Goal: Task Accomplishment & Management: Complete application form

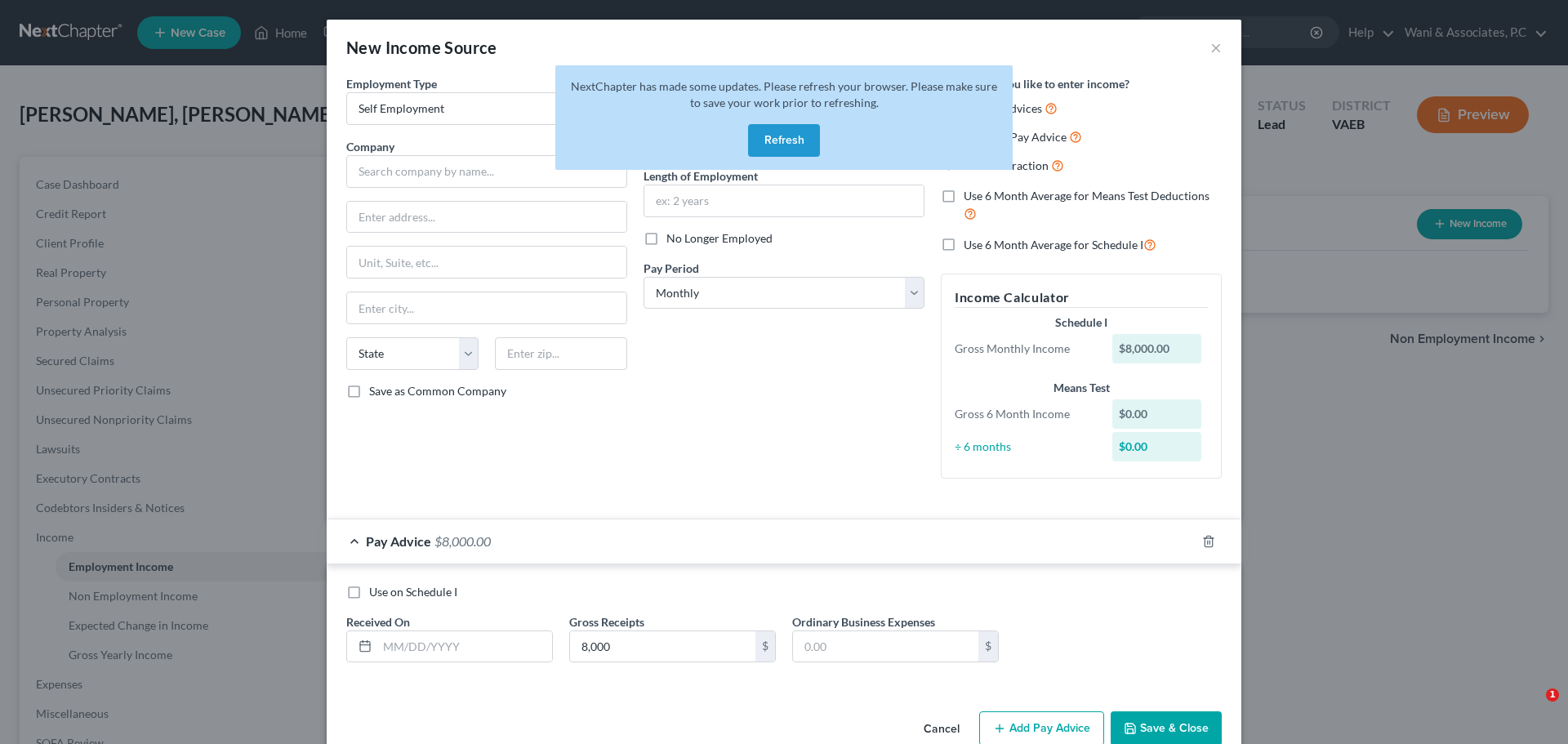
select select "1"
select select "0"
click at [769, 136] on button "Refresh" at bounding box center [784, 140] width 72 height 33
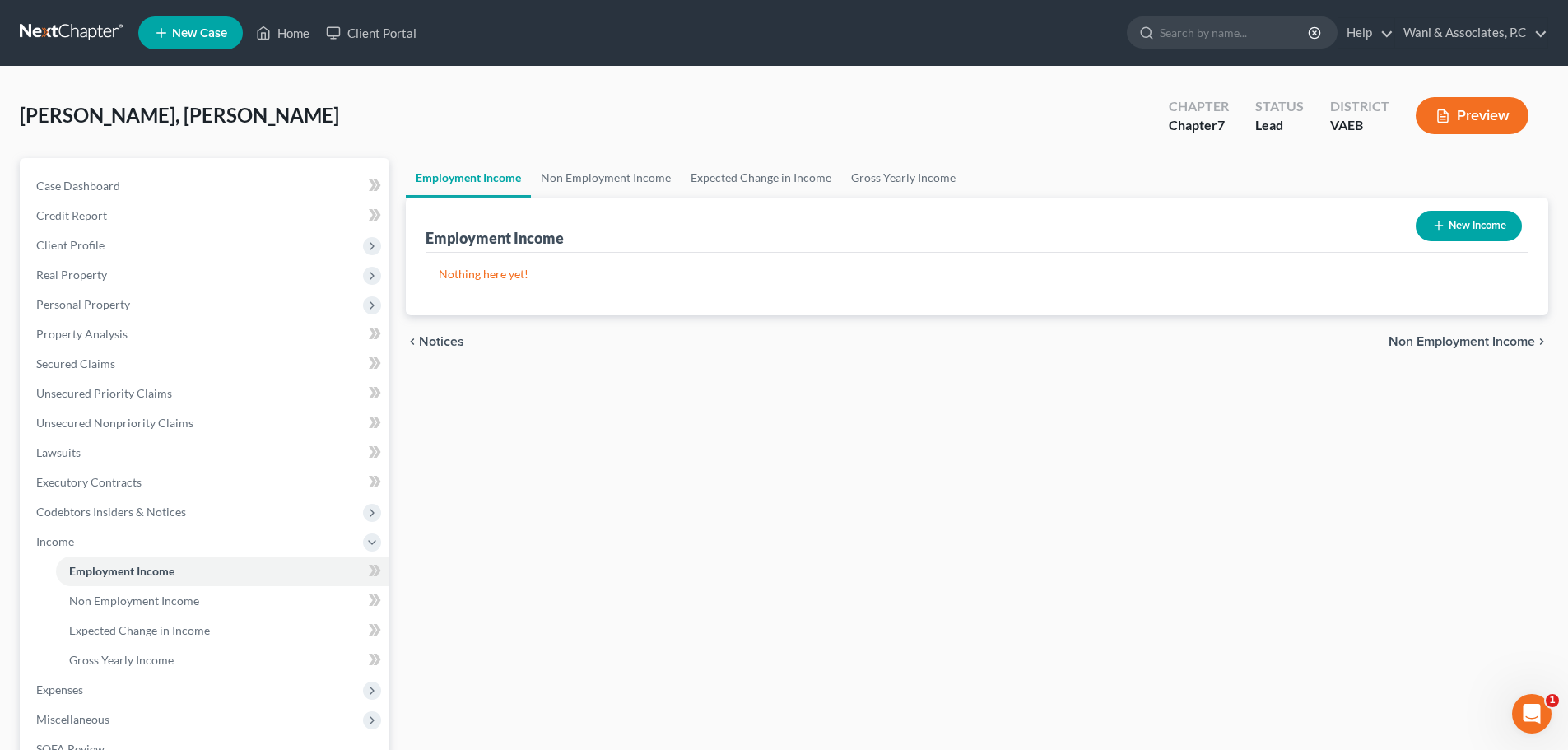
click at [679, 477] on div "Employment Income Non Employment Income Expected Change in Income Gross Yearly …" at bounding box center [977, 544] width 1159 height 773
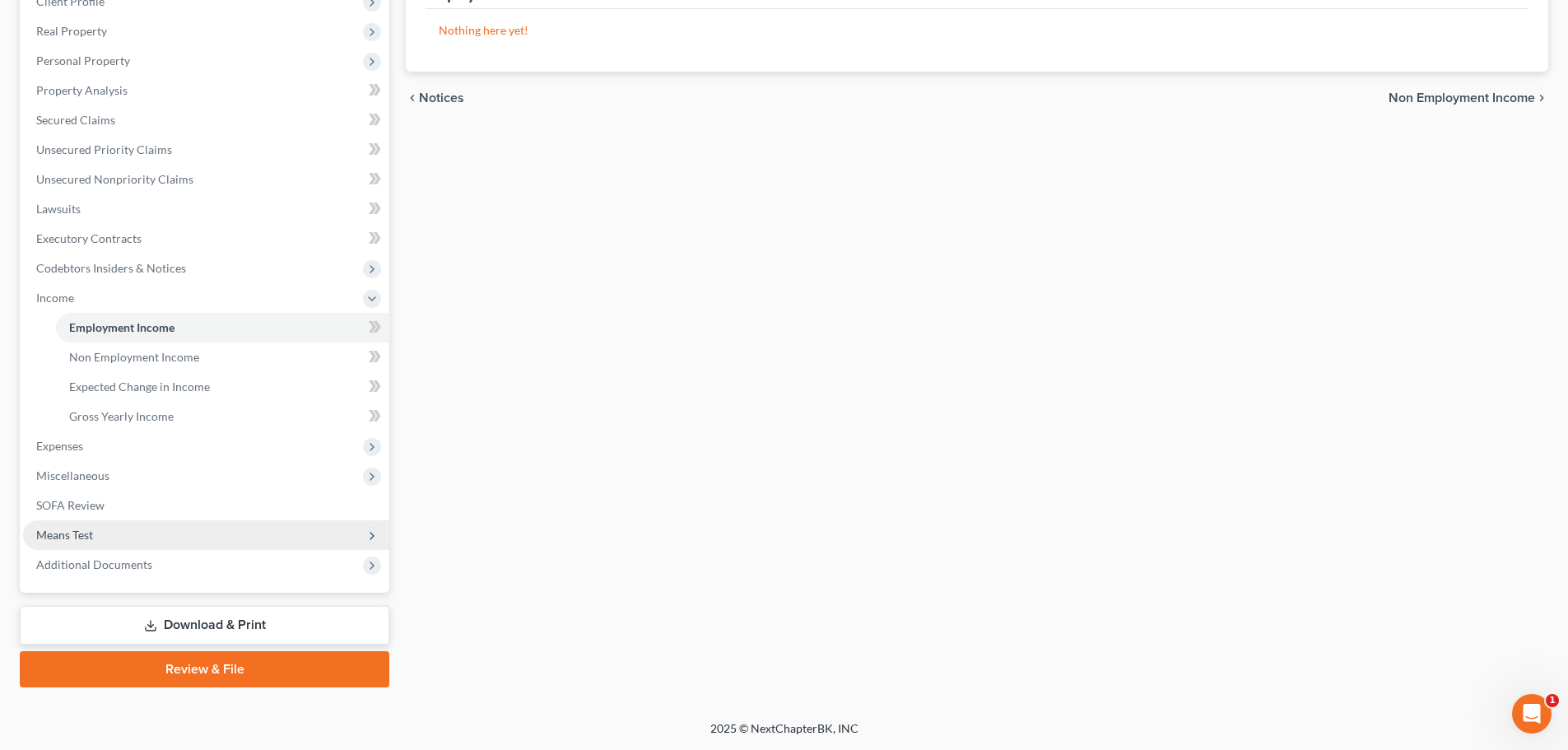
click at [180, 541] on span "Means Test" at bounding box center [206, 535] width 367 height 29
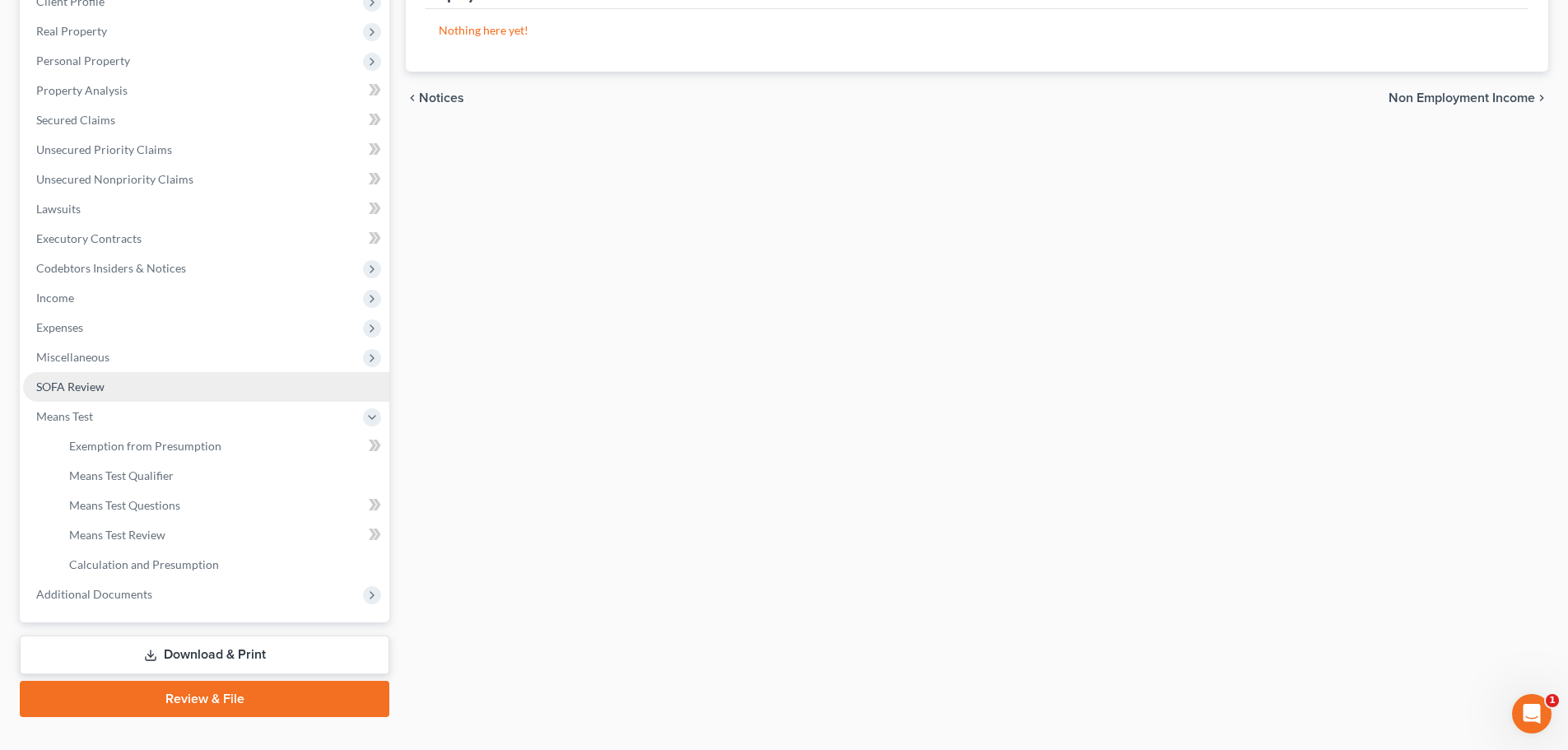
click at [160, 382] on link "SOFA Review" at bounding box center [206, 387] width 367 height 29
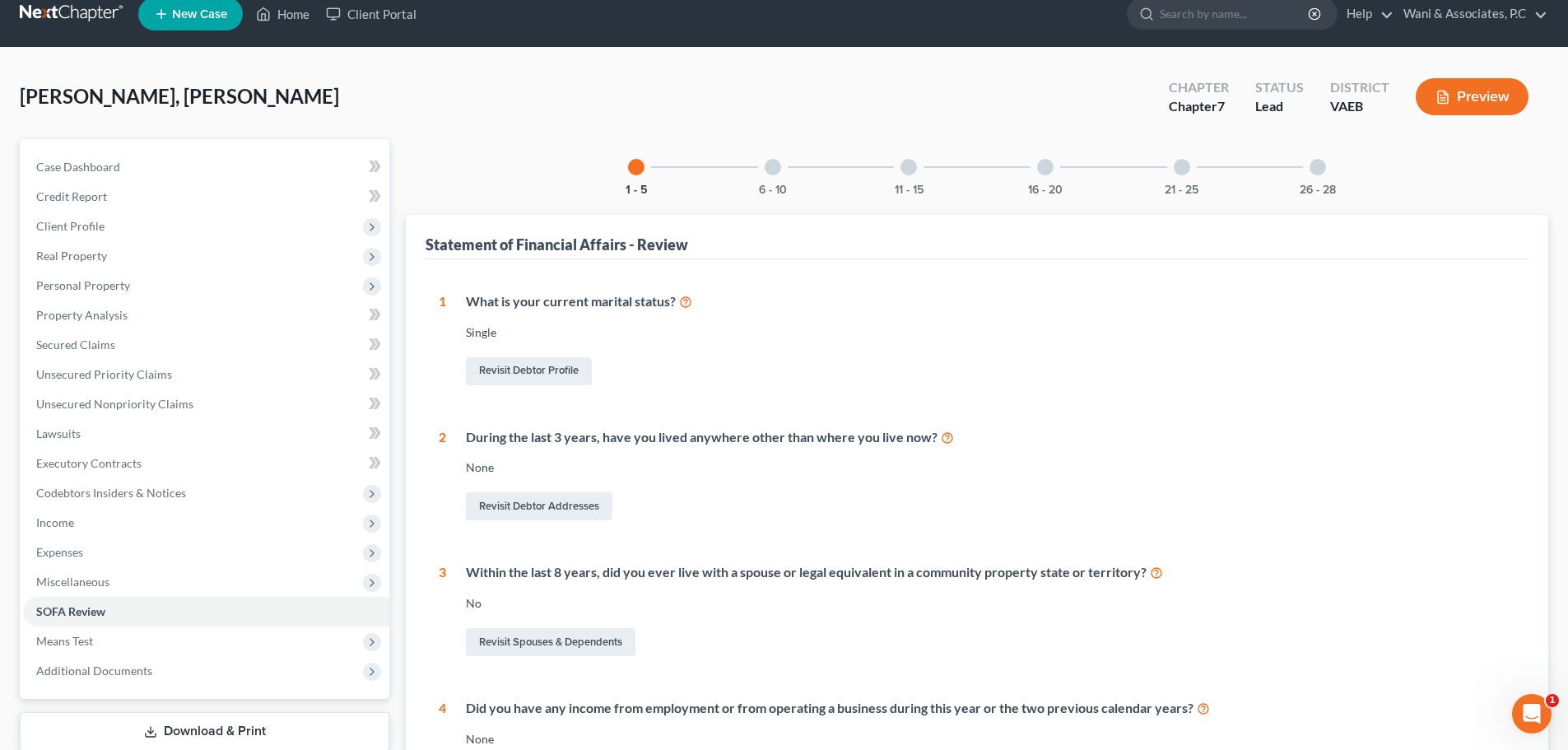
scroll to position [20, 0]
click at [571, 370] on link "Revisit Debtor Profile" at bounding box center [528, 370] width 126 height 28
select select "0"
select select "3"
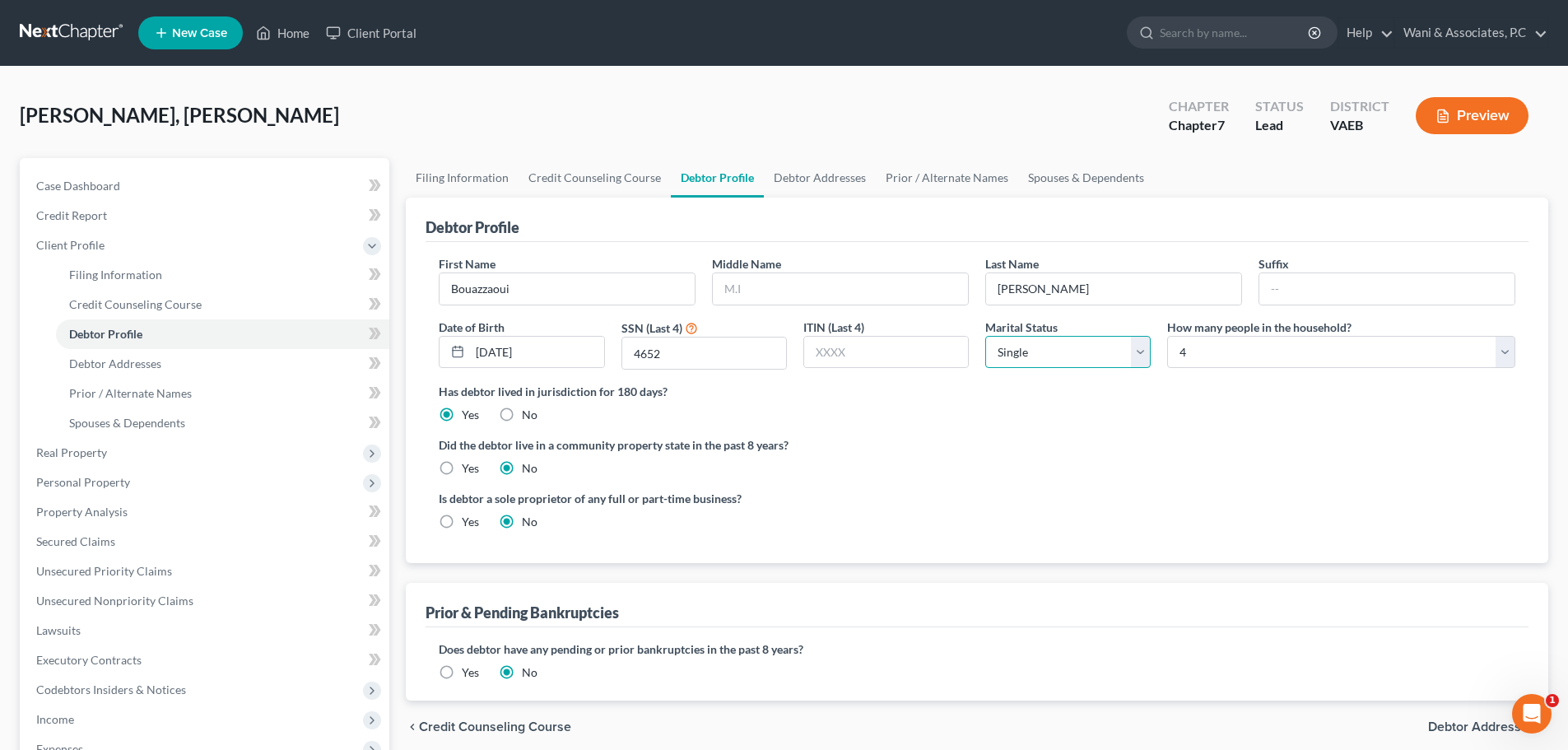
click at [1088, 347] on select "Select Single Married Separated Divorced Widowed" at bounding box center [1068, 353] width 165 height 33
select select "1"
click at [986, 336] on select "Select Single Married Separated Divorced Widowed" at bounding box center [1068, 353] width 165 height 33
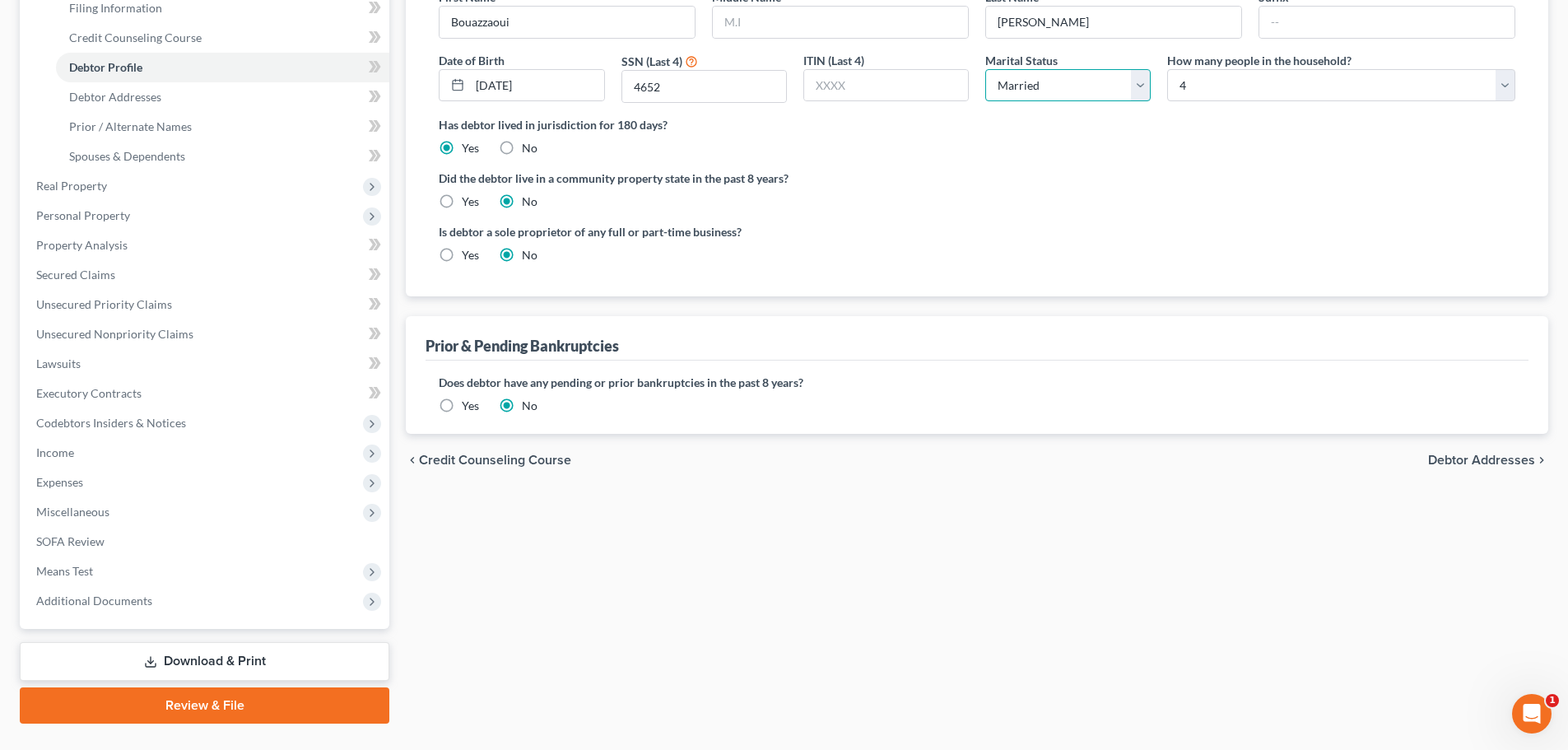
scroll to position [303, 0]
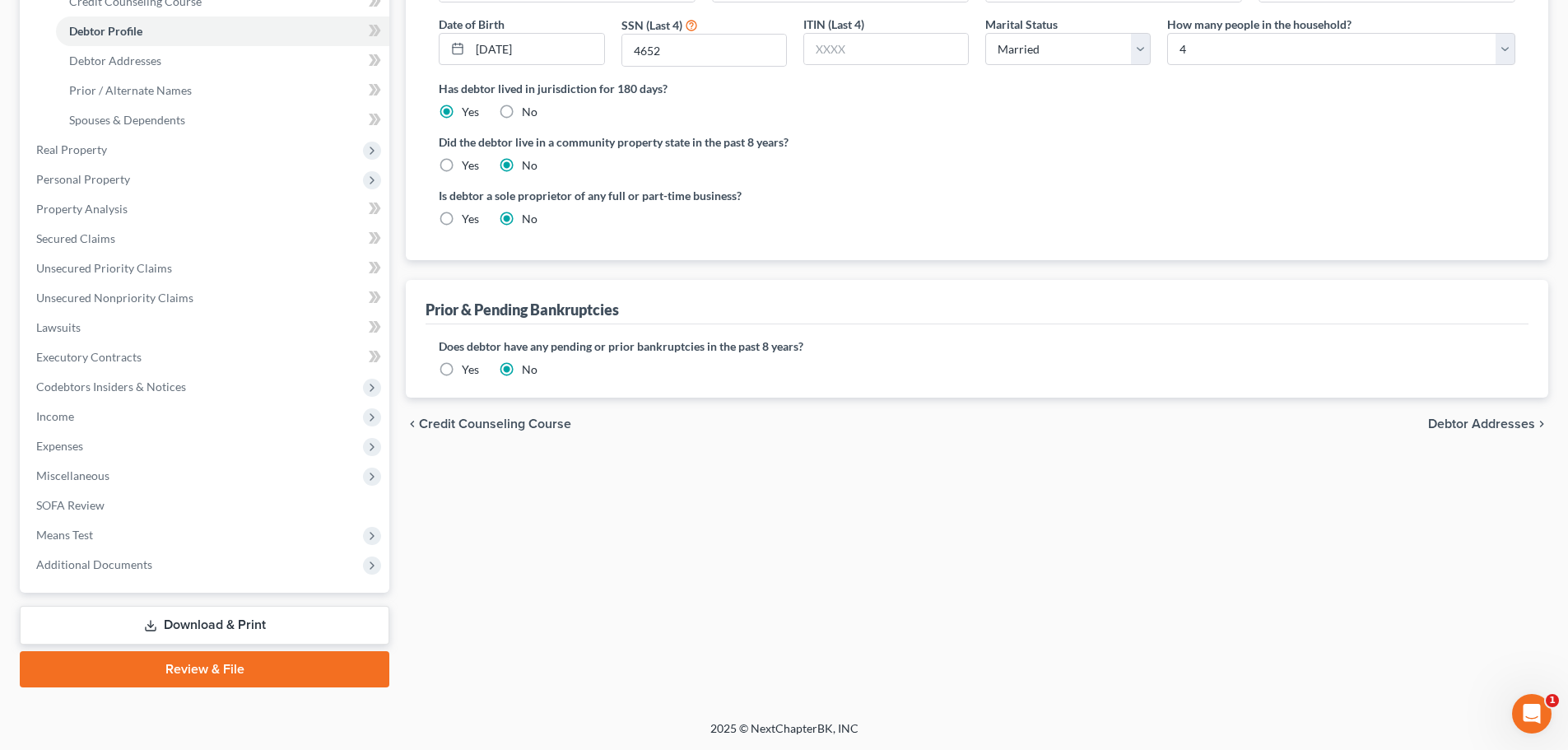
click at [1449, 426] on span "Debtor Addresses" at bounding box center [1482, 424] width 107 height 13
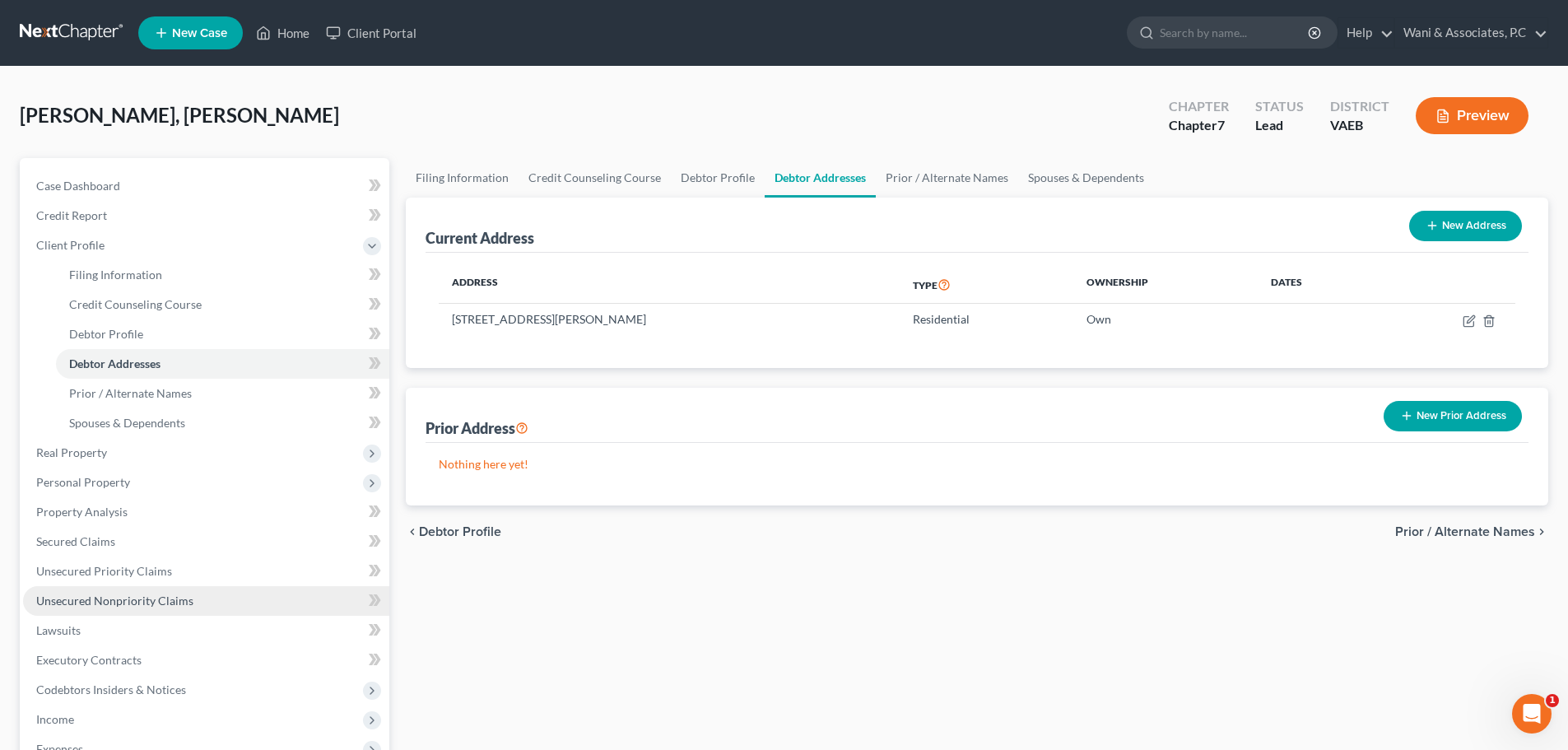
scroll to position [303, 0]
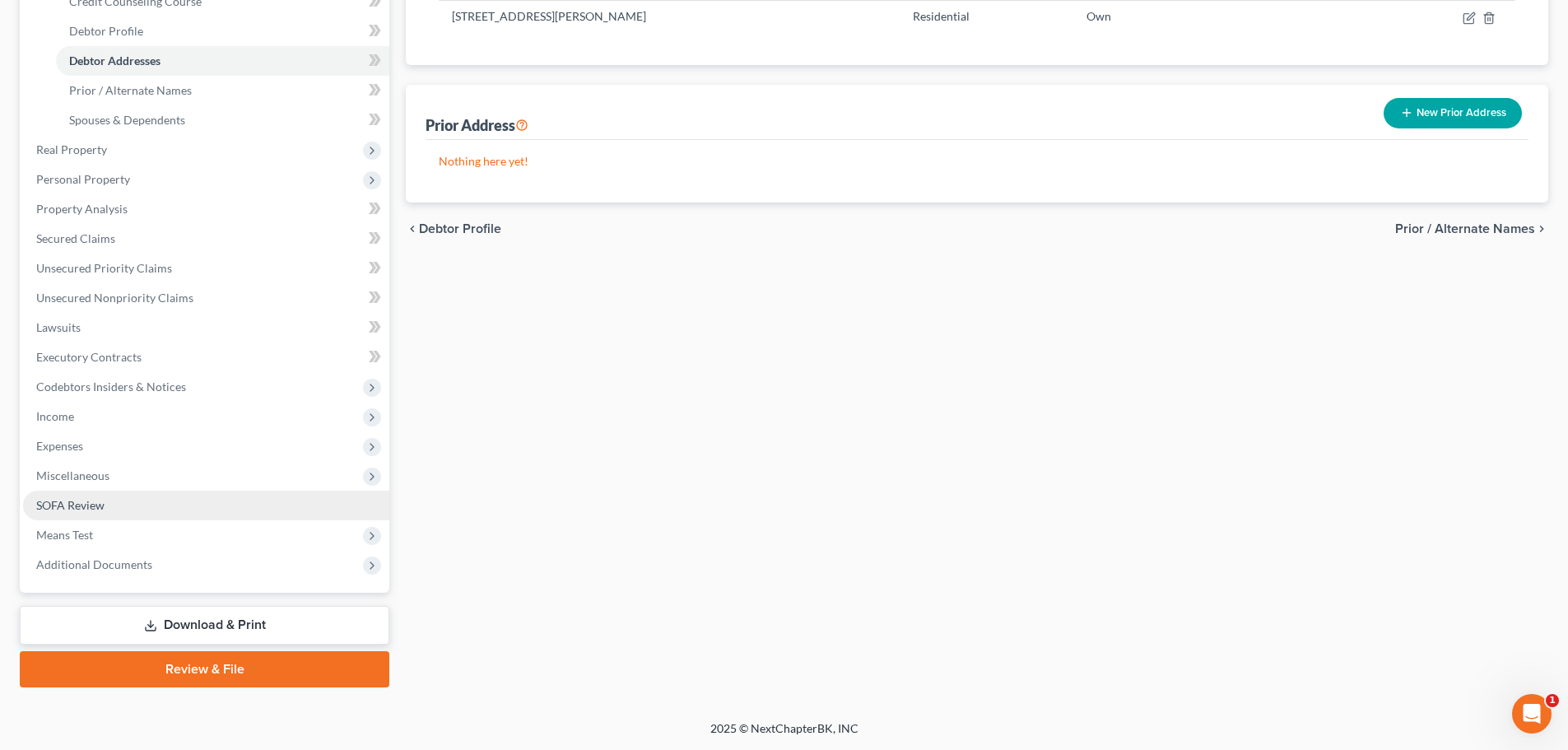
click at [232, 504] on link "SOFA Review" at bounding box center [206, 506] width 367 height 29
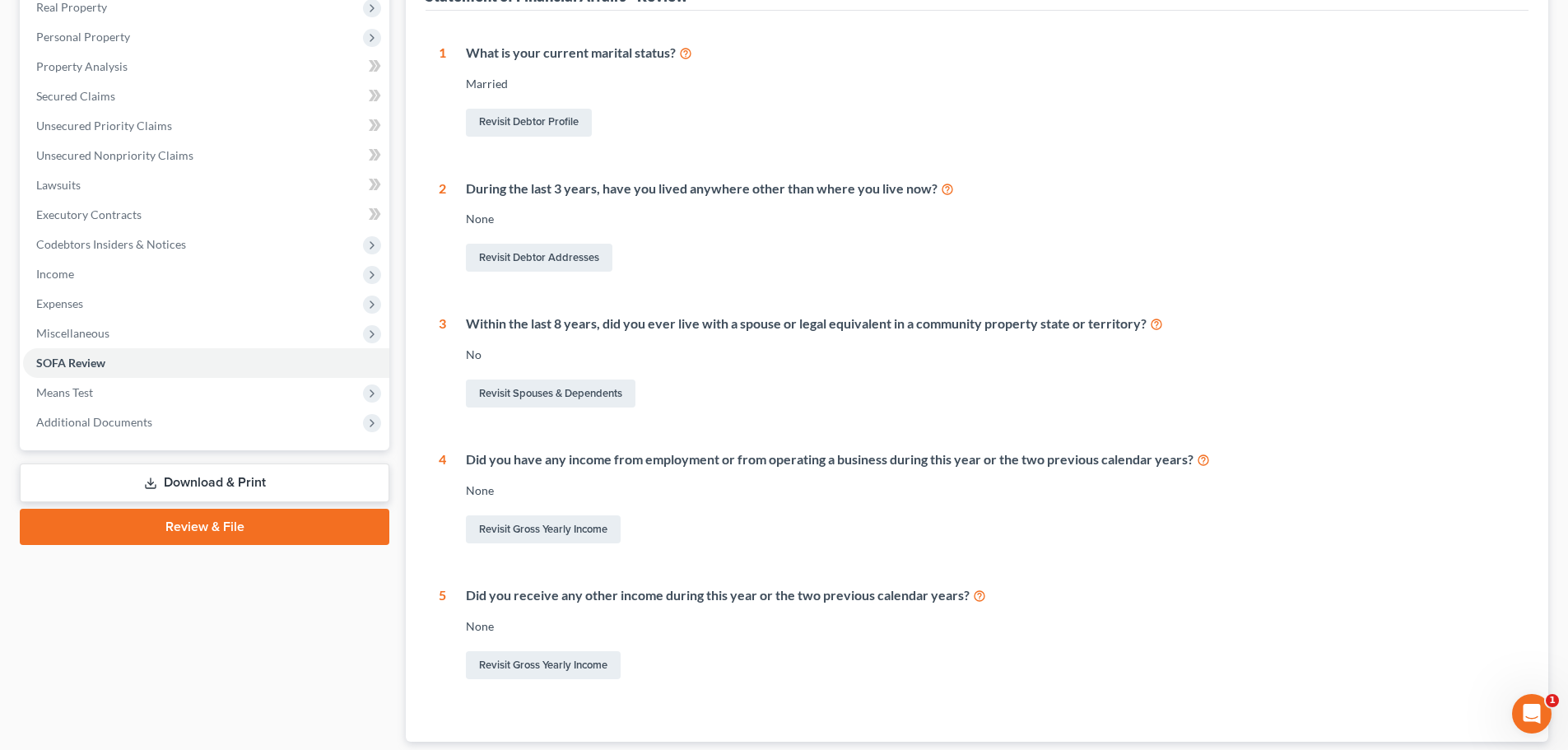
scroll to position [268, 0]
click at [592, 534] on link "Revisit Gross Yearly Income" at bounding box center [543, 528] width 154 height 28
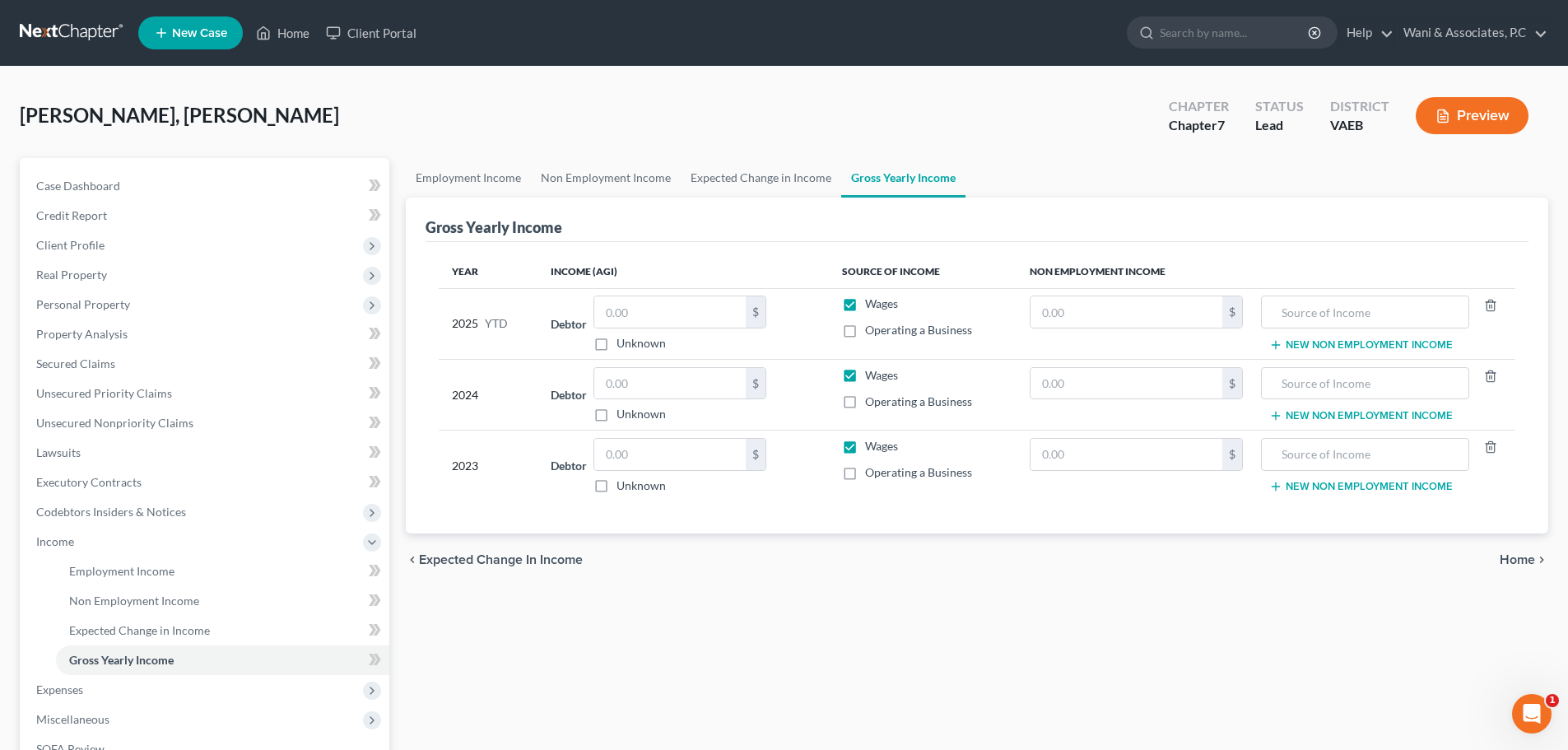
click at [865, 403] on label "Operating a Business" at bounding box center [919, 402] width 107 height 17
click at [872, 403] on input "Operating a Business" at bounding box center [877, 399] width 11 height 11
checkbox input "true"
click at [865, 376] on label "Wages" at bounding box center [882, 376] width 33 height 17
click at [872, 376] on input "Wages" at bounding box center [877, 373] width 11 height 11
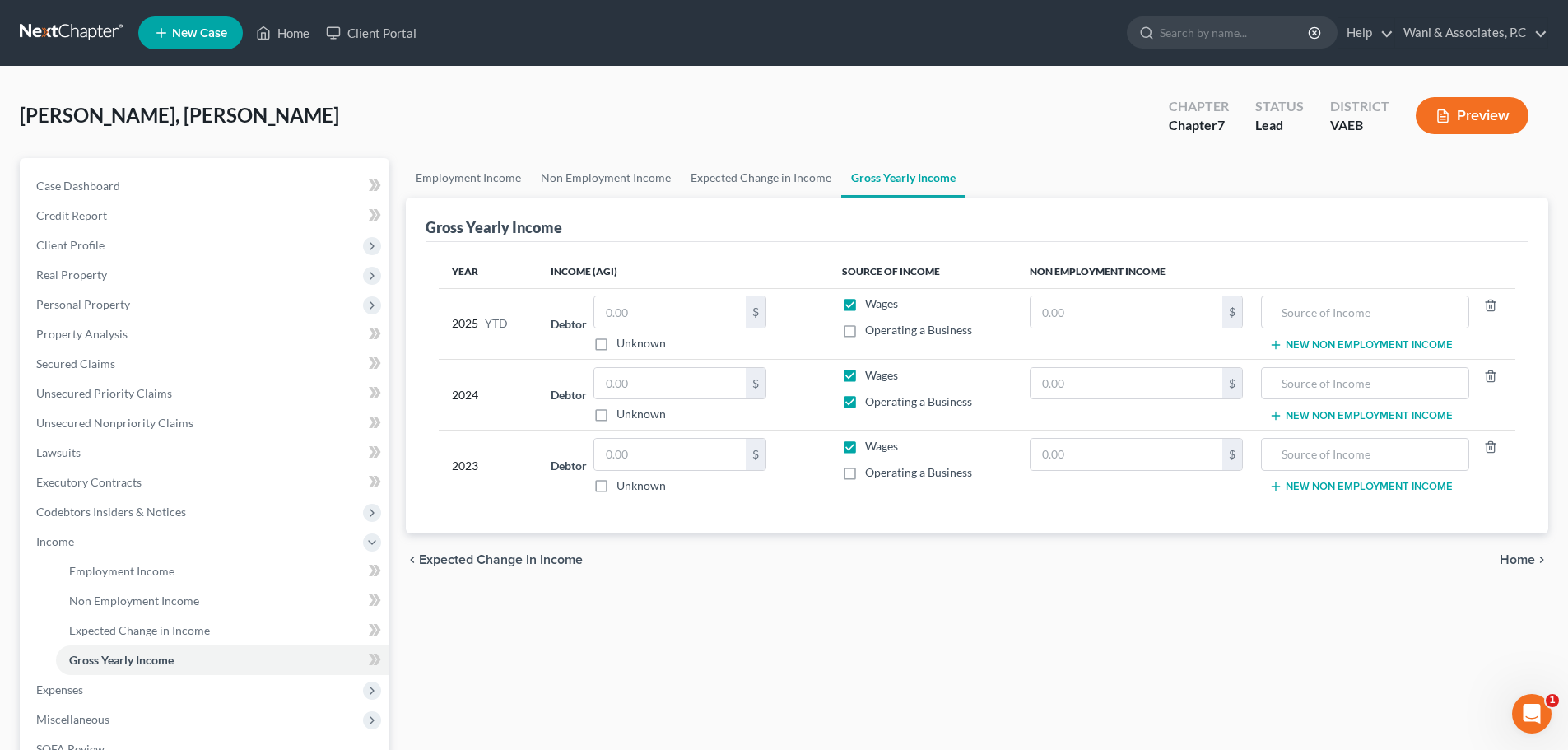
checkbox input "false"
click at [865, 332] on label "Operating a Business" at bounding box center [919, 330] width 107 height 17
click at [872, 332] on input "Operating a Business" at bounding box center [877, 327] width 11 height 11
checkbox input "true"
click at [865, 308] on label "Wages" at bounding box center [882, 304] width 33 height 17
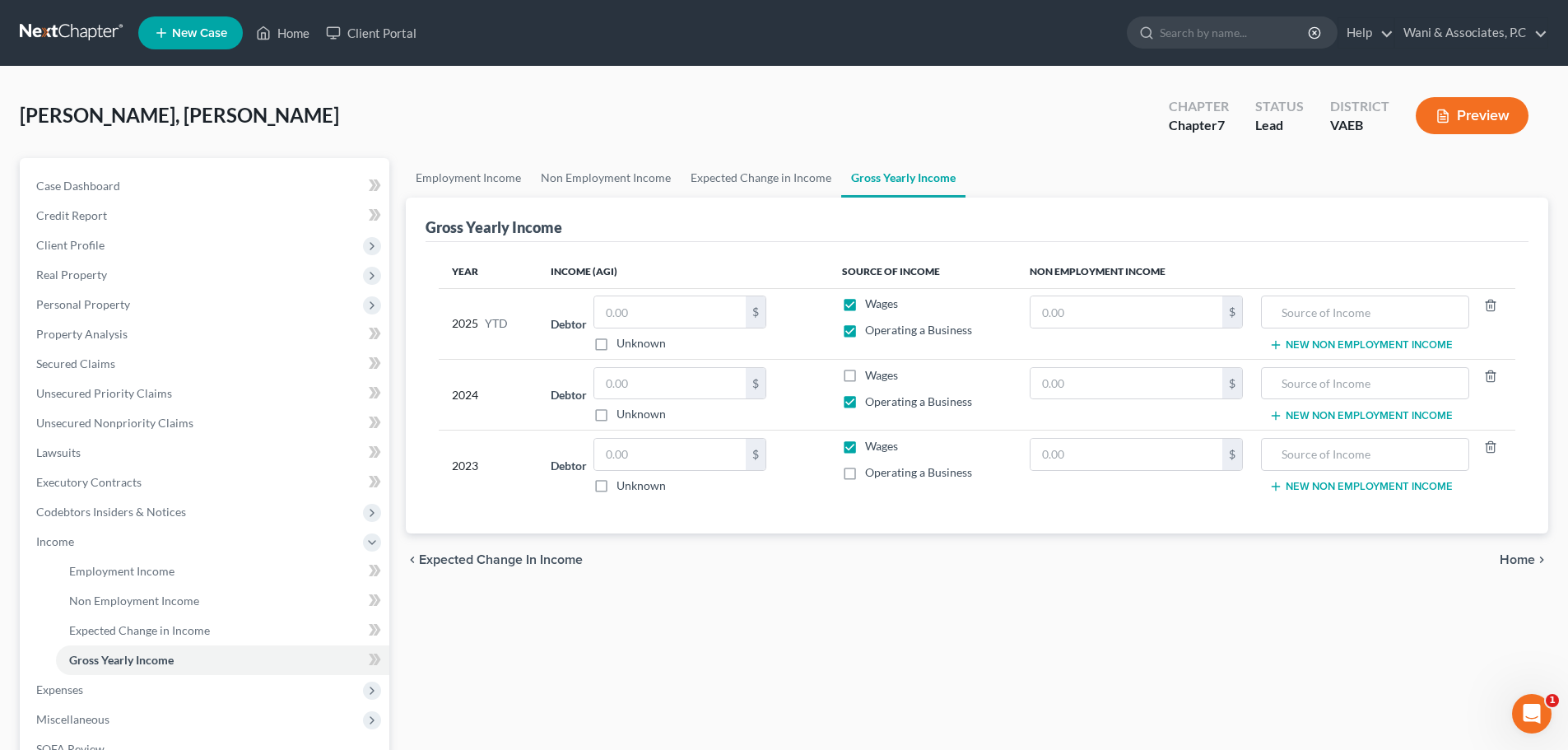
click at [872, 306] on input "Wages" at bounding box center [877, 301] width 11 height 11
checkbox input "false"
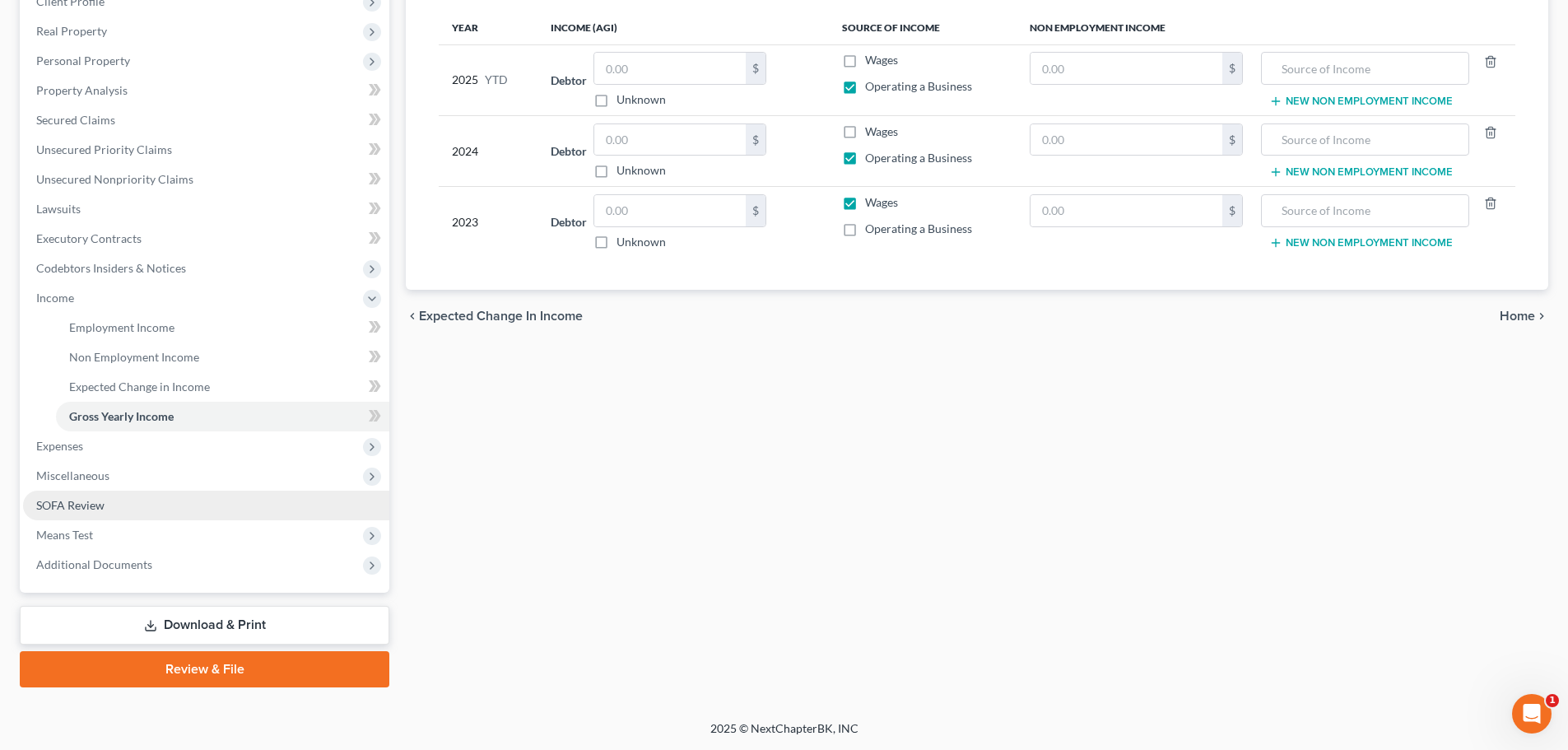
click at [264, 493] on link "SOFA Review" at bounding box center [206, 506] width 367 height 29
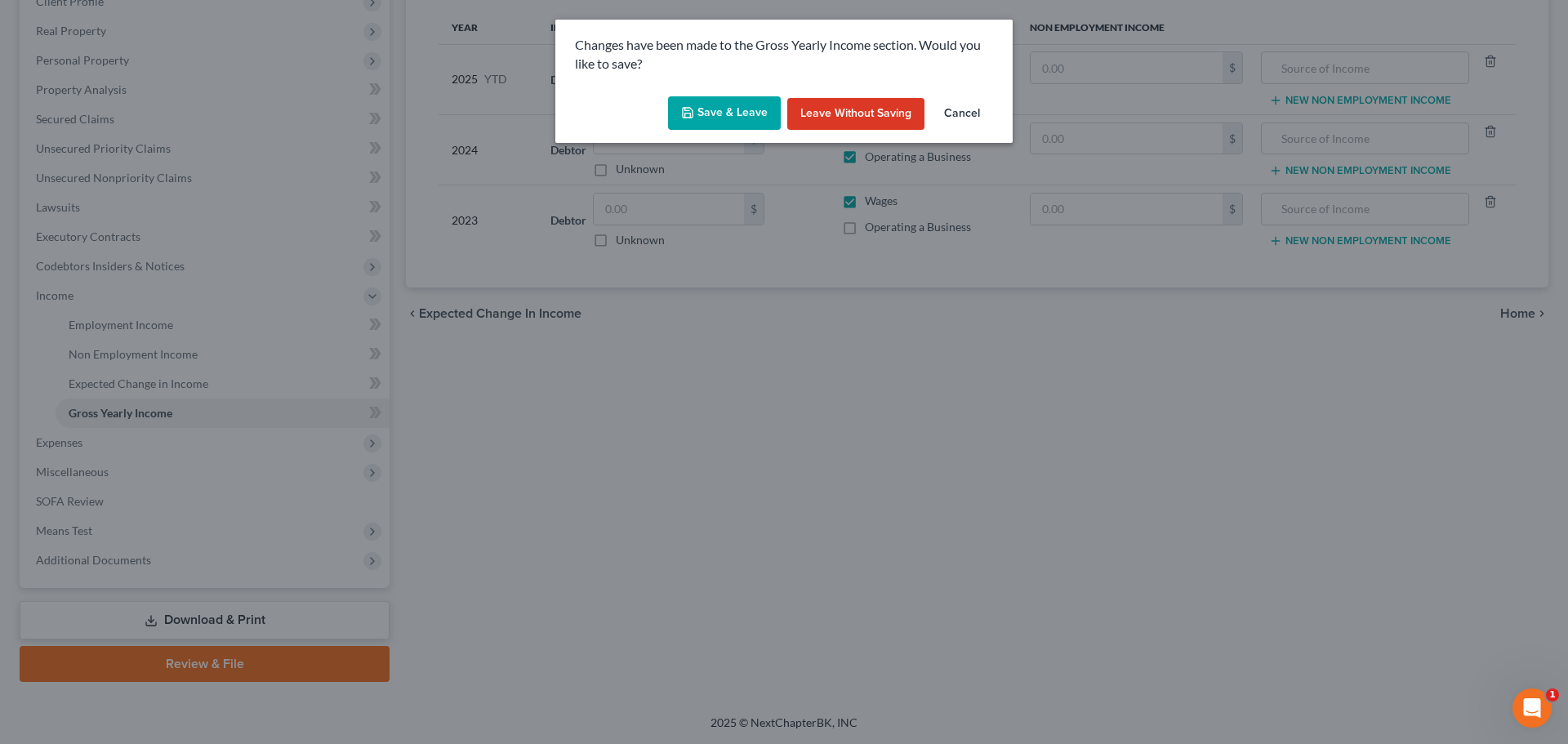
click at [708, 111] on button "Save & Leave" at bounding box center [725, 114] width 113 height 35
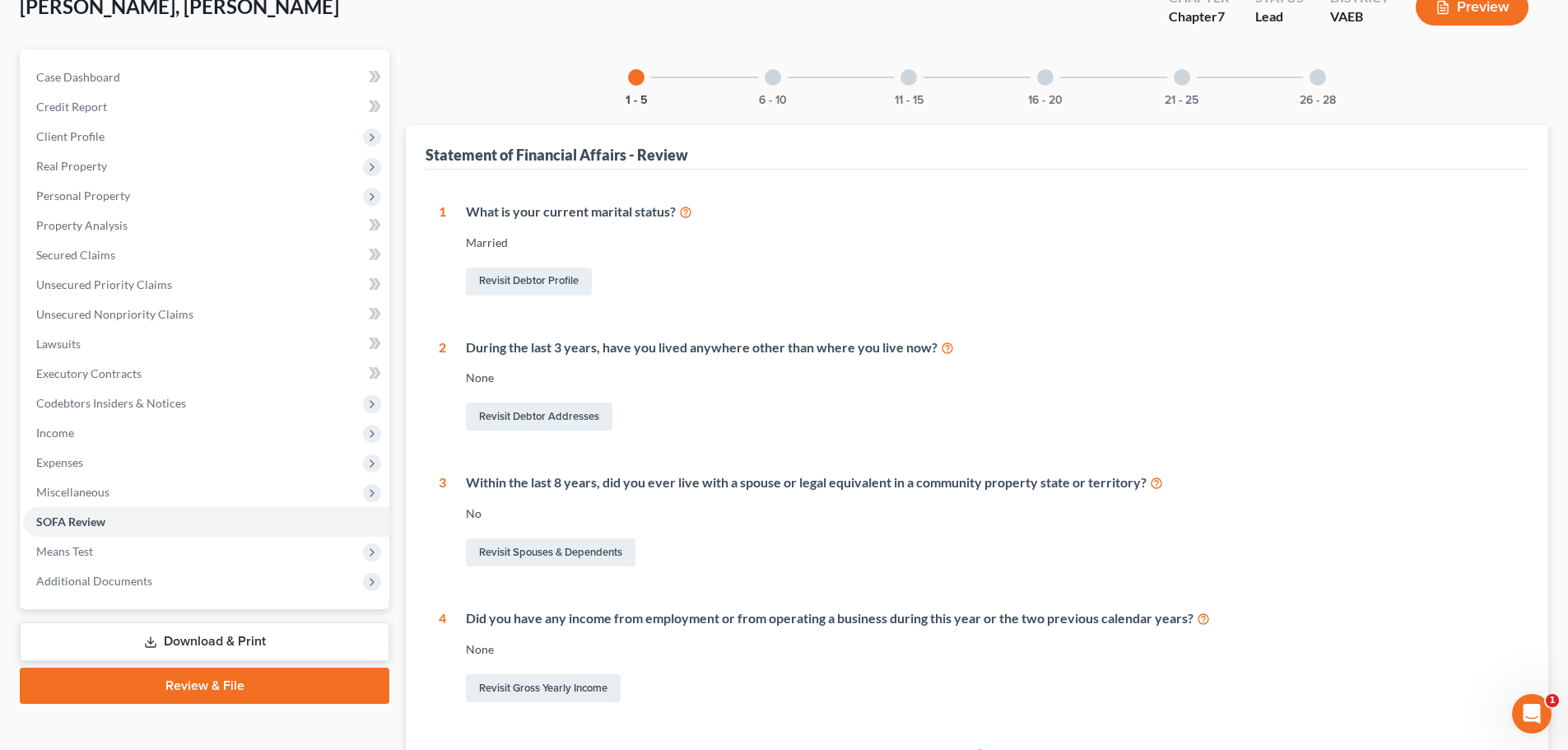
scroll to position [108, 0]
click at [772, 73] on div at bounding box center [773, 78] width 17 height 17
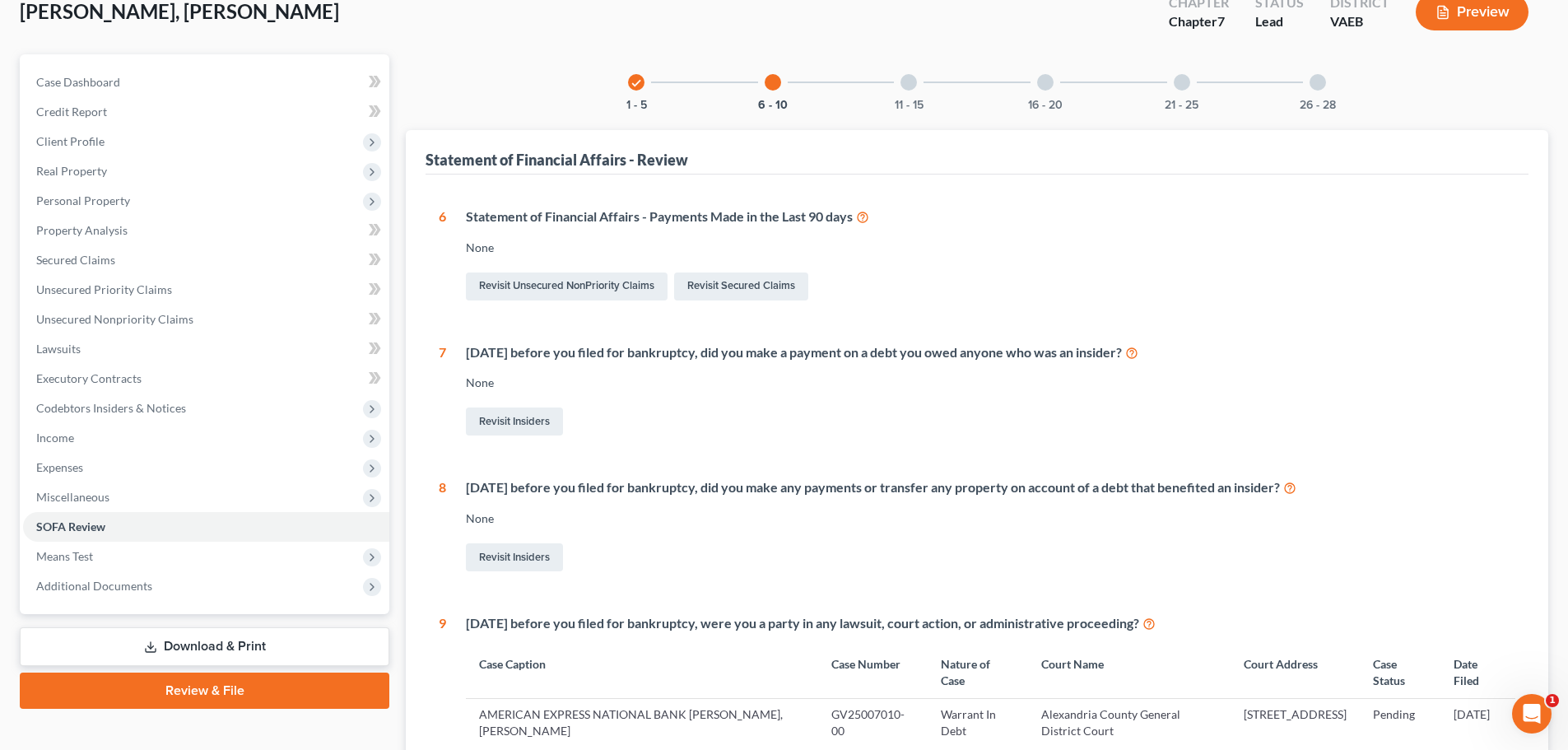
scroll to position [0, 0]
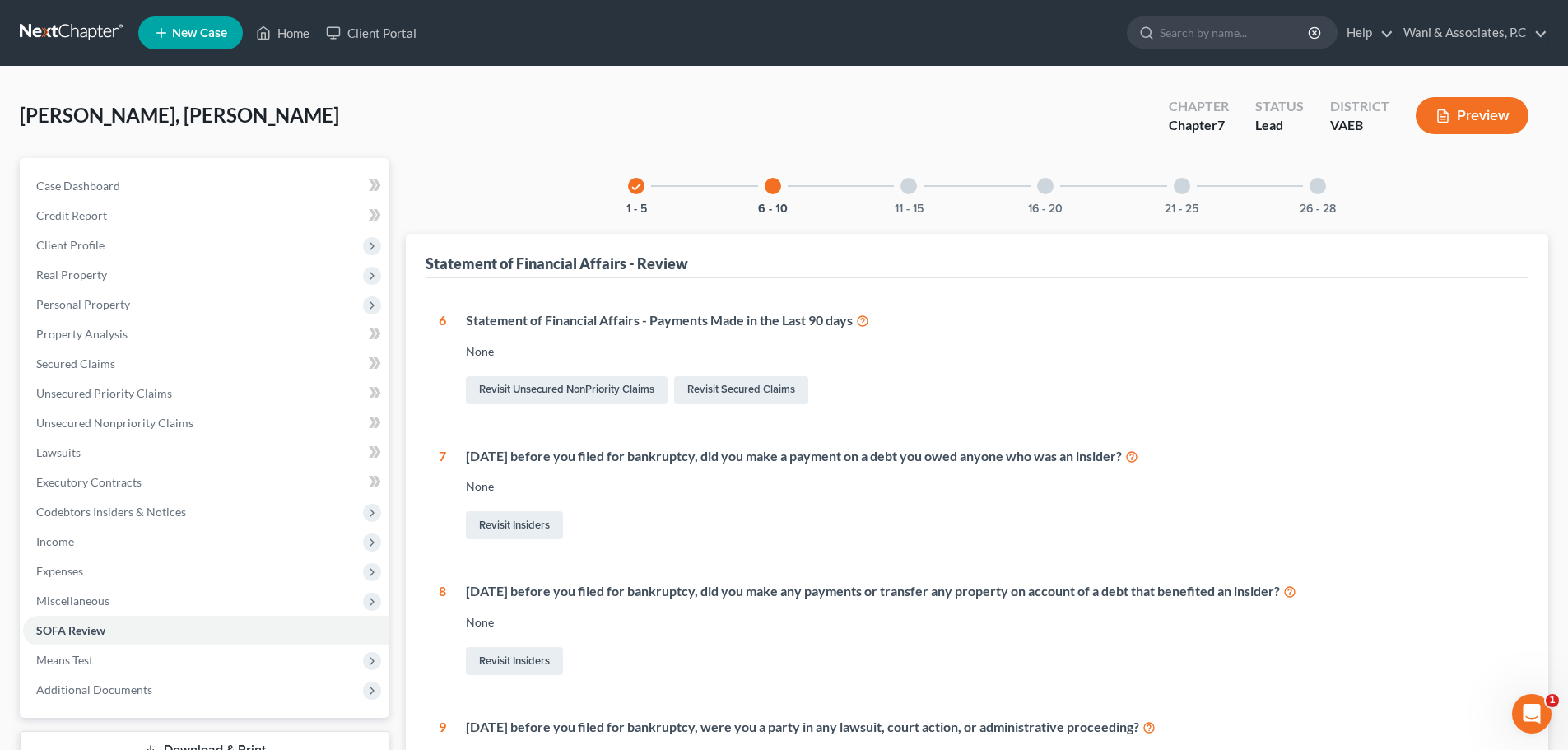
click at [915, 188] on div at bounding box center [908, 187] width 17 height 17
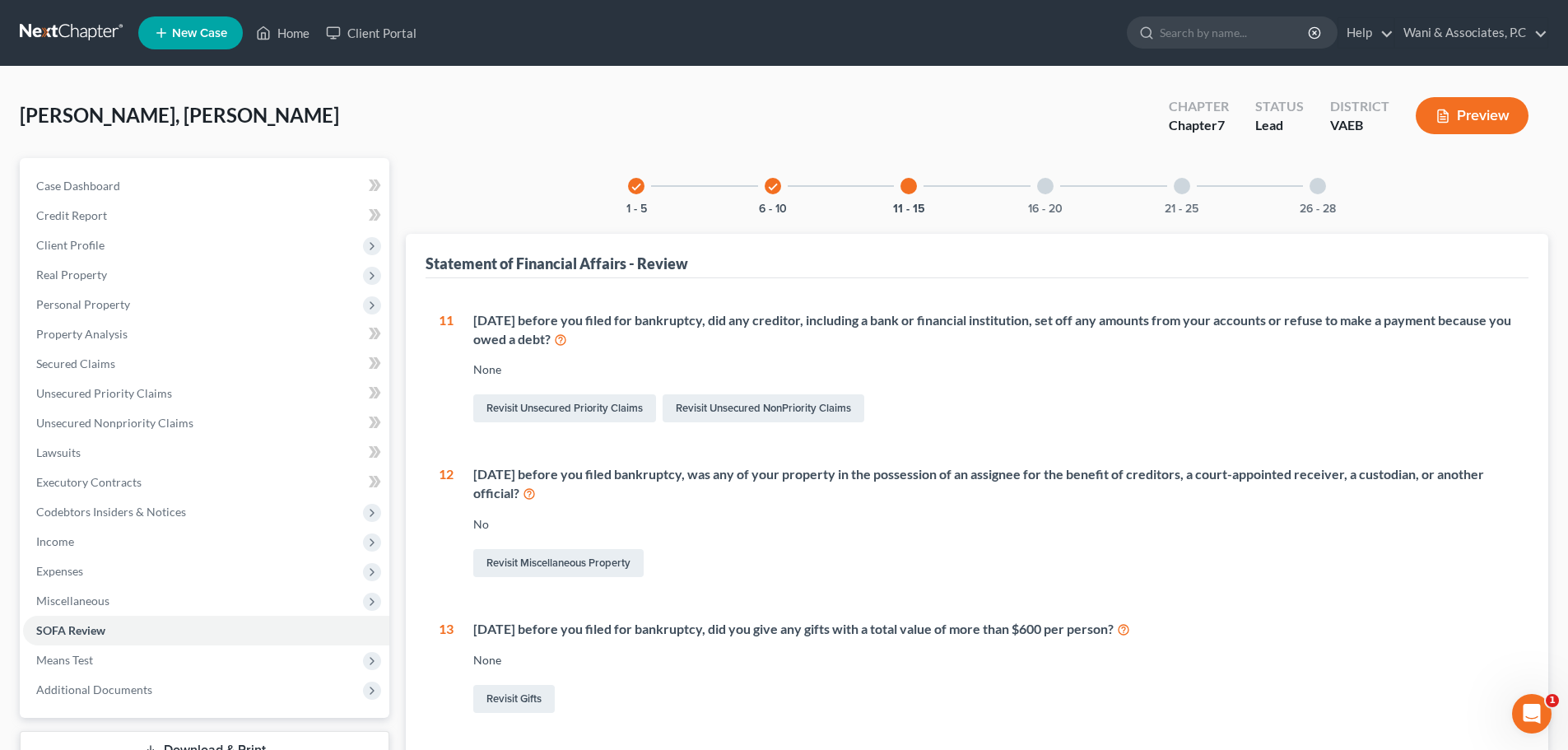
click at [1055, 184] on div "16 - 20" at bounding box center [1045, 186] width 56 height 56
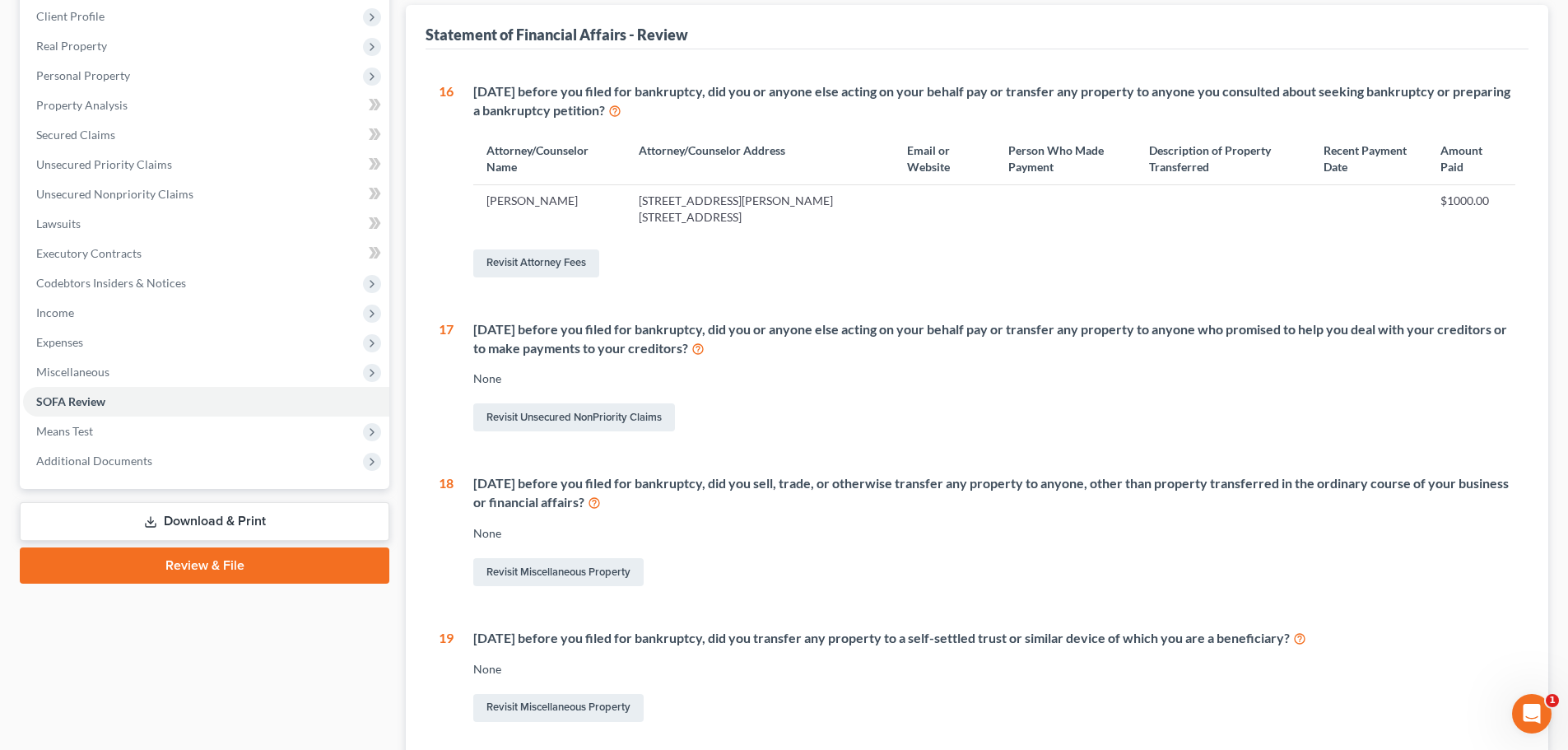
scroll to position [231, 0]
click at [605, 566] on link "Revisit Miscellaneous Property" at bounding box center [558, 571] width 170 height 28
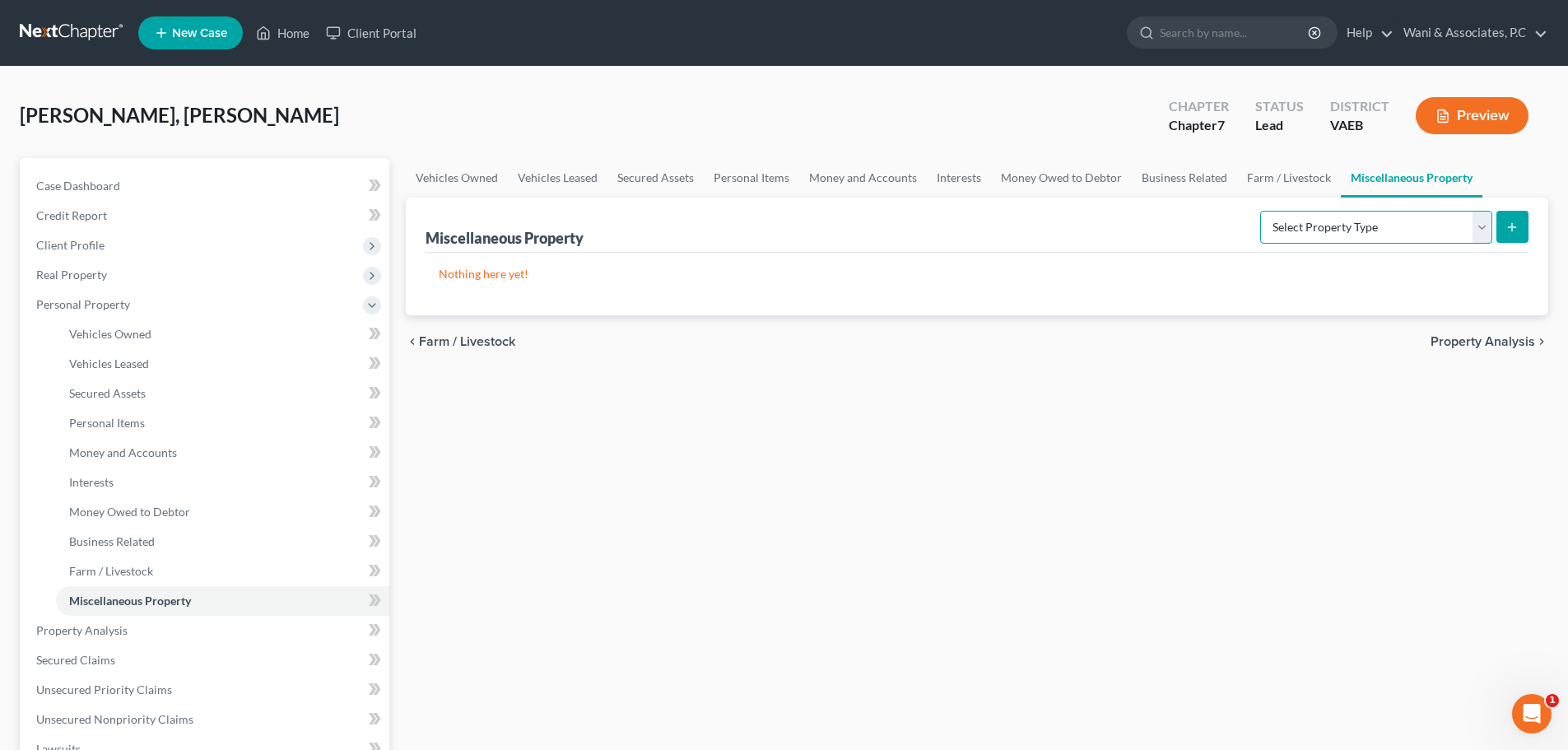
click at [1327, 223] on select "Select Property Type Assigned for Creditor Benefit Within 1 Year Holding for An…" at bounding box center [1376, 227] width 232 height 33
select select "transferred"
click at [1260, 210] on select "Select Property Type Assigned for Creditor Benefit Within 1 Year Holding for An…" at bounding box center [1376, 227] width 232 height 33
click at [1518, 224] on icon "submit" at bounding box center [1512, 227] width 13 height 13
select select "Ordinary (within 2 years)"
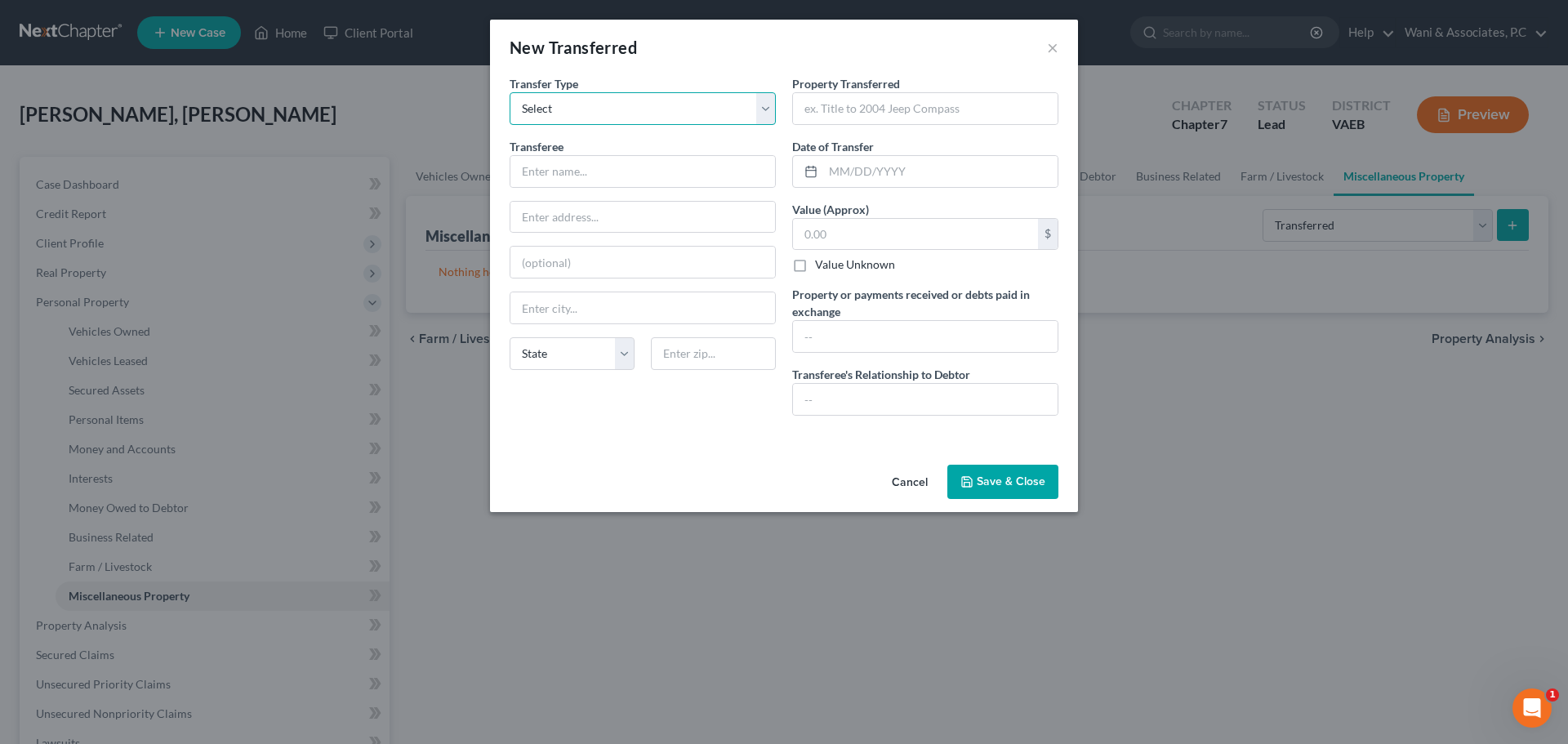
click at [767, 106] on select "Select Ordinary (within 2 years) Within 10 Years" at bounding box center [643, 108] width 266 height 33
click at [727, 83] on div "Transfer Type * Select Ordinary (within 2 years) Within 10 Years" at bounding box center [643, 99] width 266 height 50
click at [830, 172] on input "text" at bounding box center [940, 171] width 234 height 31
type input "12/17/2024"
click at [870, 114] on input "text" at bounding box center [925, 108] width 264 height 31
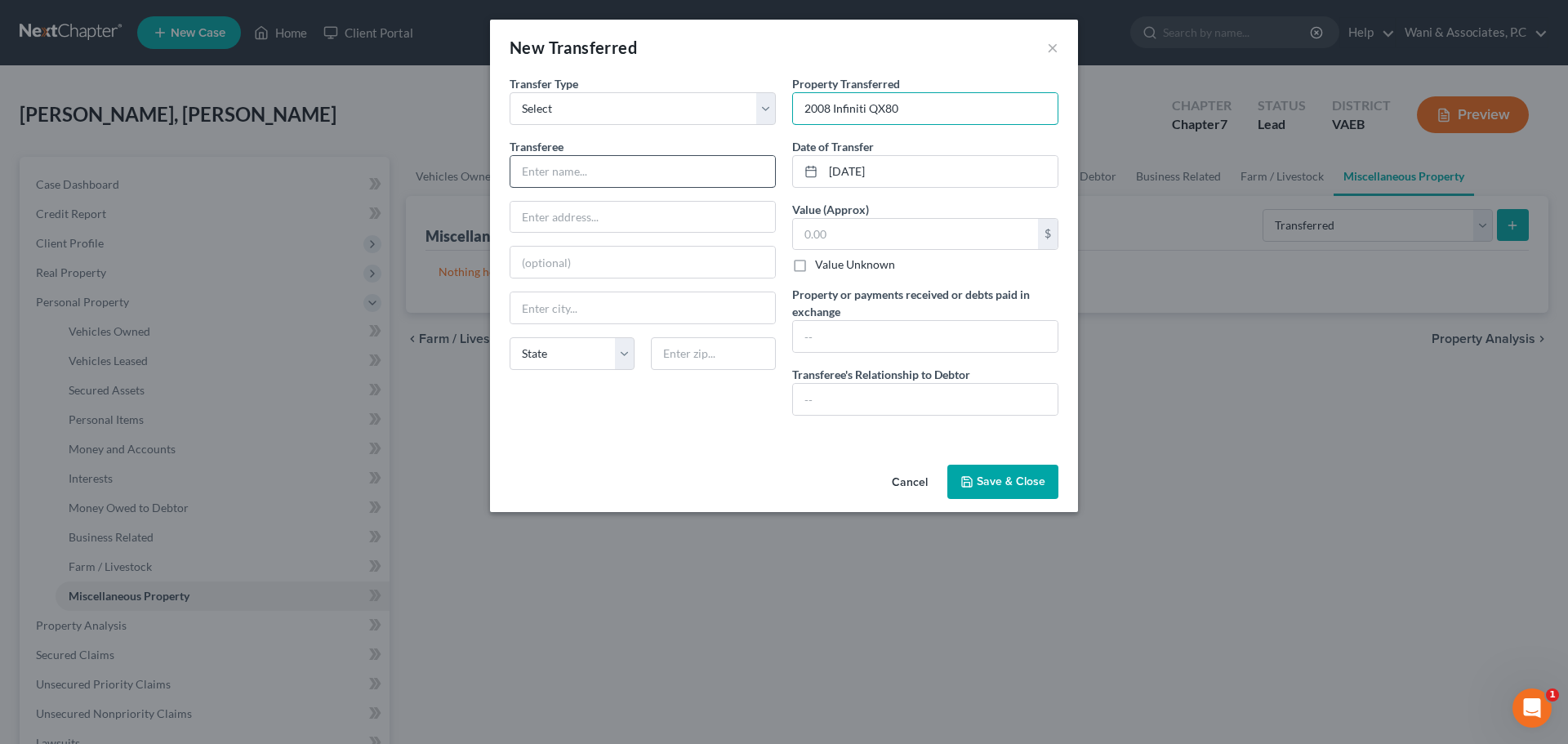
type input "2008 Infiniti QX80"
click at [669, 159] on input "text" at bounding box center [643, 171] width 264 height 31
type input "Ideal GMC"
click at [622, 304] on input "text" at bounding box center [643, 308] width 264 height 31
type input "f"
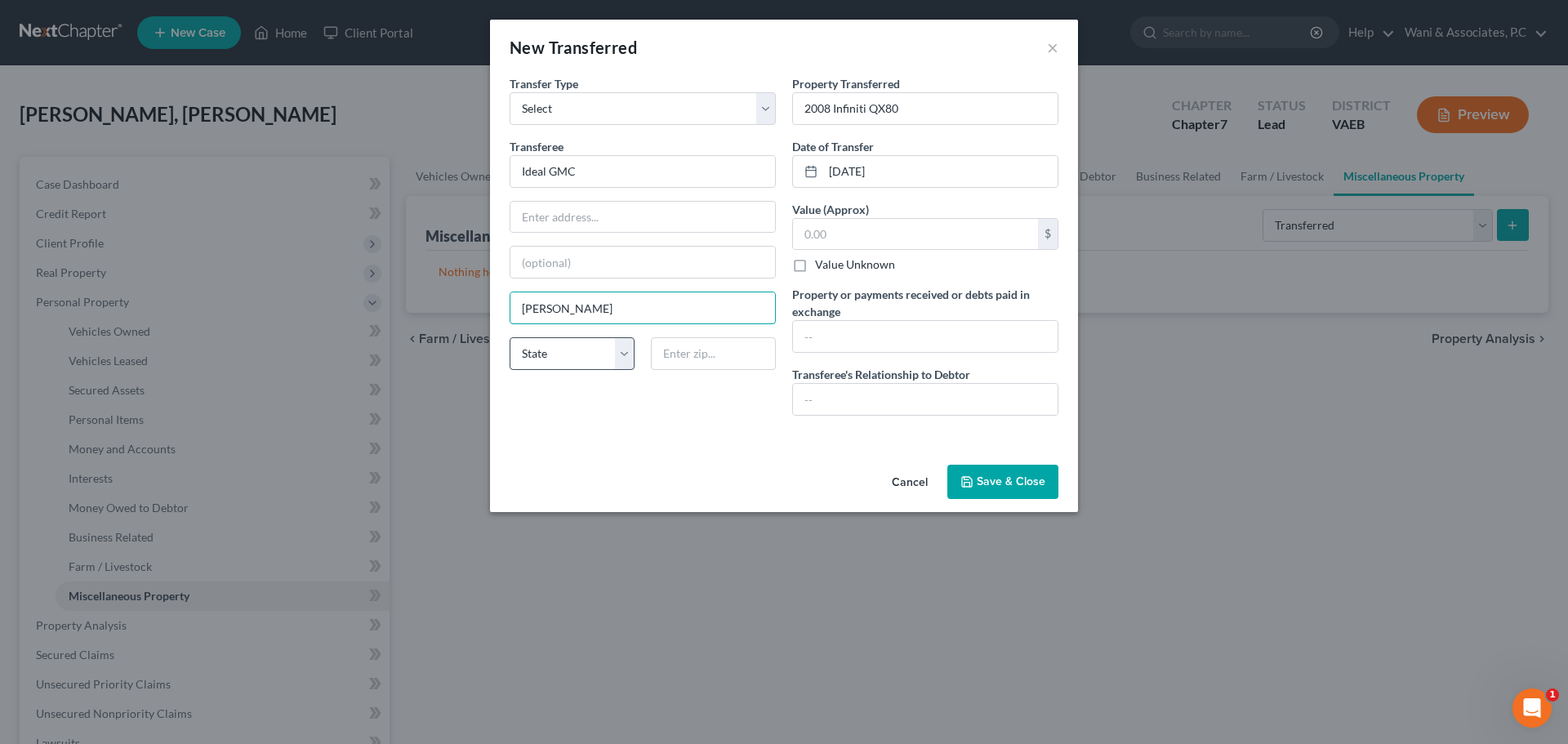
type input "Frederick"
click at [574, 359] on select "State AL AK AR AZ CA CO CT DE DC FL GA GU HI ID IL IN IA KS KY LA ME MD MA MI M…" at bounding box center [572, 354] width 125 height 33
select select "21"
click at [510, 337] on select "State AL AK AR AZ CA CO CT DE DC FL GA GU HI ID IL IN IA KS KY LA ME MD MA MI M…" at bounding box center [572, 354] width 125 height 33
click at [848, 394] on input "text" at bounding box center [925, 399] width 264 height 31
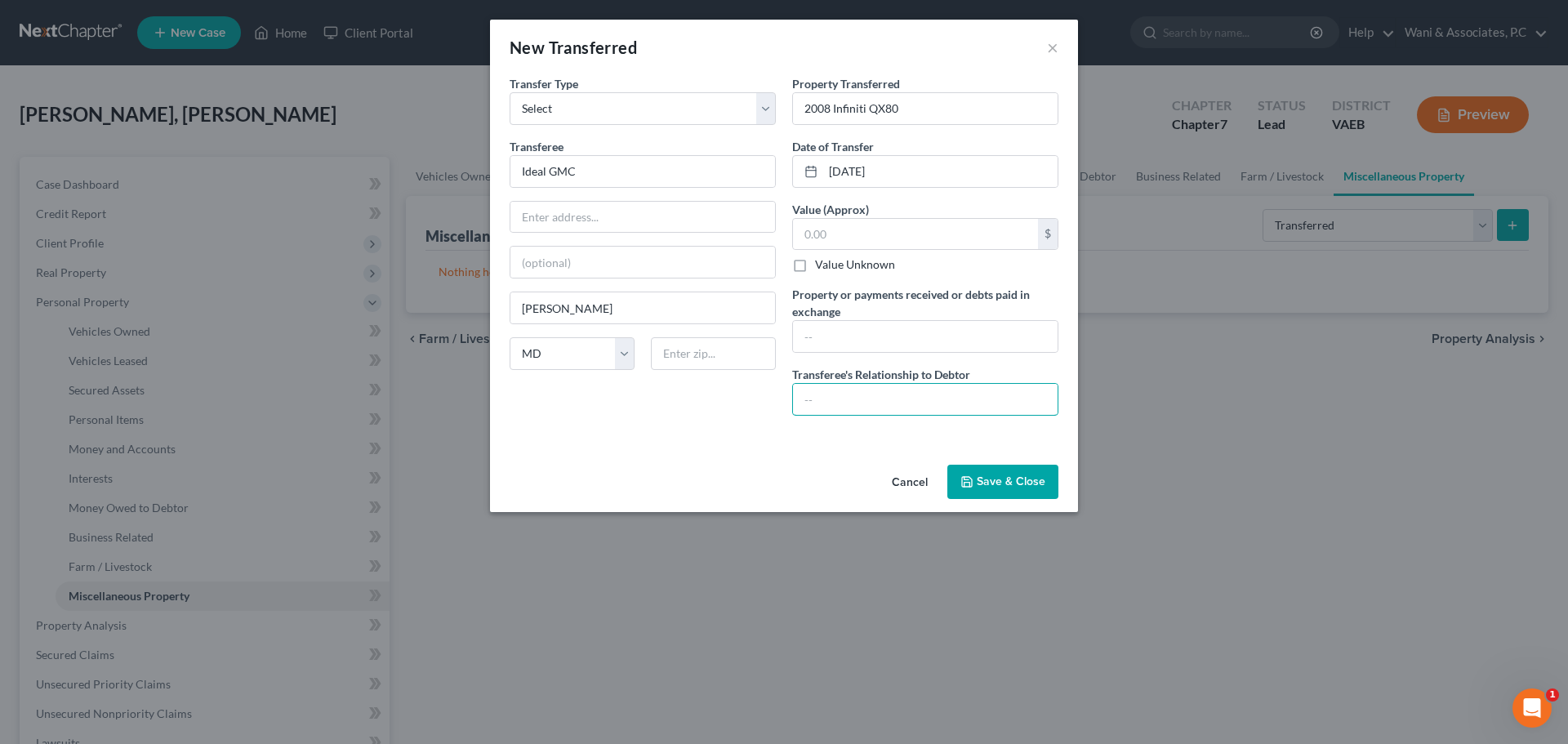
drag, startPoint x: 848, startPoint y: 394, endPoint x: 853, endPoint y: 361, distance: 33.4
click at [853, 361] on div "Property Transferred * 2008 Infiniti QX80 Date of Transfer * 12/17/2024 Value (…" at bounding box center [925, 252] width 283 height 354
click at [827, 239] on input "text" at bounding box center [915, 234] width 245 height 31
type input "8,000"
click at [852, 356] on div "Property Transferred * 2008 Infiniti QX80 Date of Transfer * 12/17/2024 Value (…" at bounding box center [925, 252] width 283 height 354
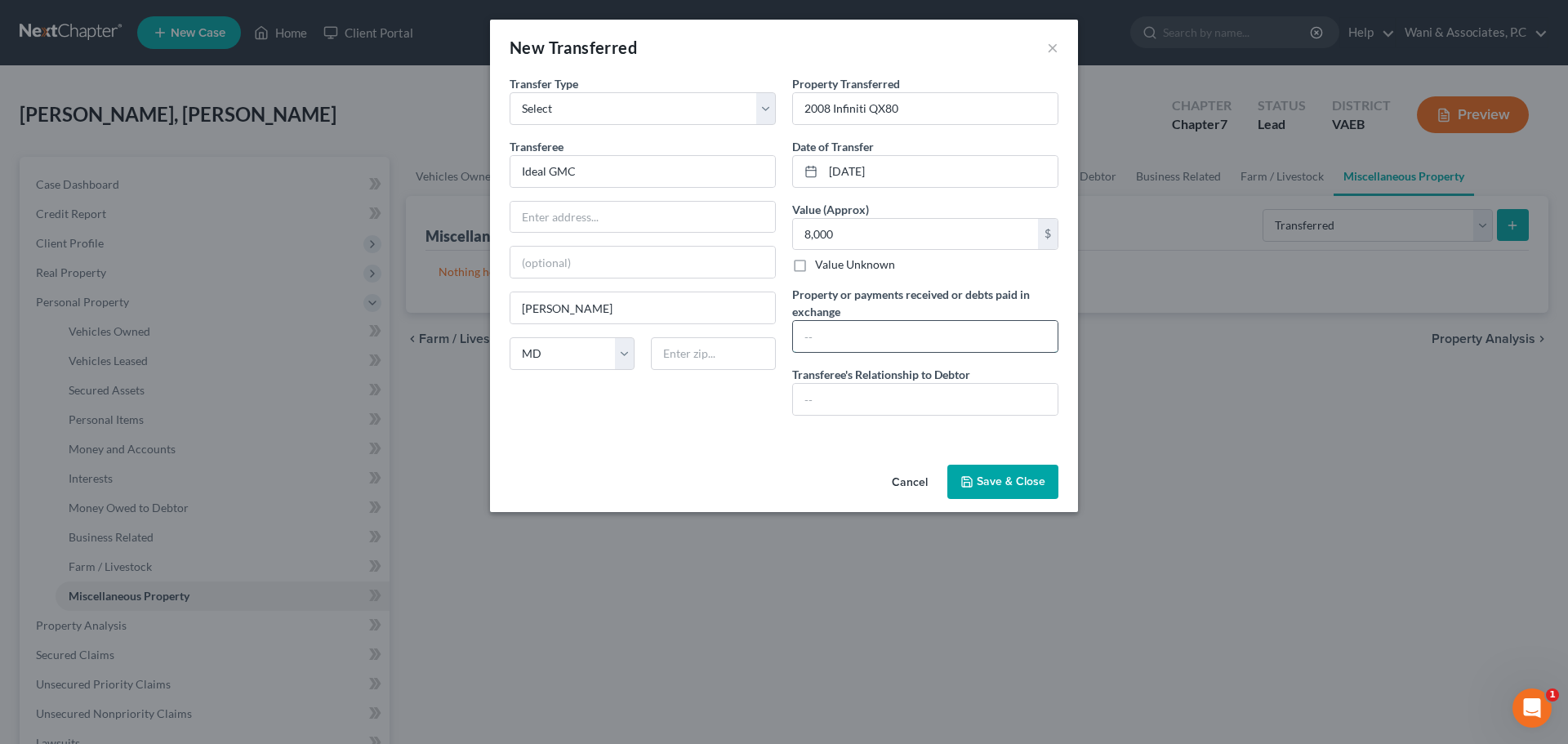
click at [848, 346] on input "text" at bounding box center [925, 336] width 264 height 31
click at [987, 472] on button "Save & Close" at bounding box center [1003, 482] width 111 height 35
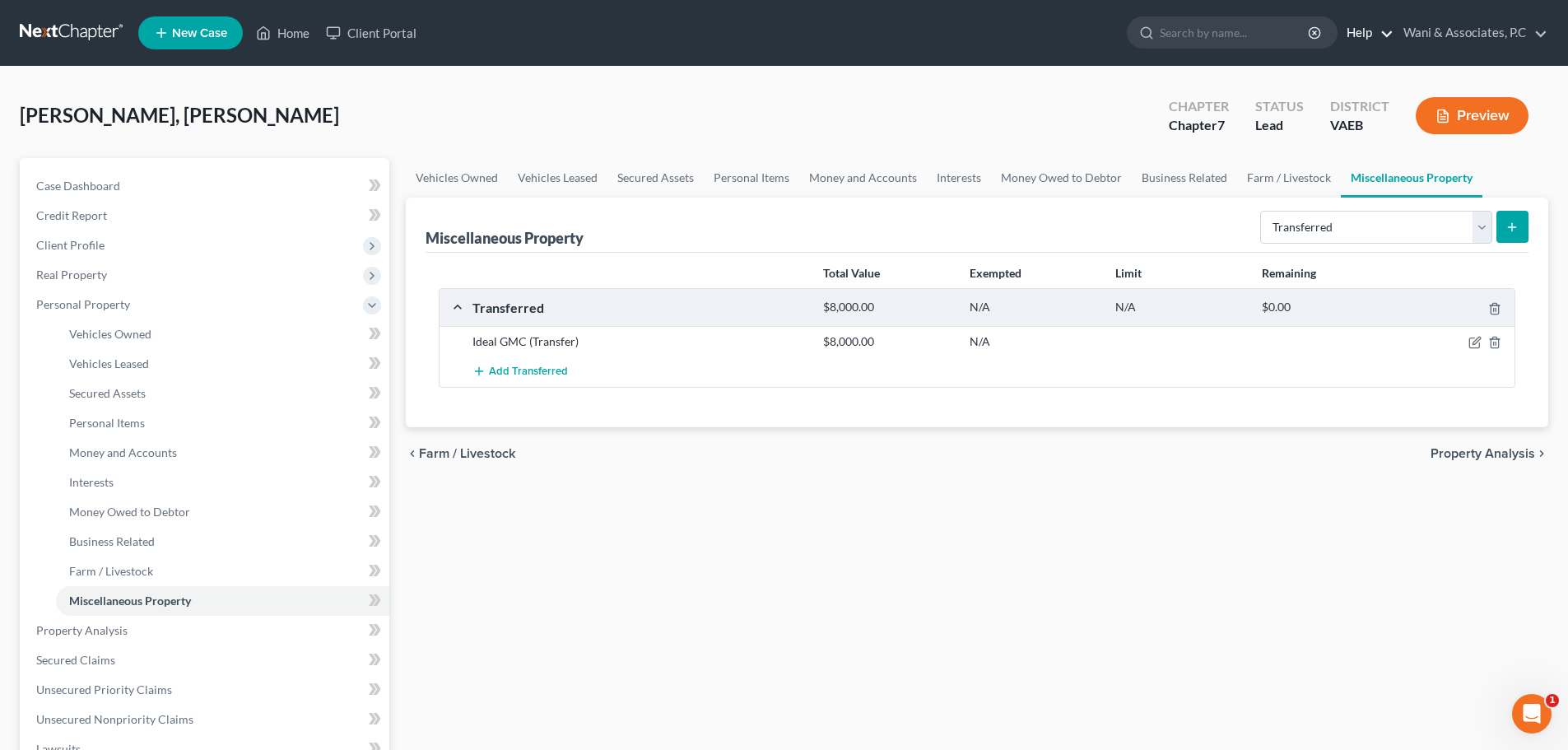
click at [1378, 27] on link "Help" at bounding box center [1366, 33] width 55 height 29
click at [1331, 65] on link "Help Center" at bounding box center [1328, 68] width 130 height 28
click at [1469, 345] on icon "button" at bounding box center [1473, 343] width 10 height 10
select select "Ordinary (within 2 years)"
select select "21"
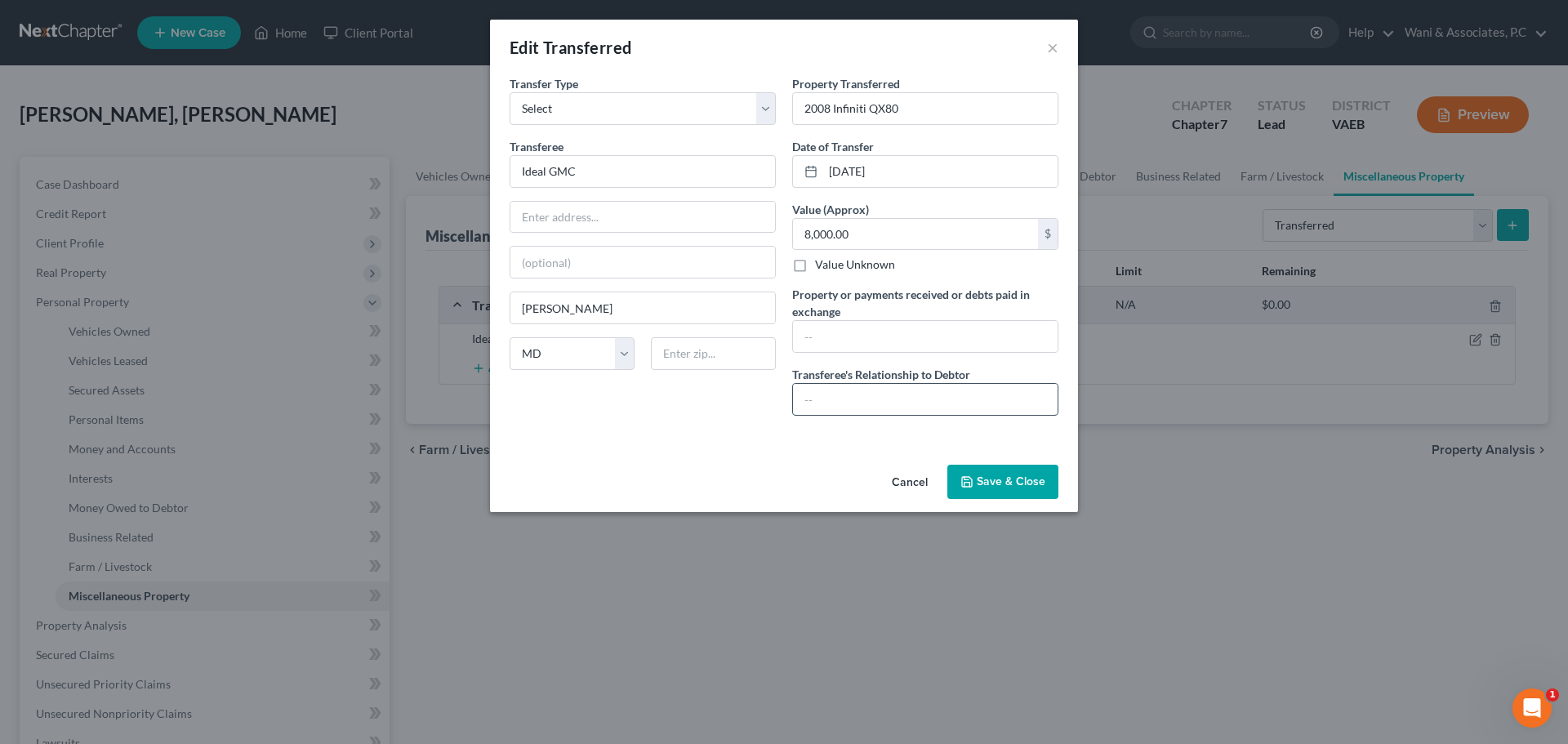
click at [965, 405] on input "text" at bounding box center [925, 399] width 264 height 31
type input "Dealership"
click at [971, 478] on icon "button" at bounding box center [967, 481] width 10 height 10
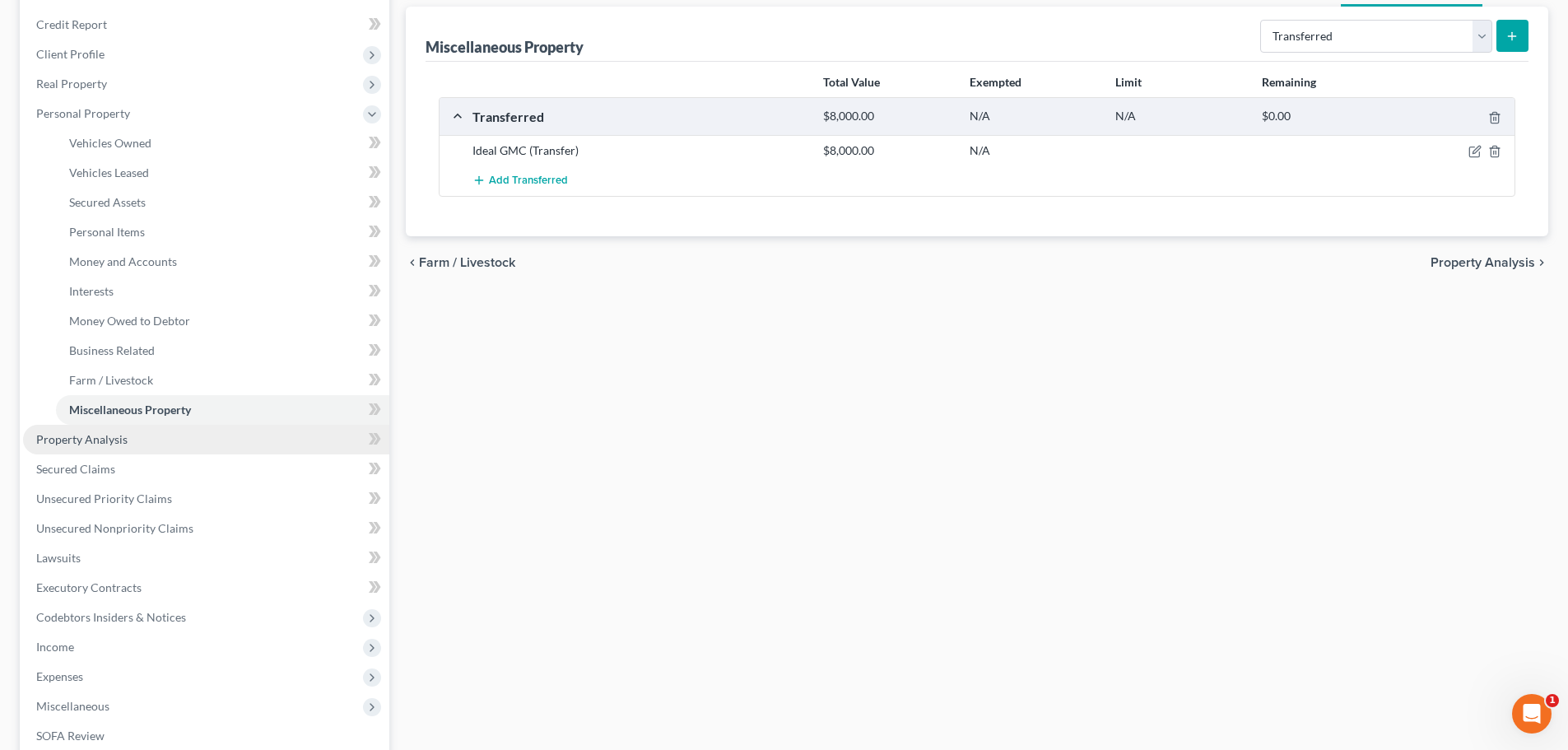
scroll to position [192, 0]
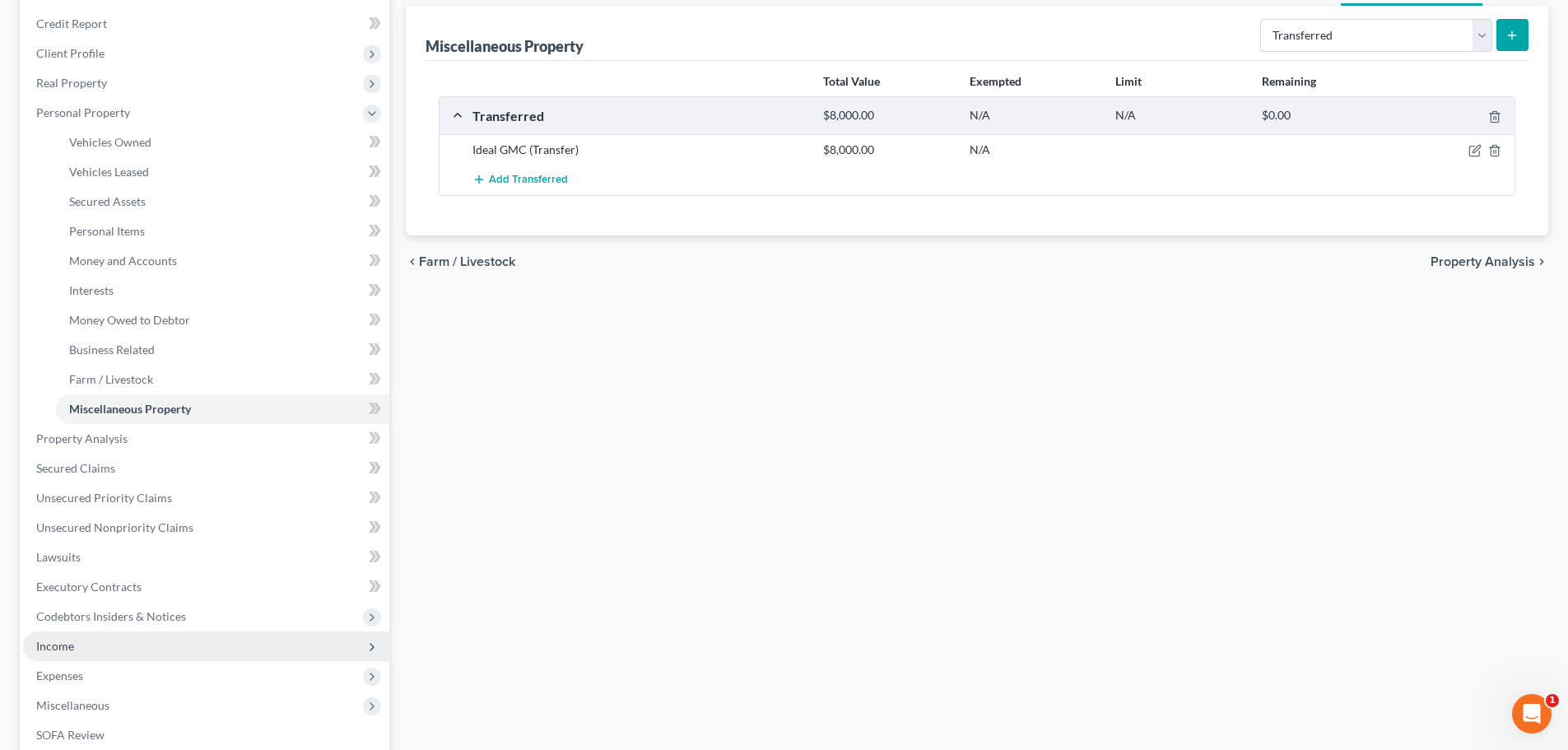
click at [165, 644] on span "Income" at bounding box center [206, 646] width 367 height 29
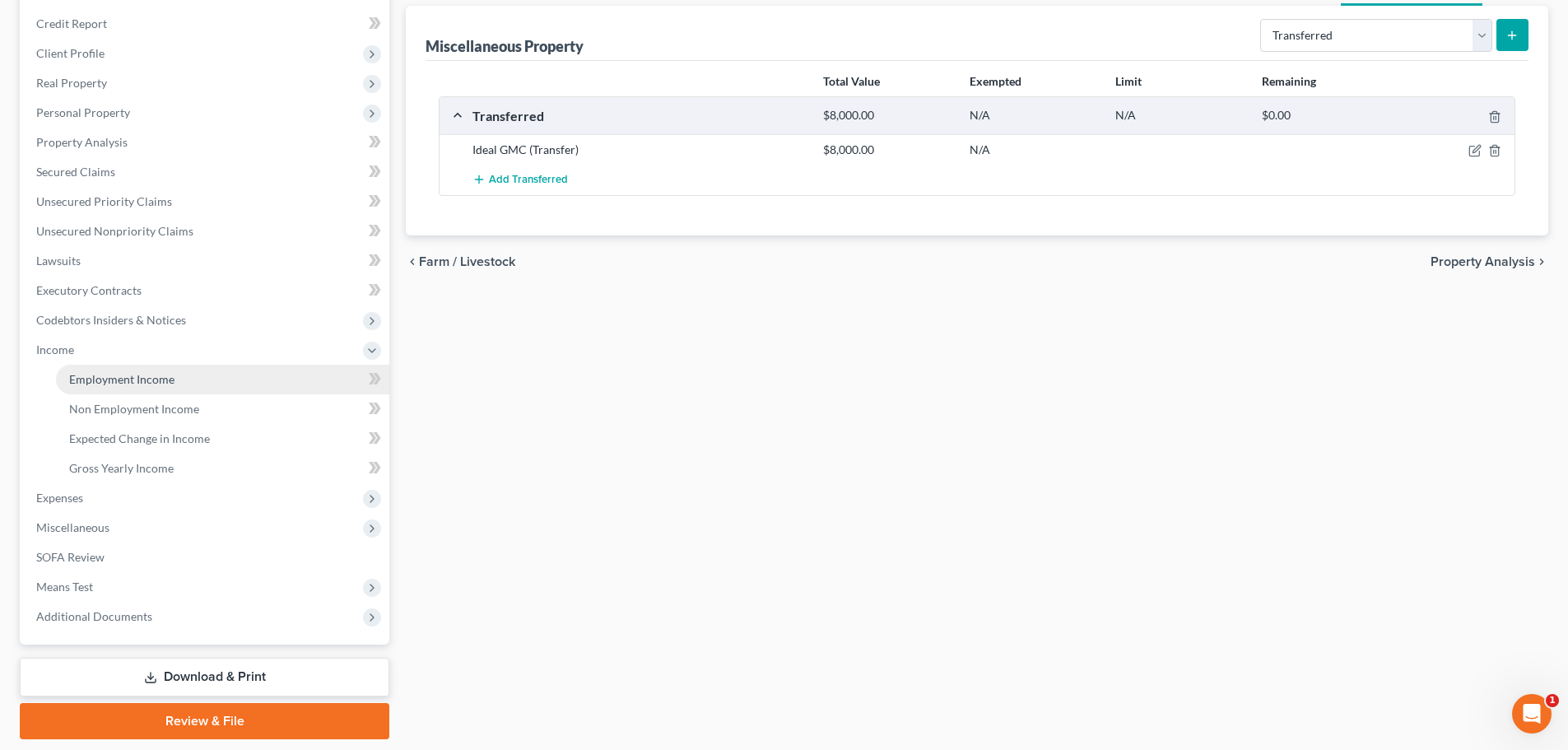
click at [189, 379] on link "Employment Income" at bounding box center [222, 380] width 333 height 29
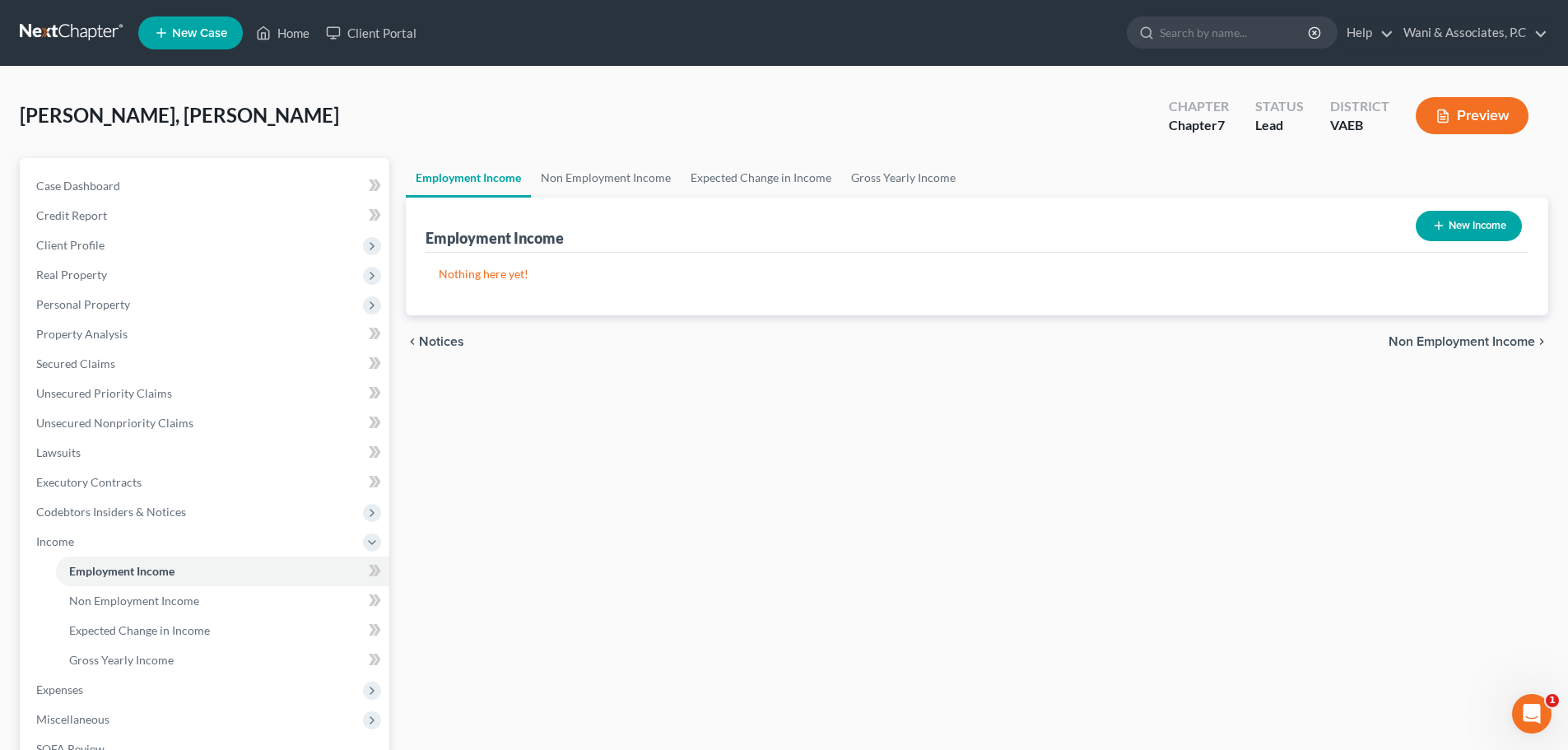
click at [1483, 220] on button "New Income" at bounding box center [1469, 225] width 107 height 30
select select "0"
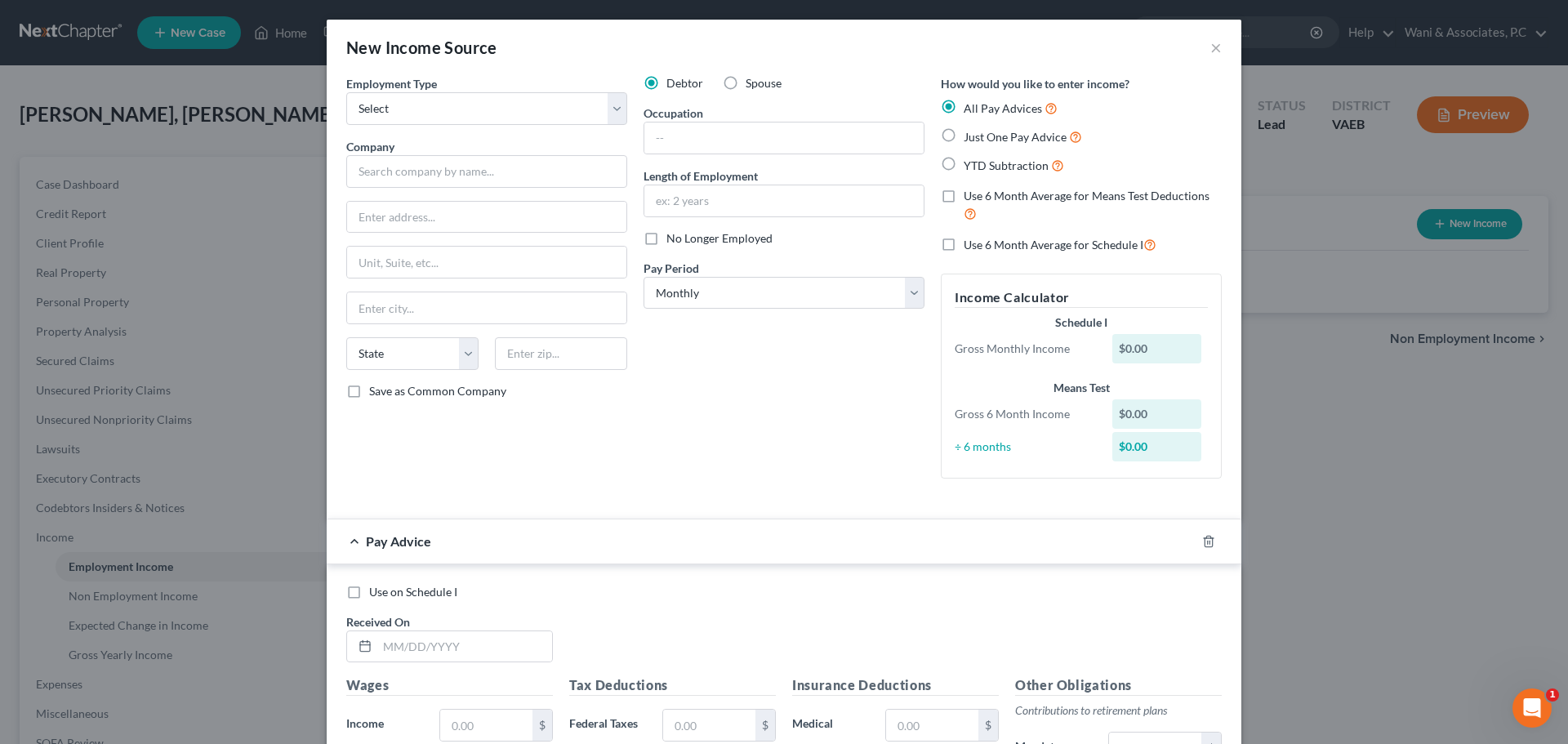
click at [964, 136] on label "Just One Pay Advice" at bounding box center [1023, 137] width 119 height 19
click at [971, 136] on input "Just One Pay Advice" at bounding box center [976, 133] width 11 height 11
radio input "true"
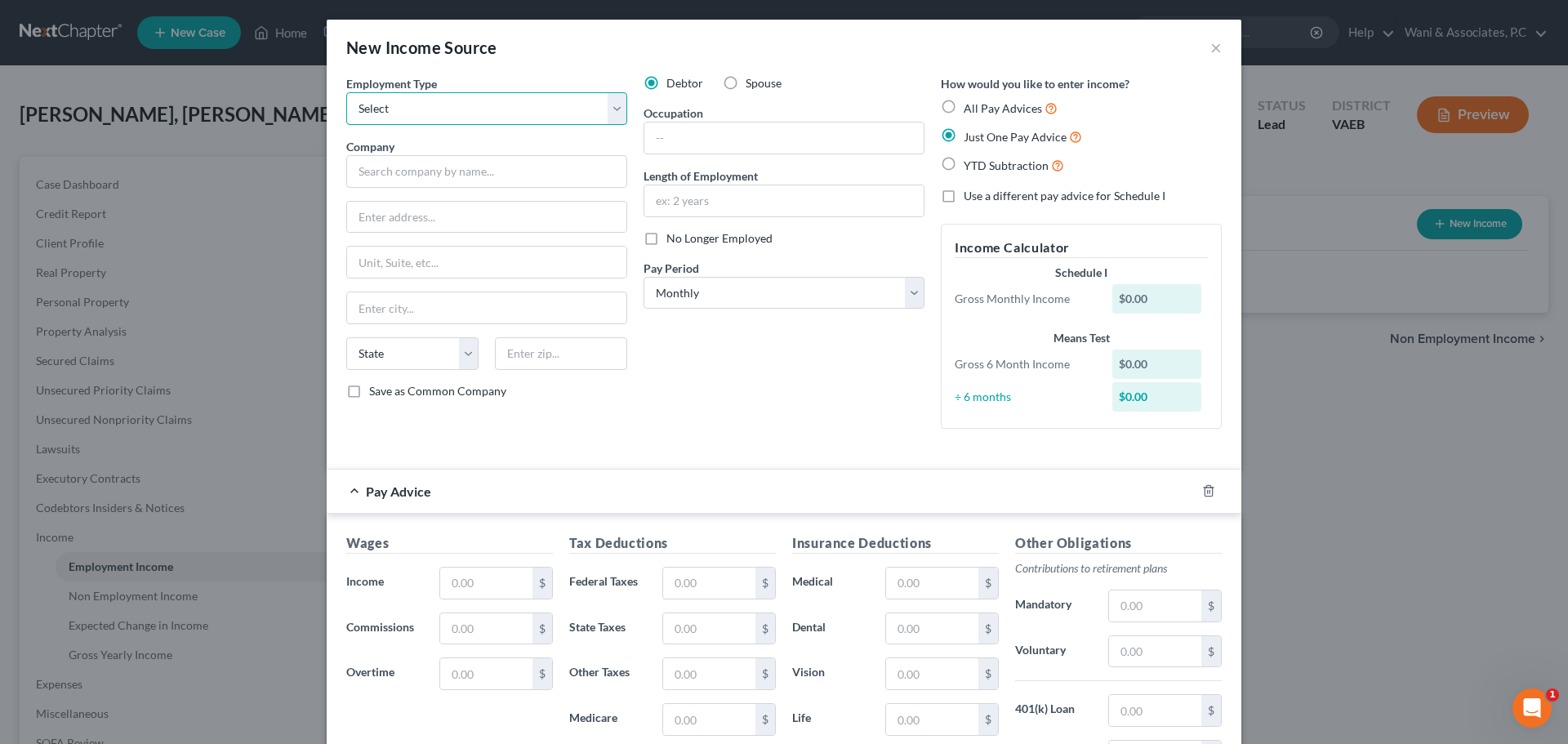
click at [453, 112] on select "Select Full or Part Time Employment Self Employment" at bounding box center [487, 108] width 281 height 33
select select "1"
click at [346, 92] on select "Select Full or Part Time Employment Self Employment" at bounding box center [487, 108] width 281 height 33
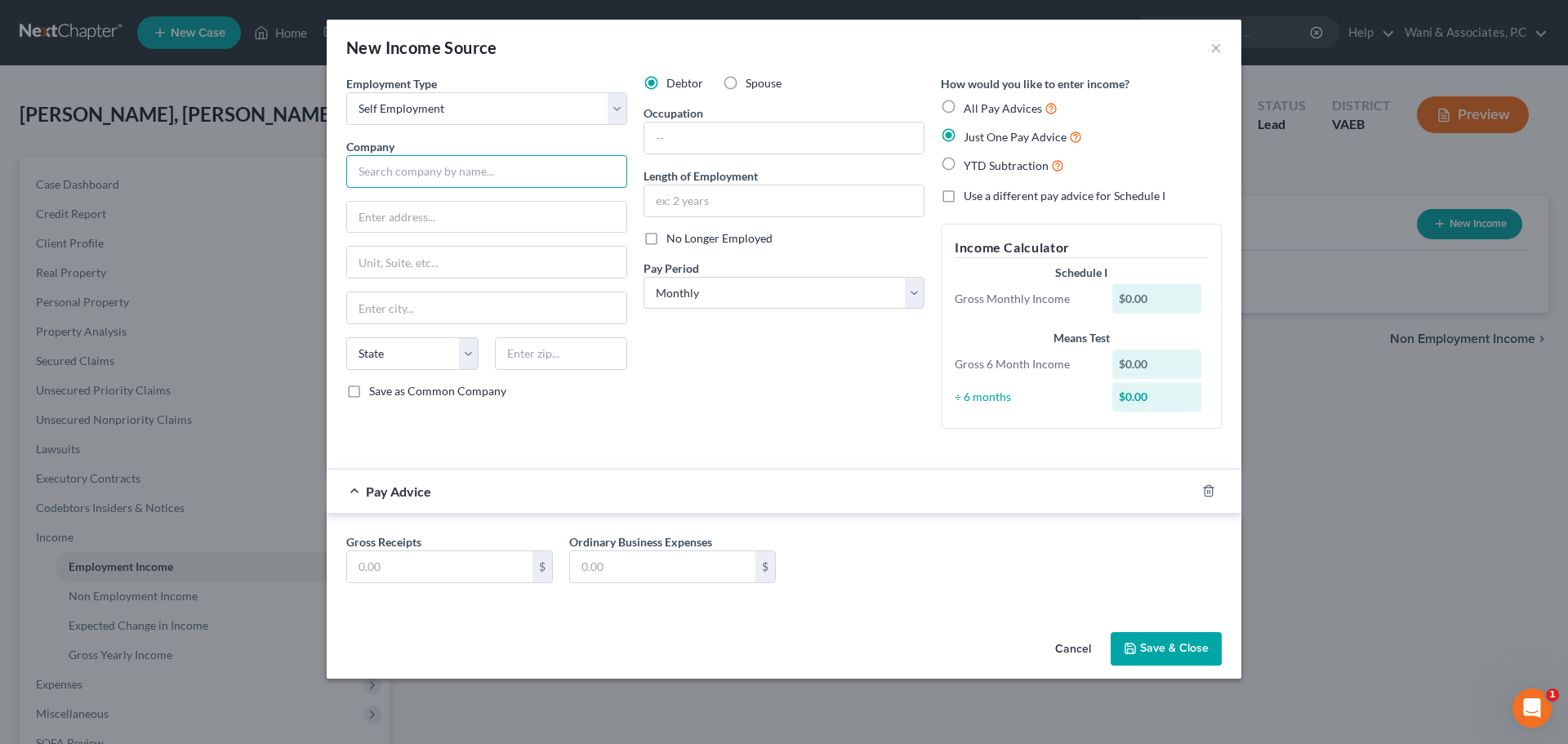
click at [504, 170] on input "text" at bounding box center [487, 171] width 281 height 33
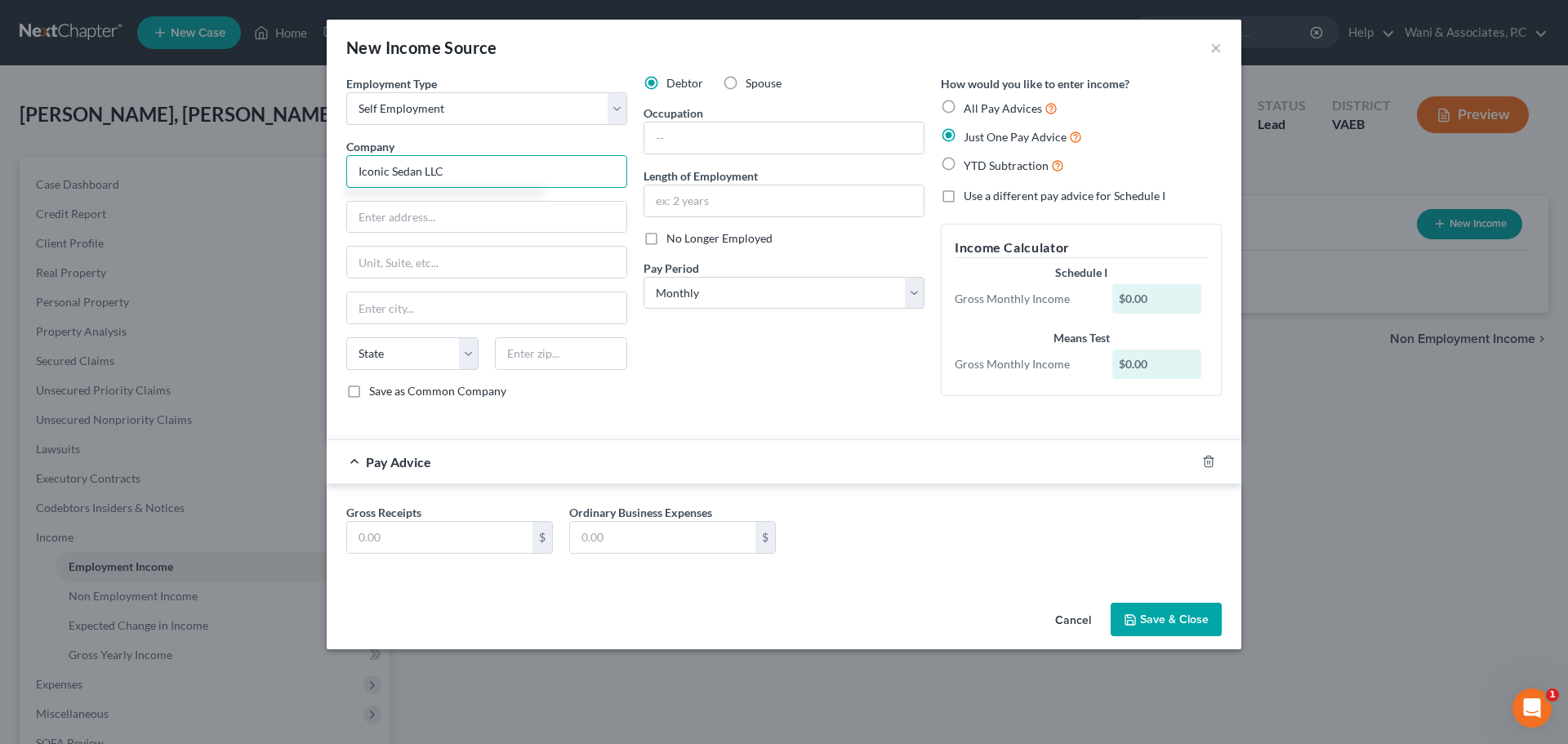
type input "Iconic Sedan LLC"
click at [476, 303] on input "text" at bounding box center [487, 308] width 279 height 31
type input "Alexandria"
select select "48"
type input "22304"
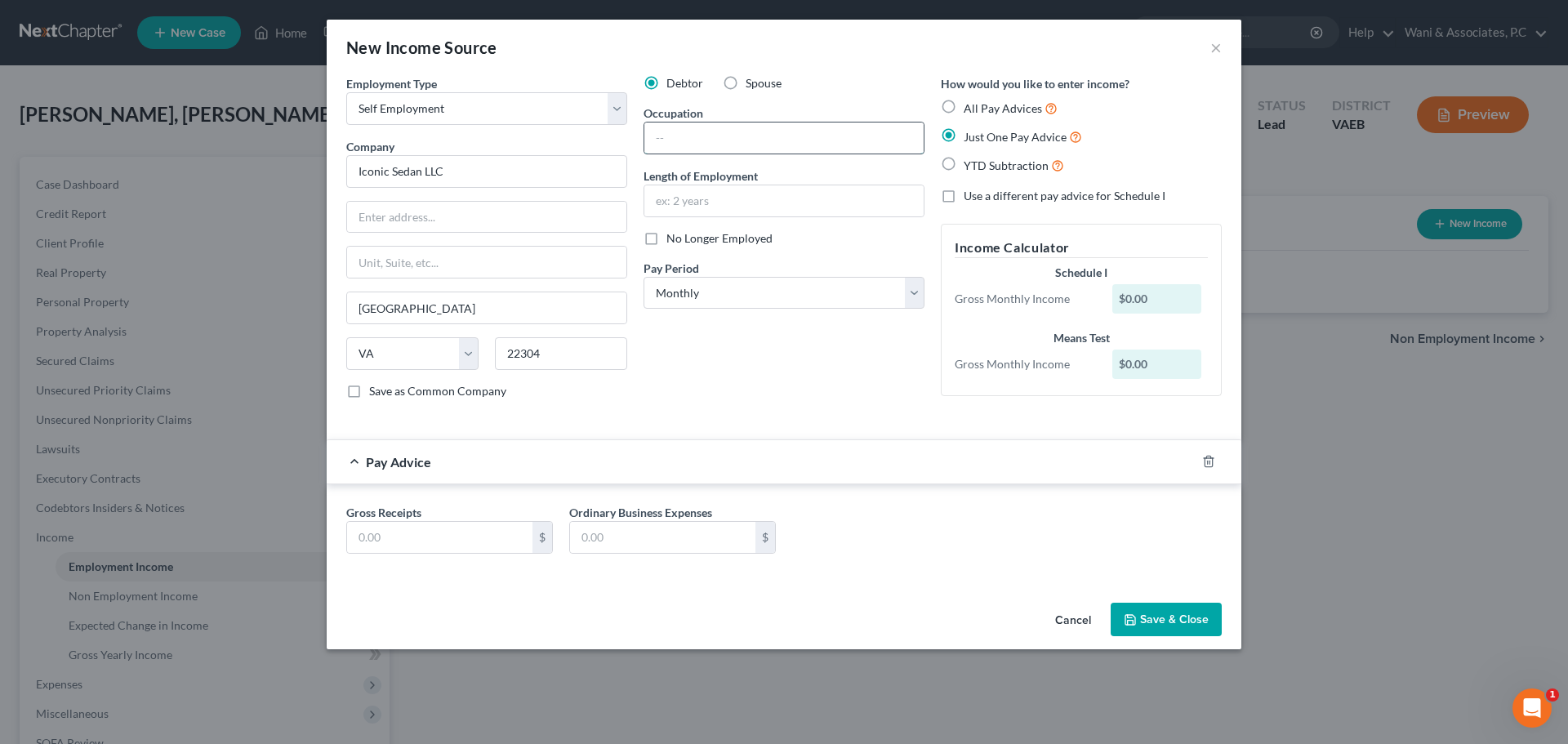
click at [671, 136] on input "text" at bounding box center [784, 138] width 279 height 31
type input "M"
type input "Business Owner"
click at [680, 204] on input "text" at bounding box center [784, 201] width 279 height 31
type input "17 years"
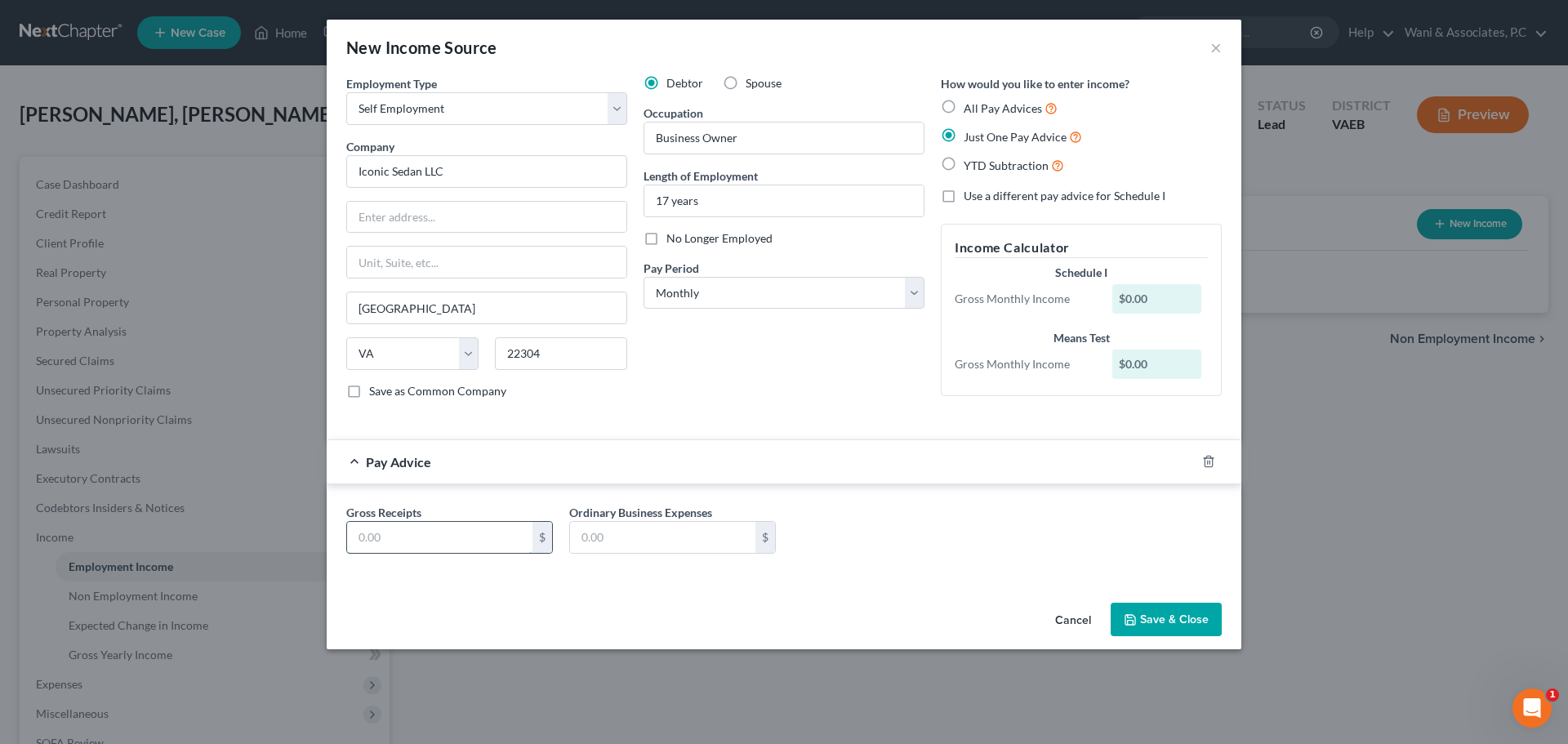
click at [459, 531] on input "text" at bounding box center [439, 538] width 185 height 31
click at [835, 287] on select "Select Monthly Twice Monthly Every Other Week Weekly" at bounding box center [784, 294] width 281 height 33
click at [644, 277] on select "Select Monthly Twice Monthly Every Other Week Weekly" at bounding box center [784, 294] width 281 height 33
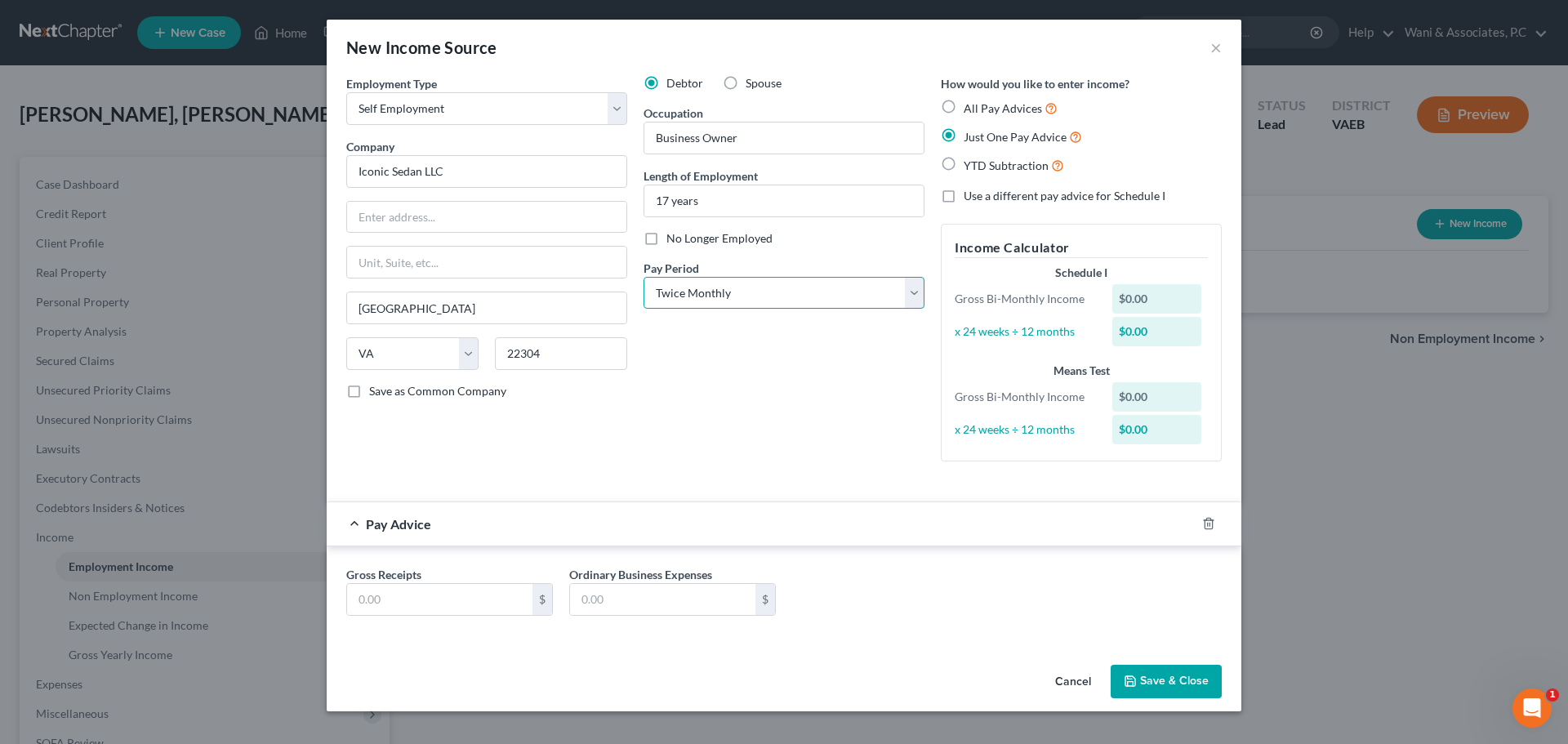
click at [722, 294] on select "Select Monthly Twice Monthly Every Other Week Weekly" at bounding box center [784, 294] width 281 height 33
select select "0"
click at [644, 277] on select "Select Monthly Twice Monthly Every Other Week Weekly" at bounding box center [784, 294] width 281 height 33
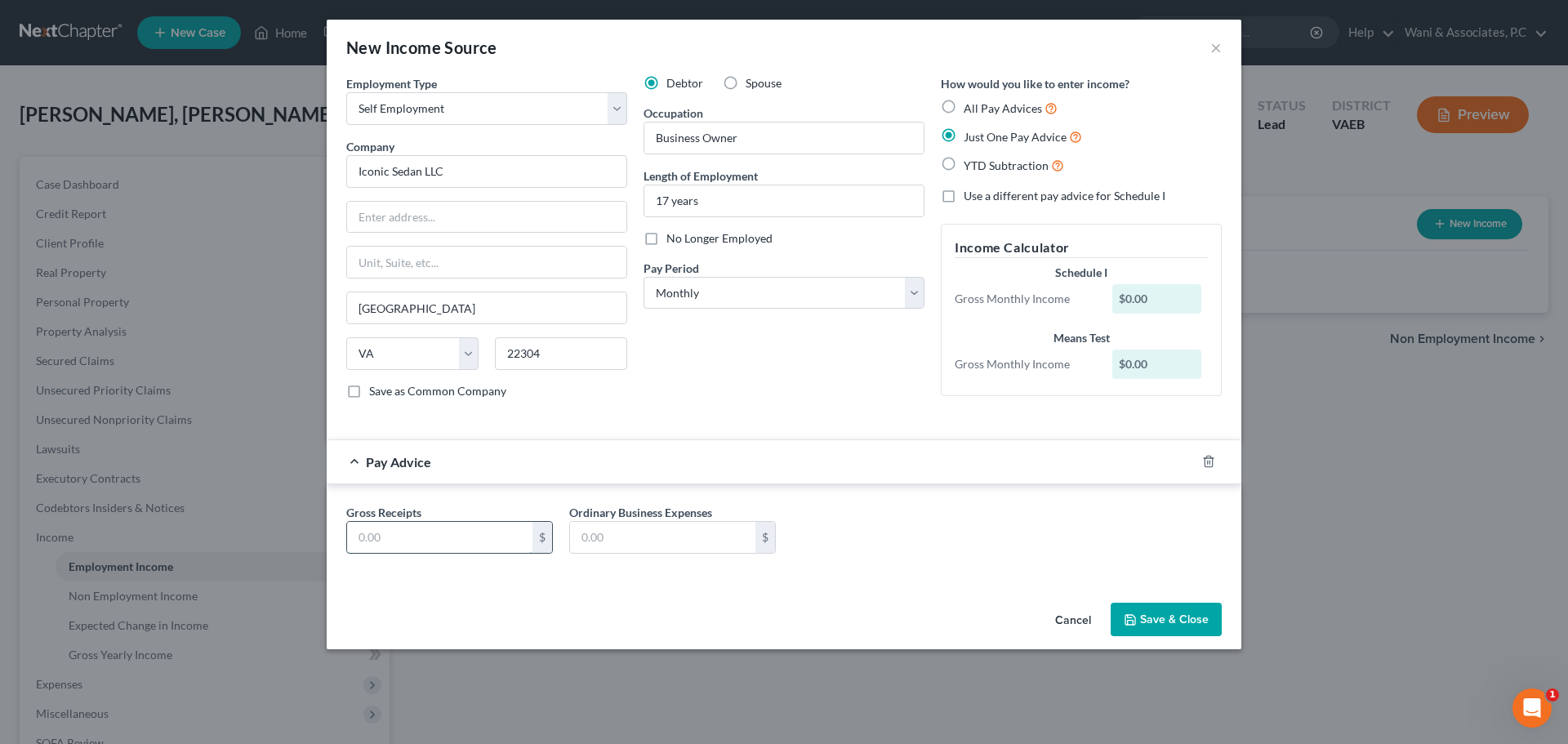
click at [449, 544] on input "text" at bounding box center [439, 538] width 185 height 31
type input "3,460"
click at [1180, 608] on button "Save & Close" at bounding box center [1167, 620] width 111 height 35
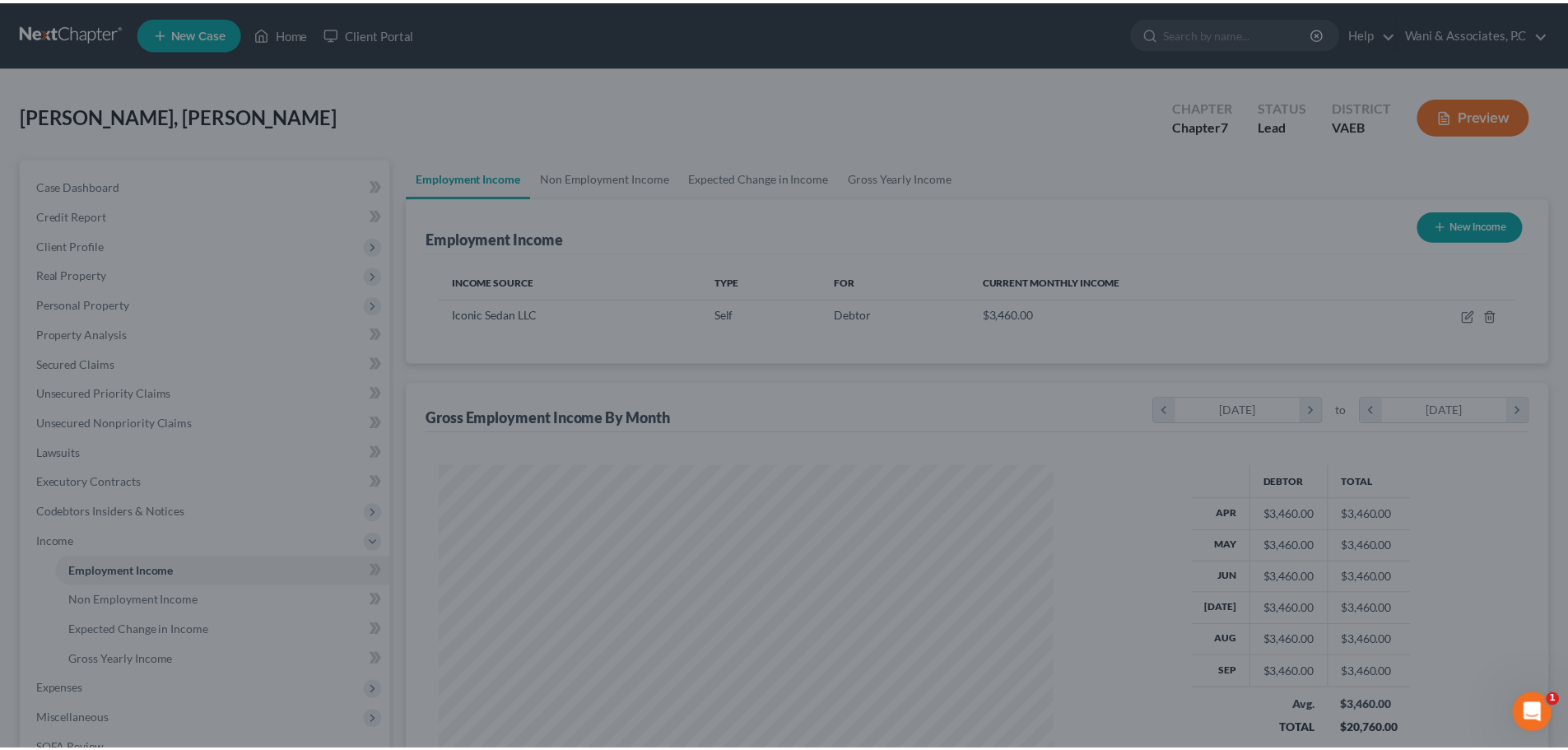
scroll to position [307, 647]
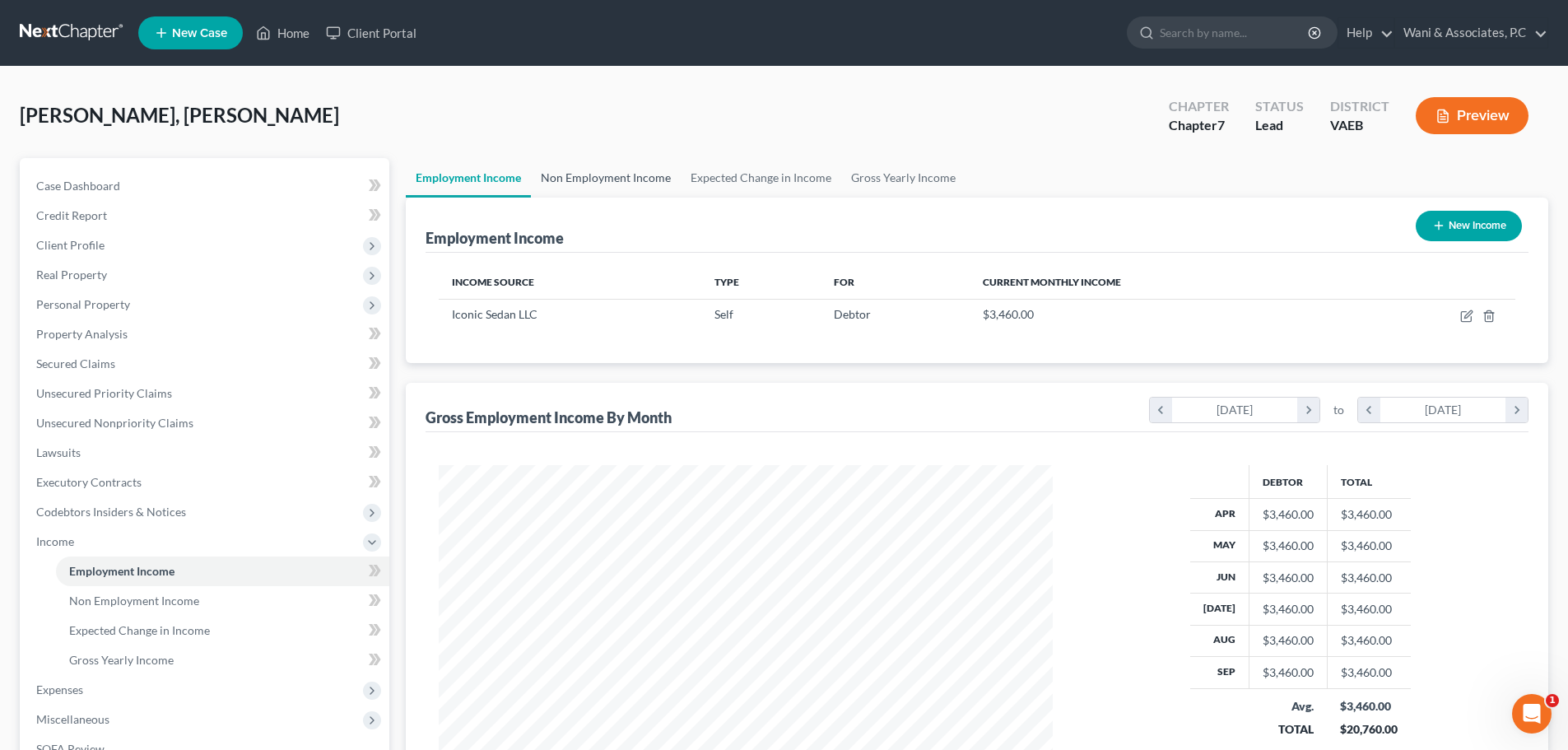
click at [605, 180] on link "Non Employment Income" at bounding box center [605, 177] width 150 height 40
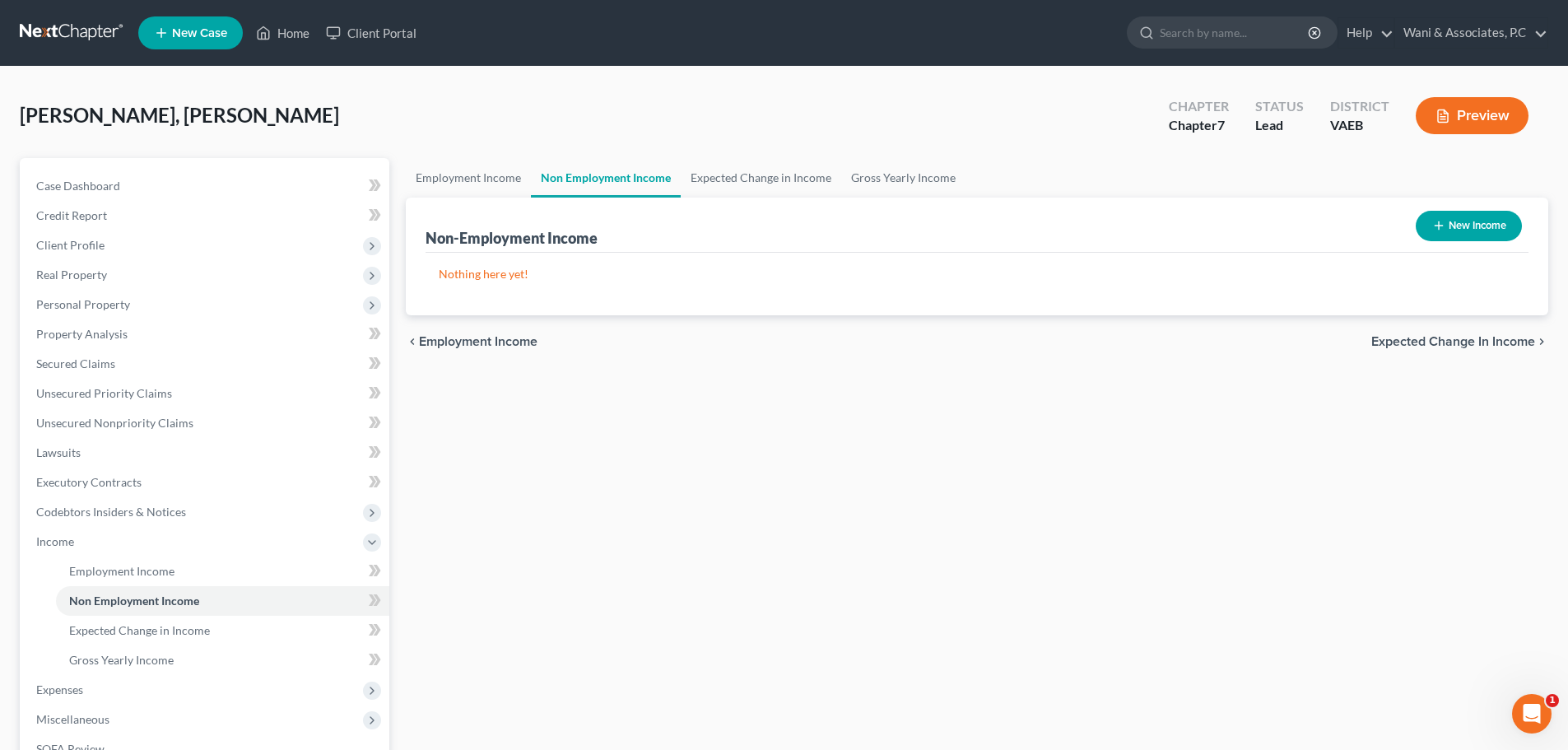
click at [1446, 225] on button "New Income" at bounding box center [1469, 225] width 107 height 30
select select "0"
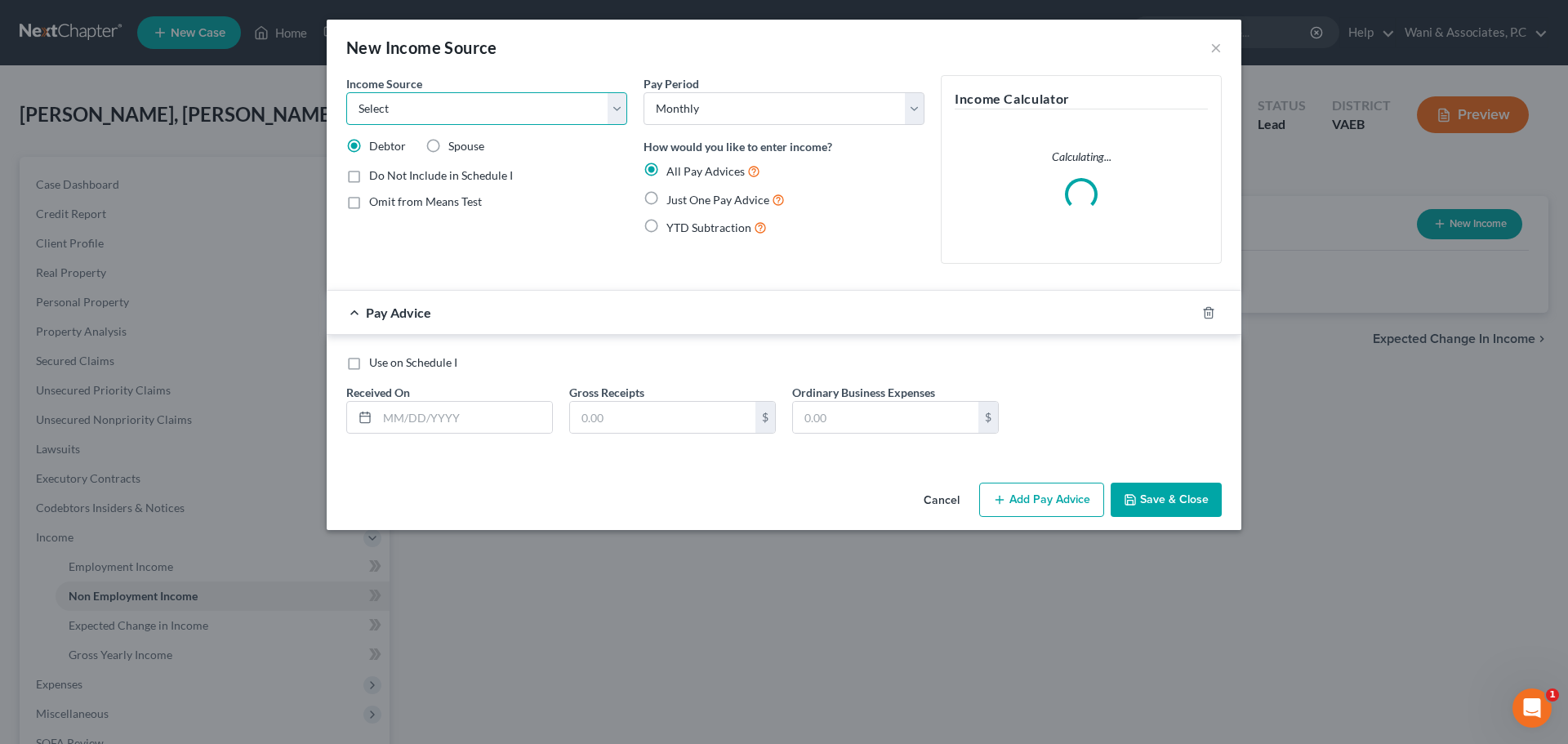
click at [596, 101] on select "Select Unemployment Disability (from employer) Pension Retirement Social Securi…" at bounding box center [487, 108] width 281 height 33
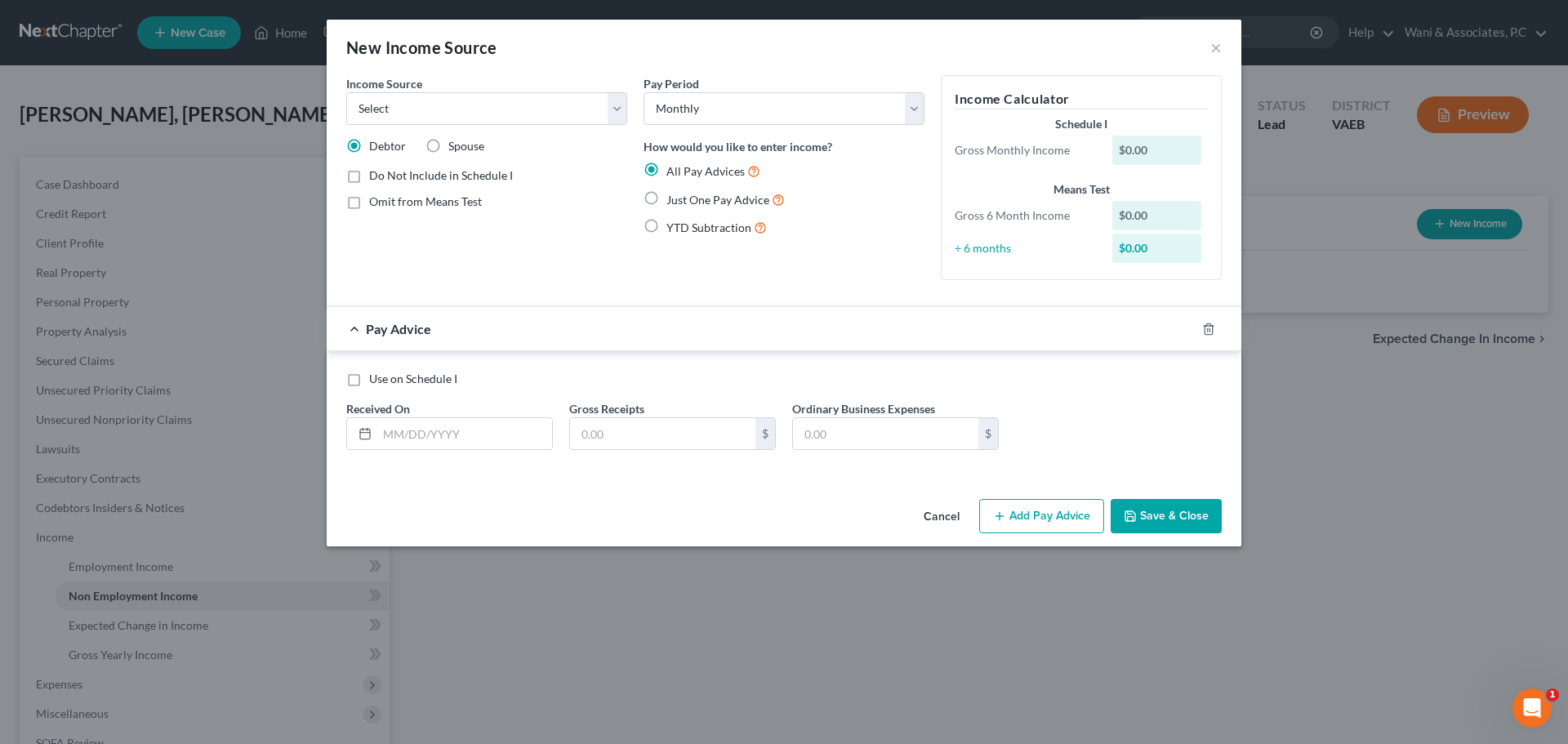
click at [784, 502] on div "Cancel Add Pay Advice Save & Close" at bounding box center [784, 519] width 915 height 54
click at [945, 522] on button "Cancel" at bounding box center [942, 517] width 62 height 33
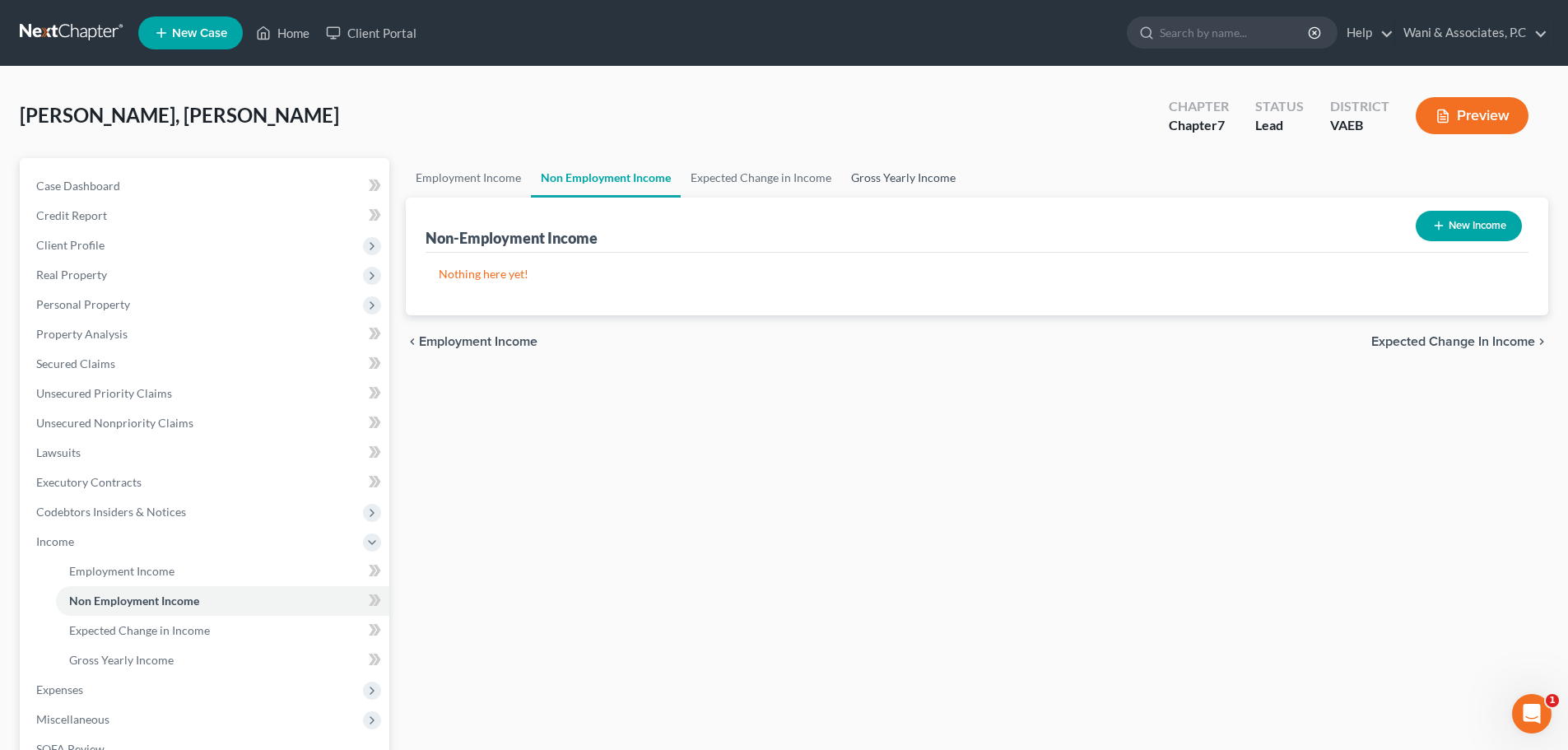
click at [882, 176] on link "Gross Yearly Income" at bounding box center [903, 177] width 124 height 40
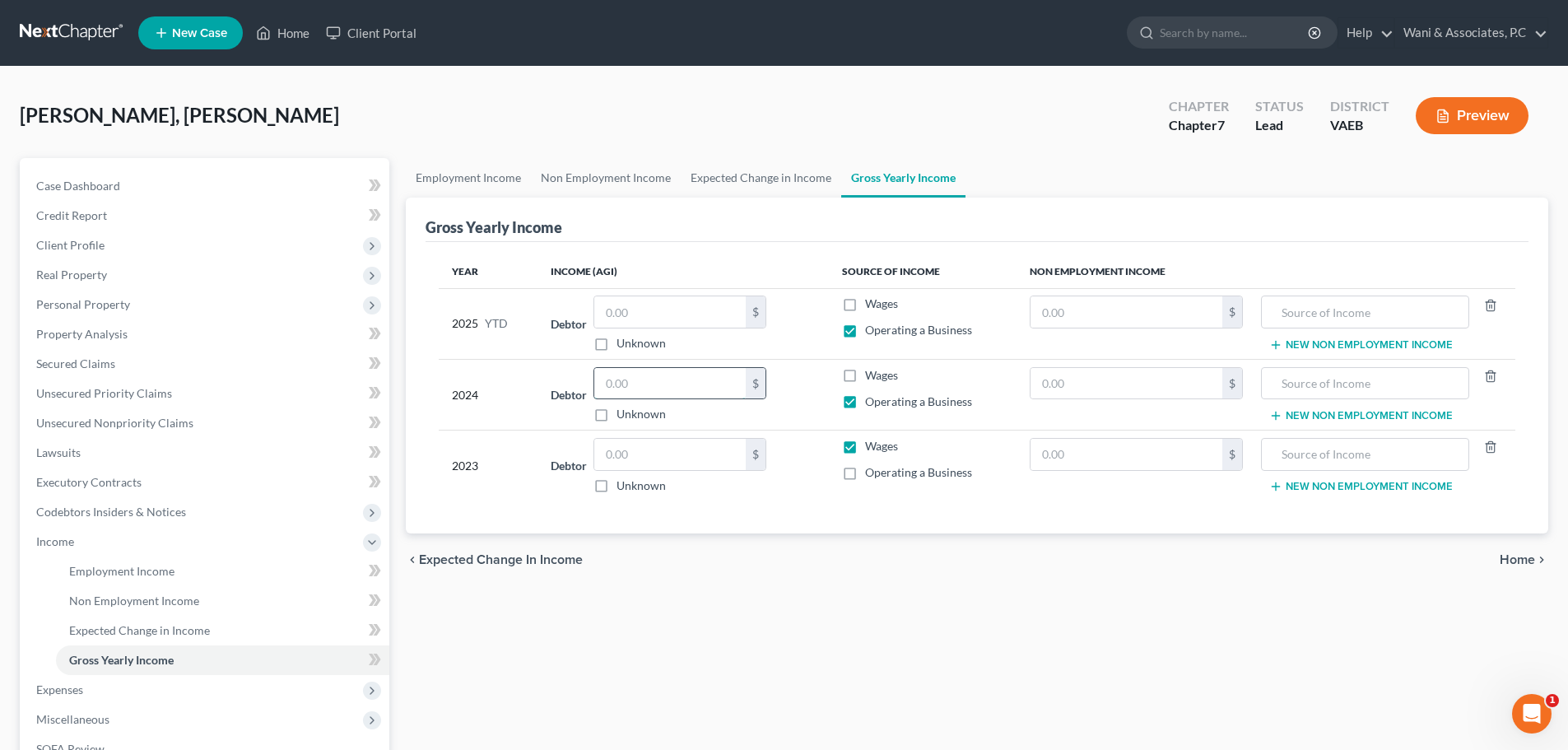
click at [713, 378] on input "text" at bounding box center [670, 384] width 152 height 31
type input "41,543"
click at [1347, 384] on input "text" at bounding box center [1365, 384] width 189 height 31
click at [655, 312] on input "text" at bounding box center [670, 312] width 152 height 31
type input "36,000"
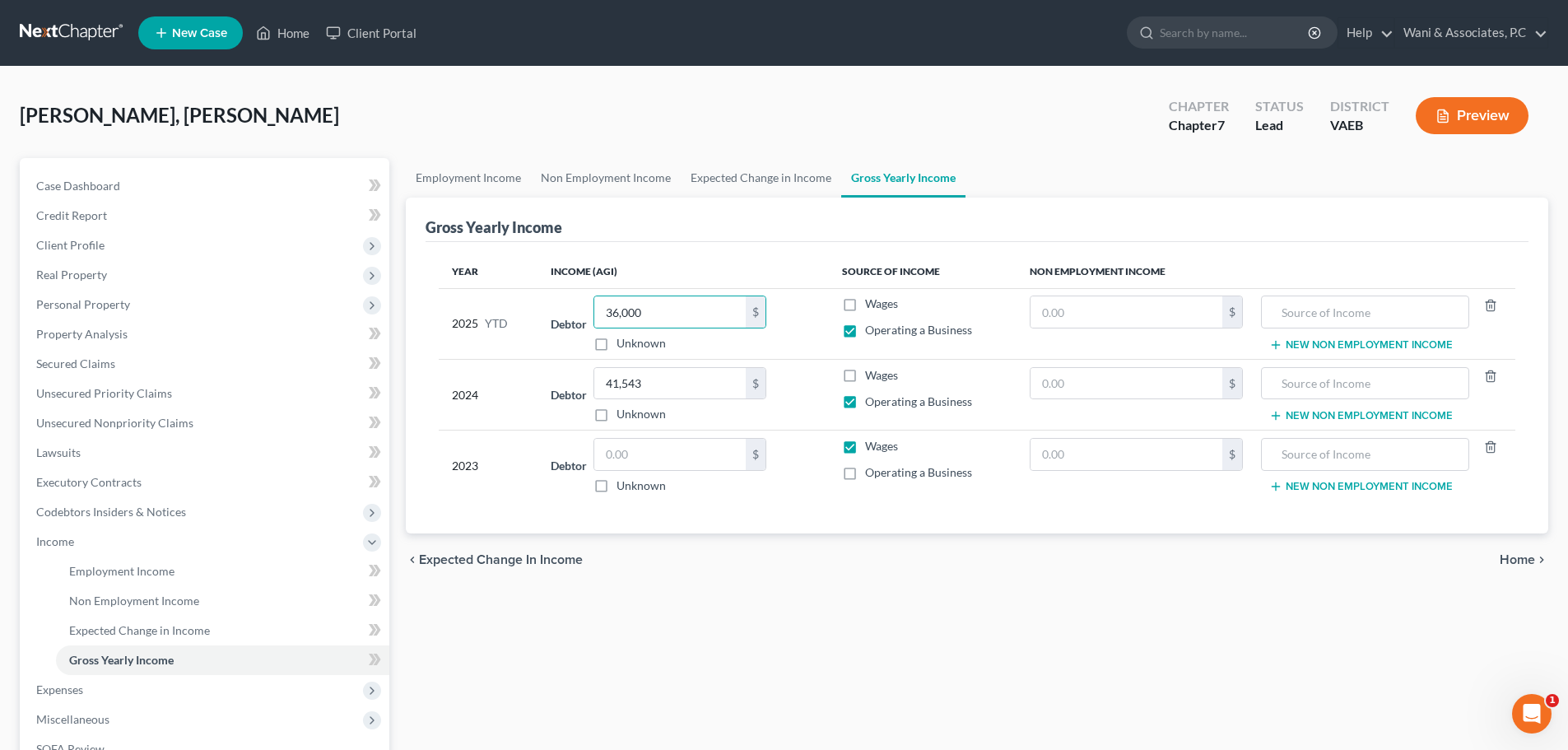
click at [787, 574] on div "chevron_left Expected Change in Income Home chevron_right" at bounding box center [977, 560] width 1143 height 52
click at [1362, 312] on input "text" at bounding box center [1365, 312] width 189 height 31
type input "Business"
click at [1342, 374] on input "text" at bounding box center [1365, 384] width 189 height 31
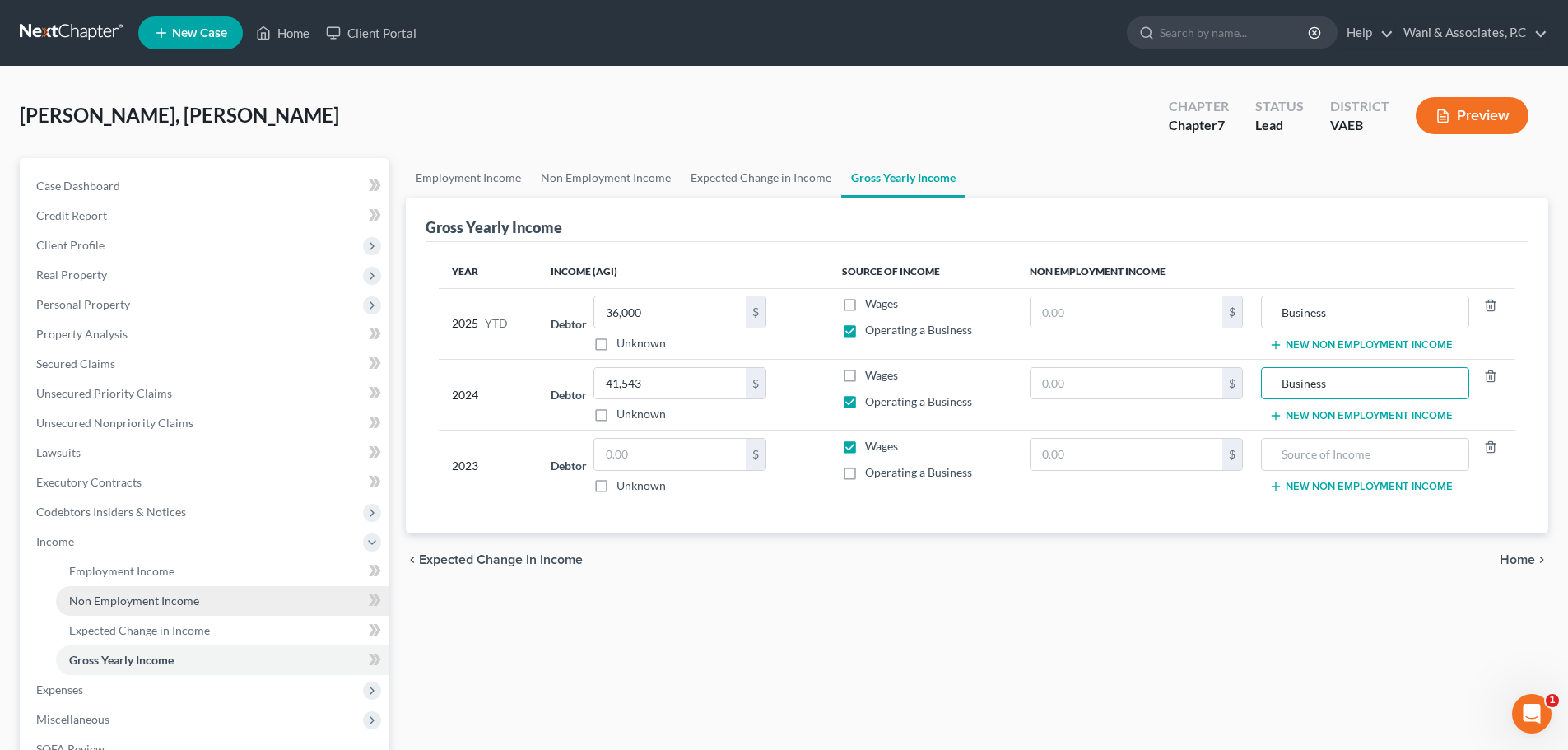
scroll to position [244, 0]
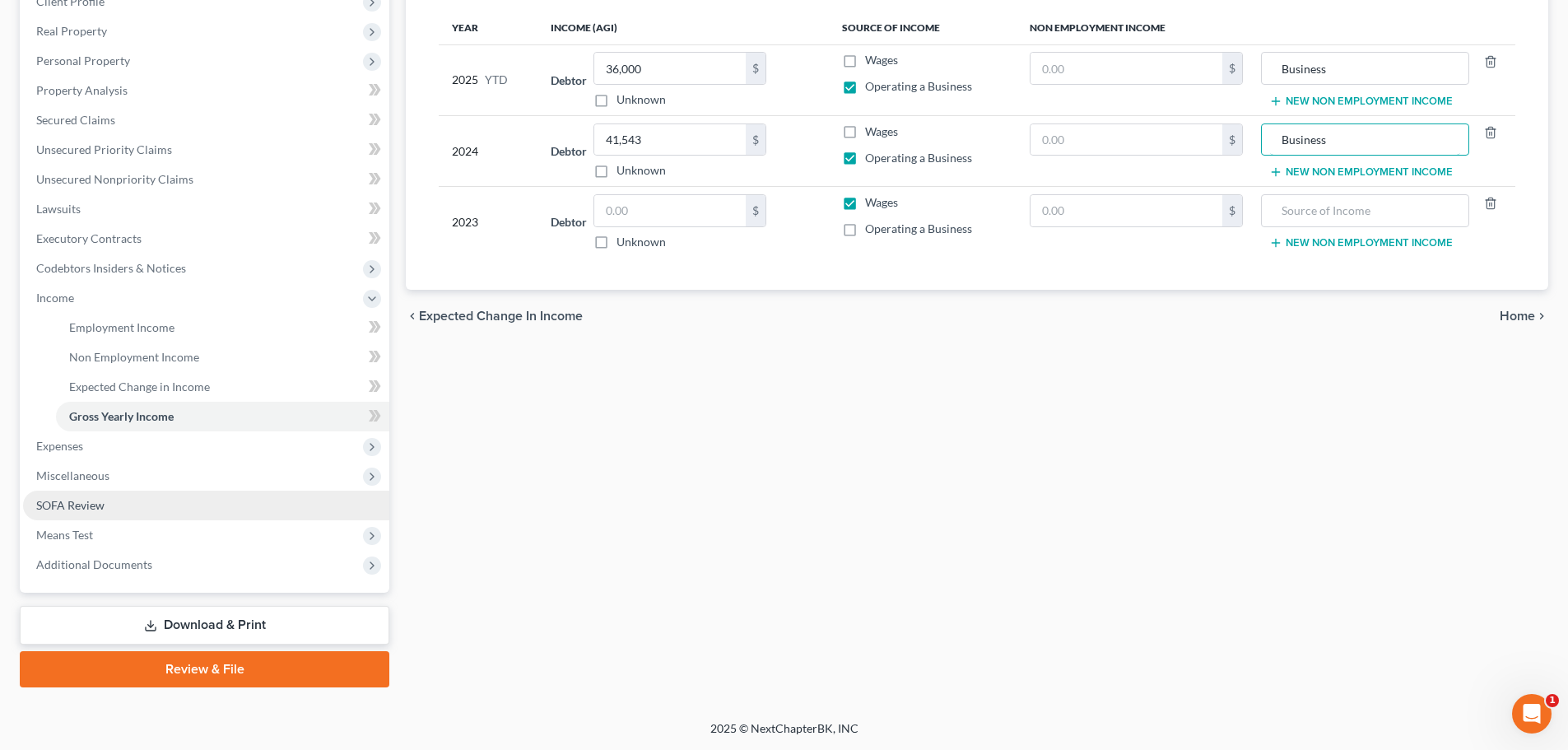
type input "Business"
click at [173, 509] on link "SOFA Review" at bounding box center [206, 506] width 367 height 29
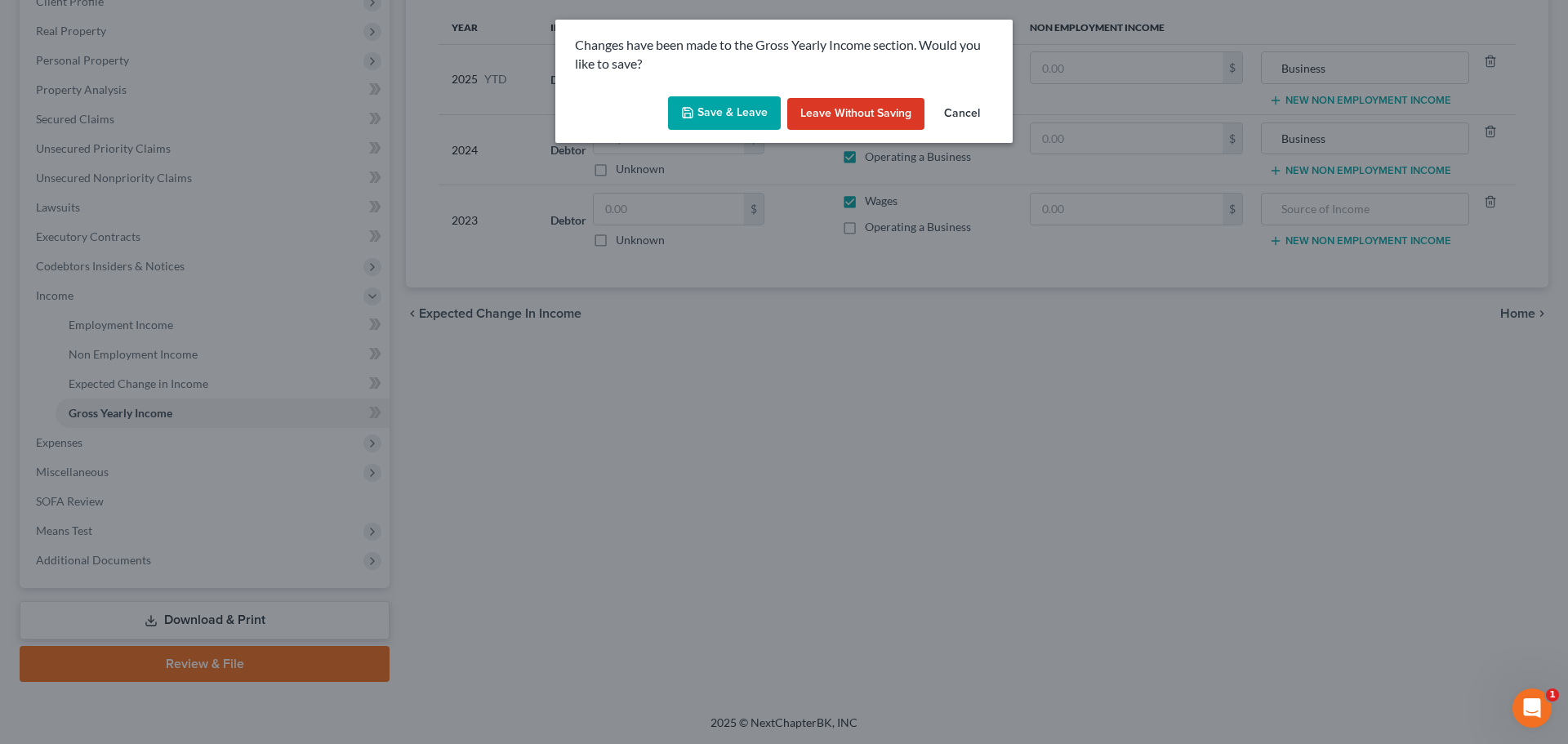
click at [723, 123] on button "Save & Leave" at bounding box center [725, 114] width 113 height 35
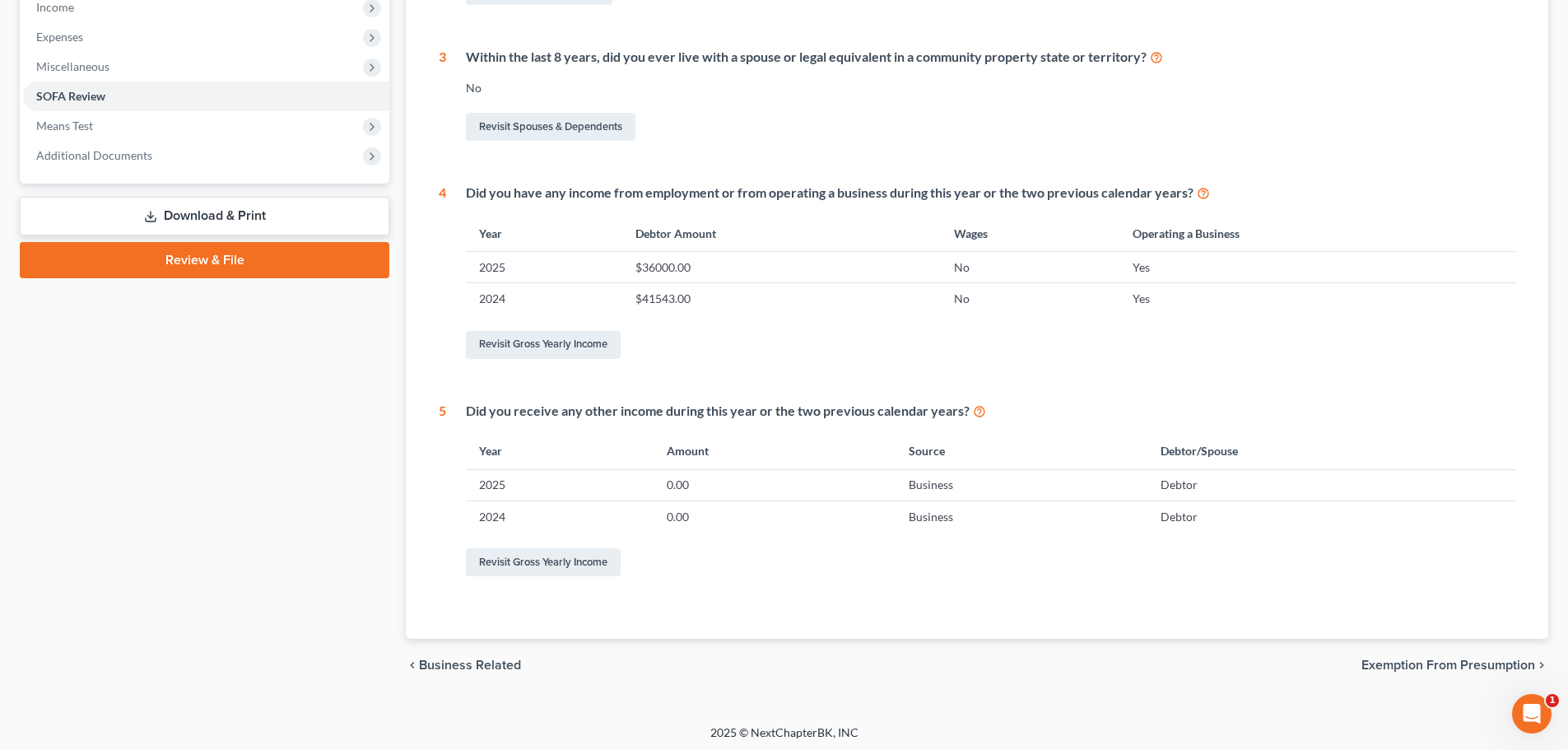
scroll to position [539, 0]
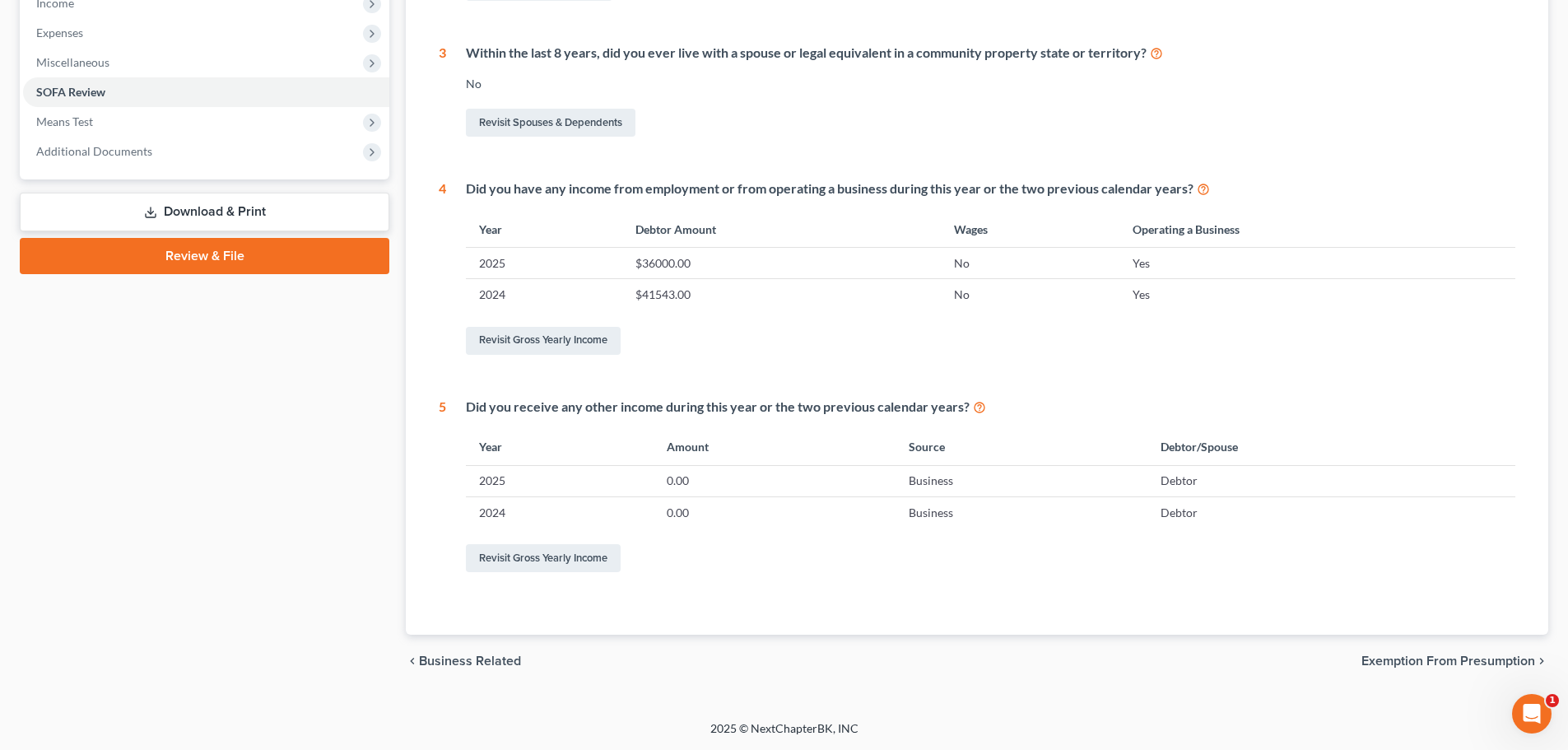
click at [1423, 665] on span "Exemption from Presumption" at bounding box center [1448, 661] width 174 height 13
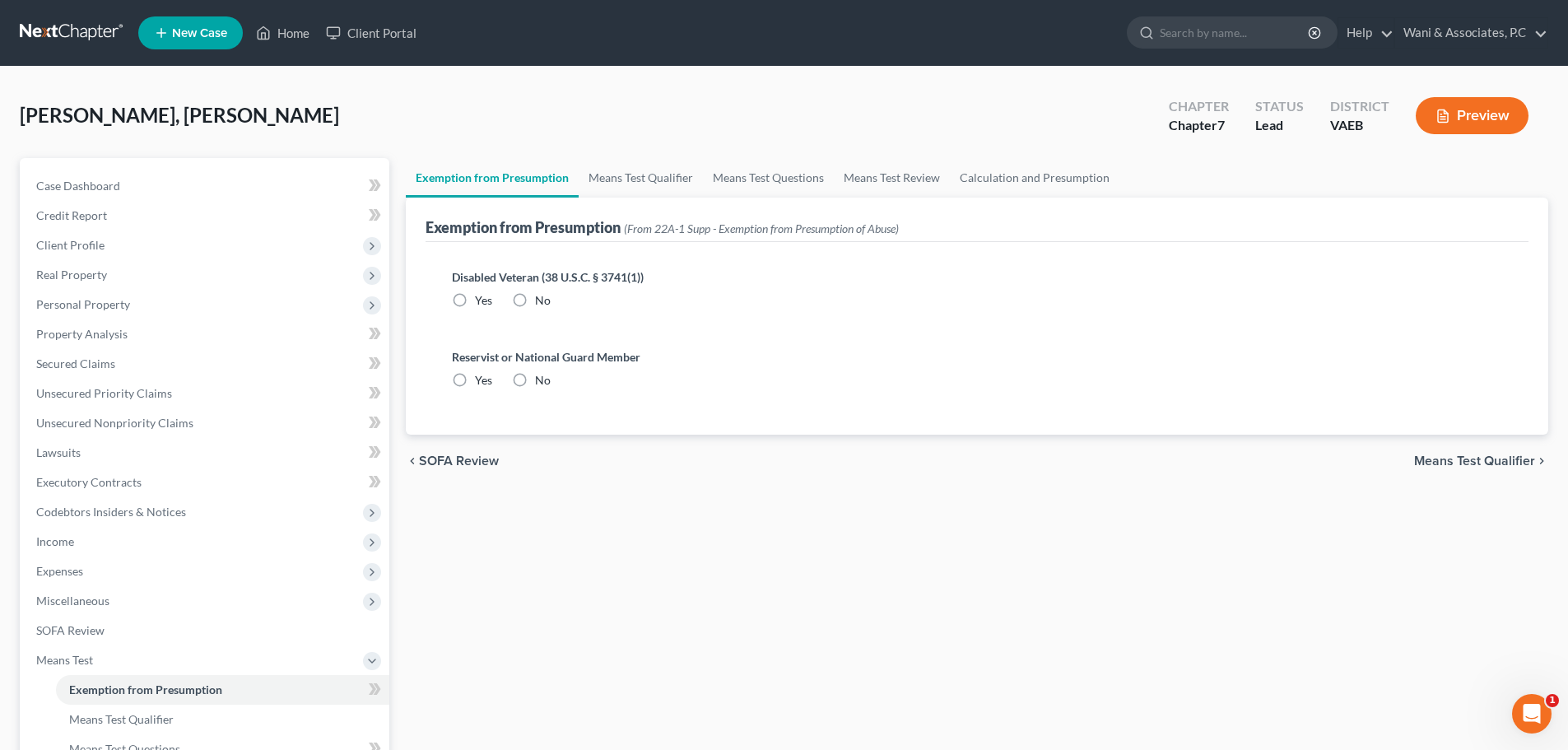
click at [535, 298] on label "No" at bounding box center [542, 301] width 16 height 17
click at [542, 298] on input "No" at bounding box center [547, 298] width 11 height 11
radio input "true"
click at [535, 376] on label "No" at bounding box center [542, 381] width 16 height 17
click at [542, 376] on input "No" at bounding box center [547, 378] width 11 height 11
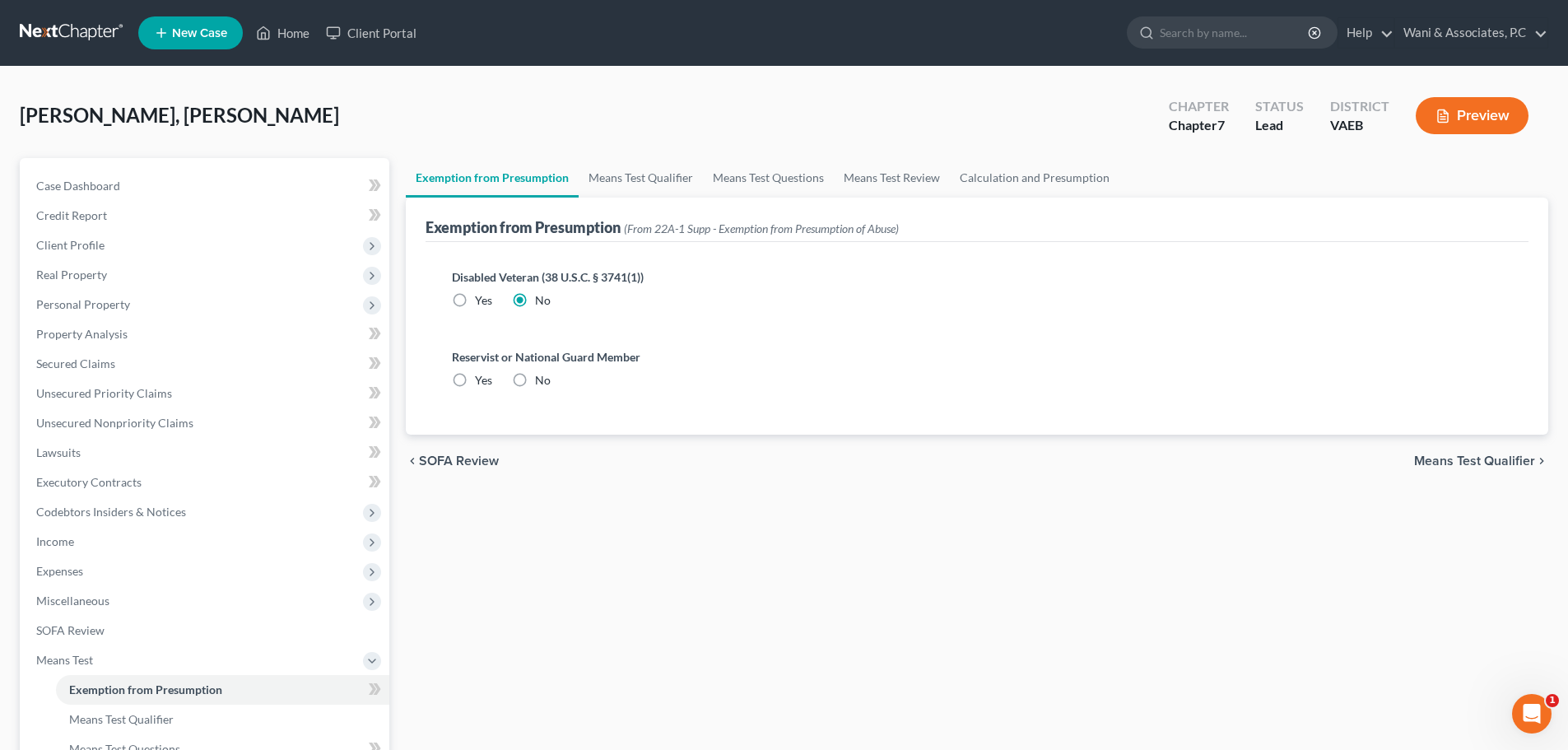
radio input "true"
click at [1440, 459] on span "Means Test Qualifier" at bounding box center [1474, 461] width 121 height 13
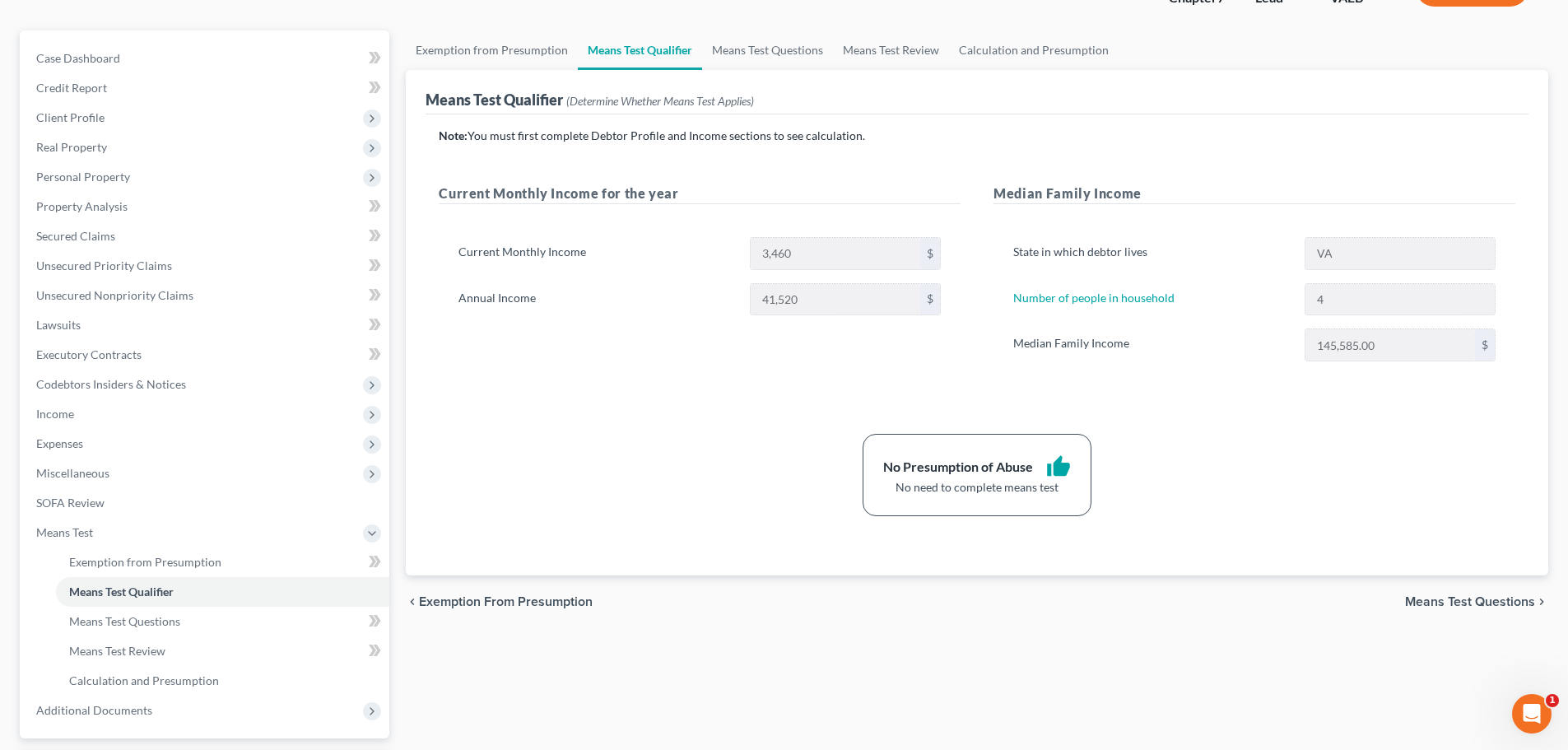
scroll to position [170, 0]
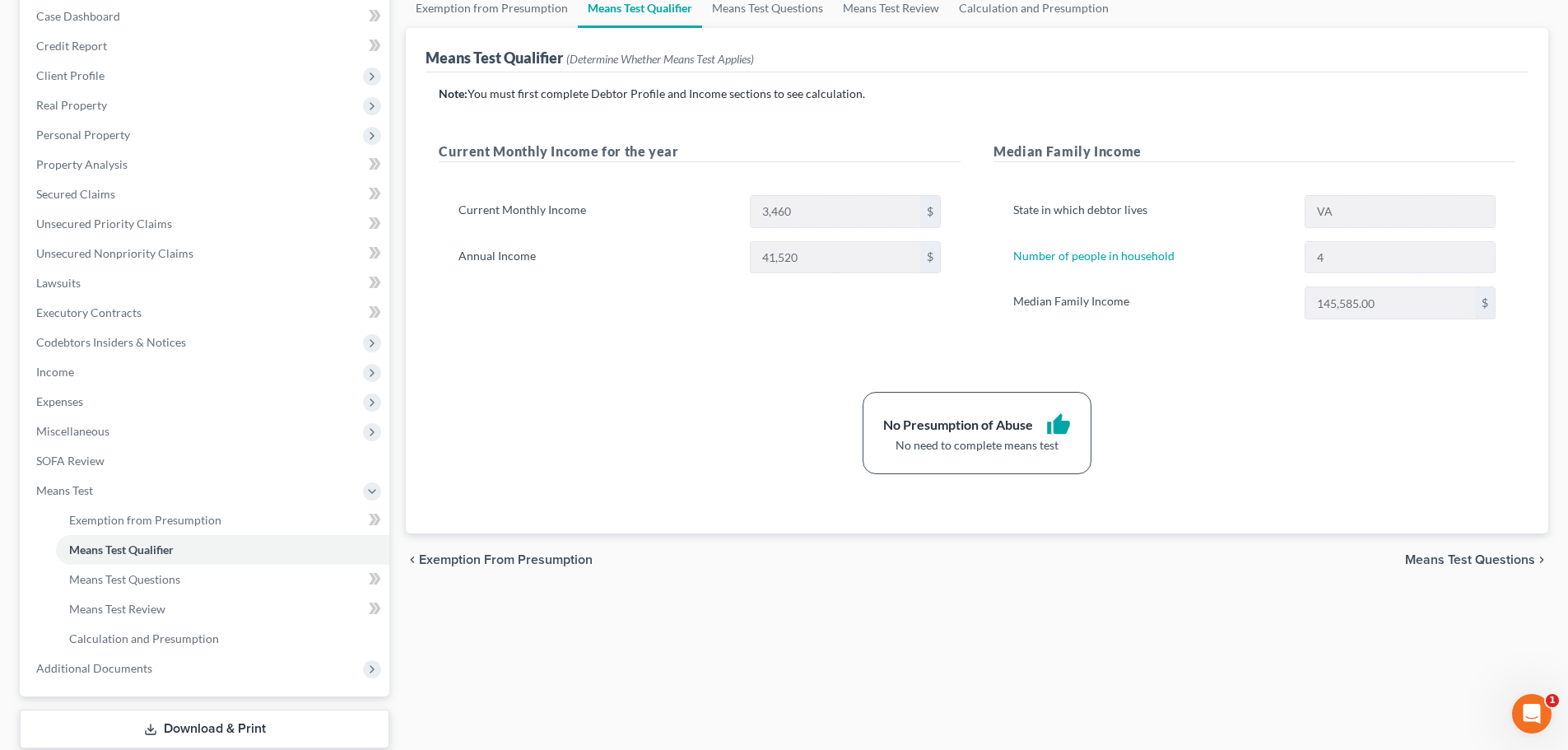
click at [1437, 555] on span "Means Test Questions" at bounding box center [1471, 560] width 130 height 13
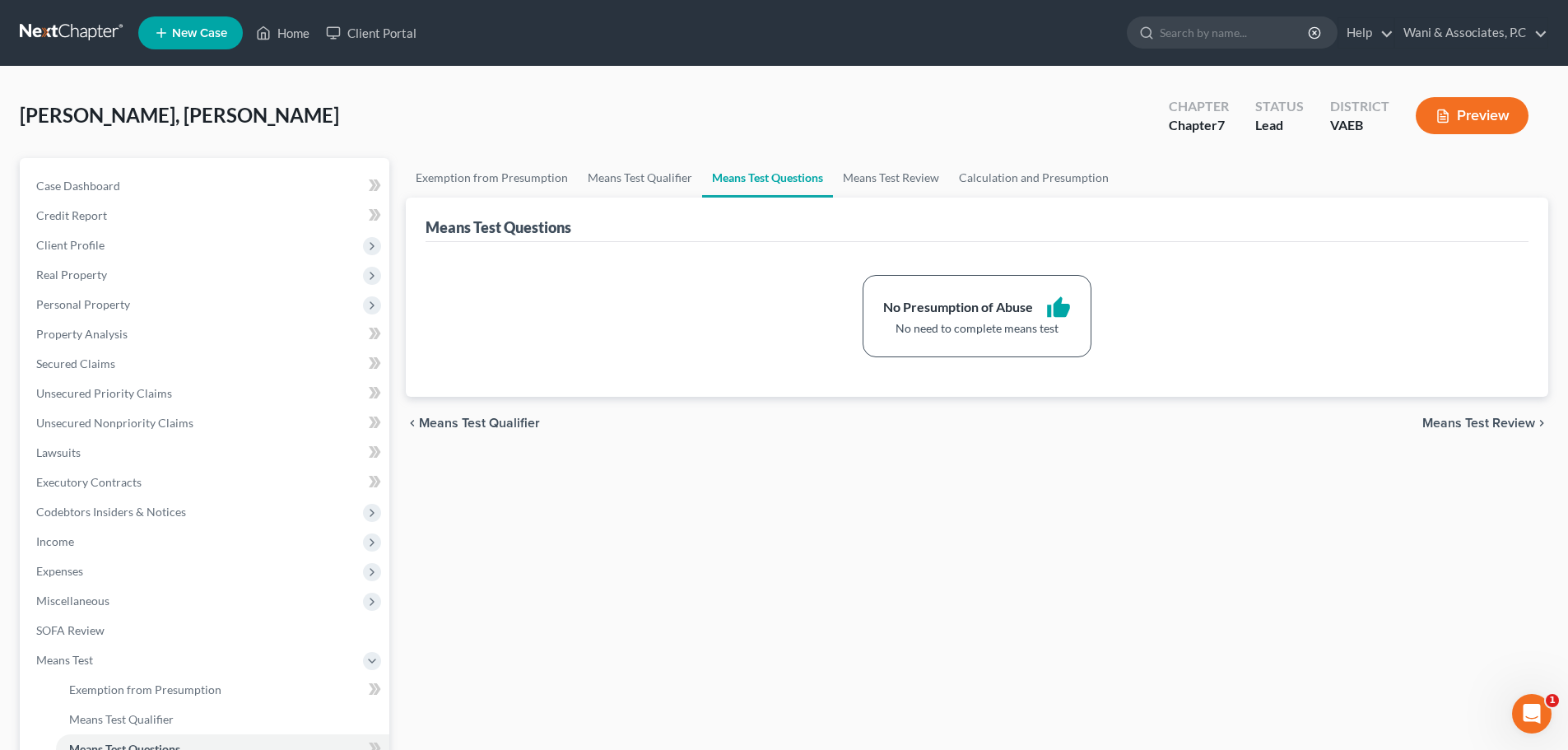
click at [1464, 414] on div "chevron_left Means Test Qualifier Means Test Review chevron_right" at bounding box center [977, 423] width 1143 height 52
click at [1474, 430] on span "Means Test Review" at bounding box center [1478, 423] width 113 height 13
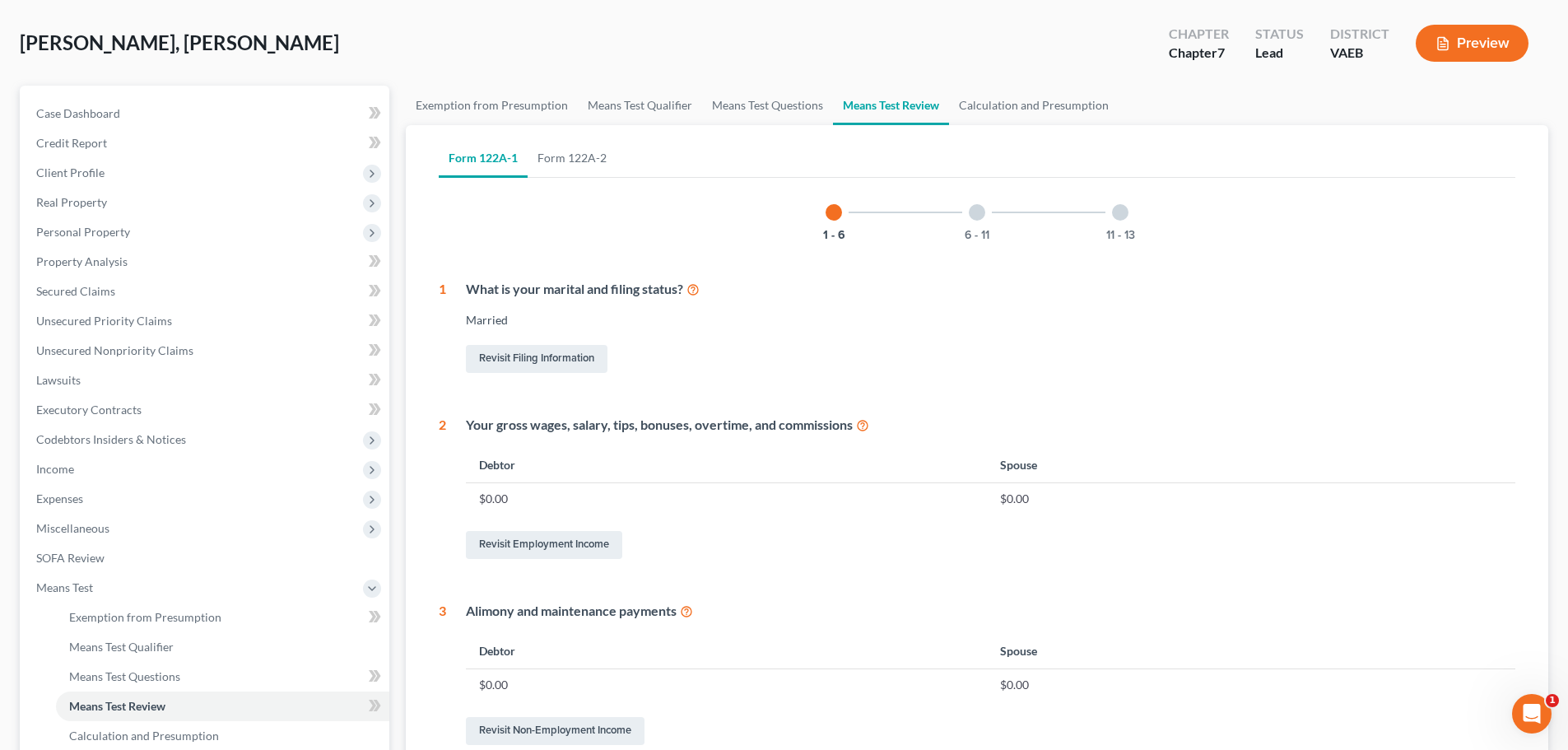
scroll to position [72, 0]
click at [983, 226] on div "6 - 11" at bounding box center [976, 213] width 56 height 56
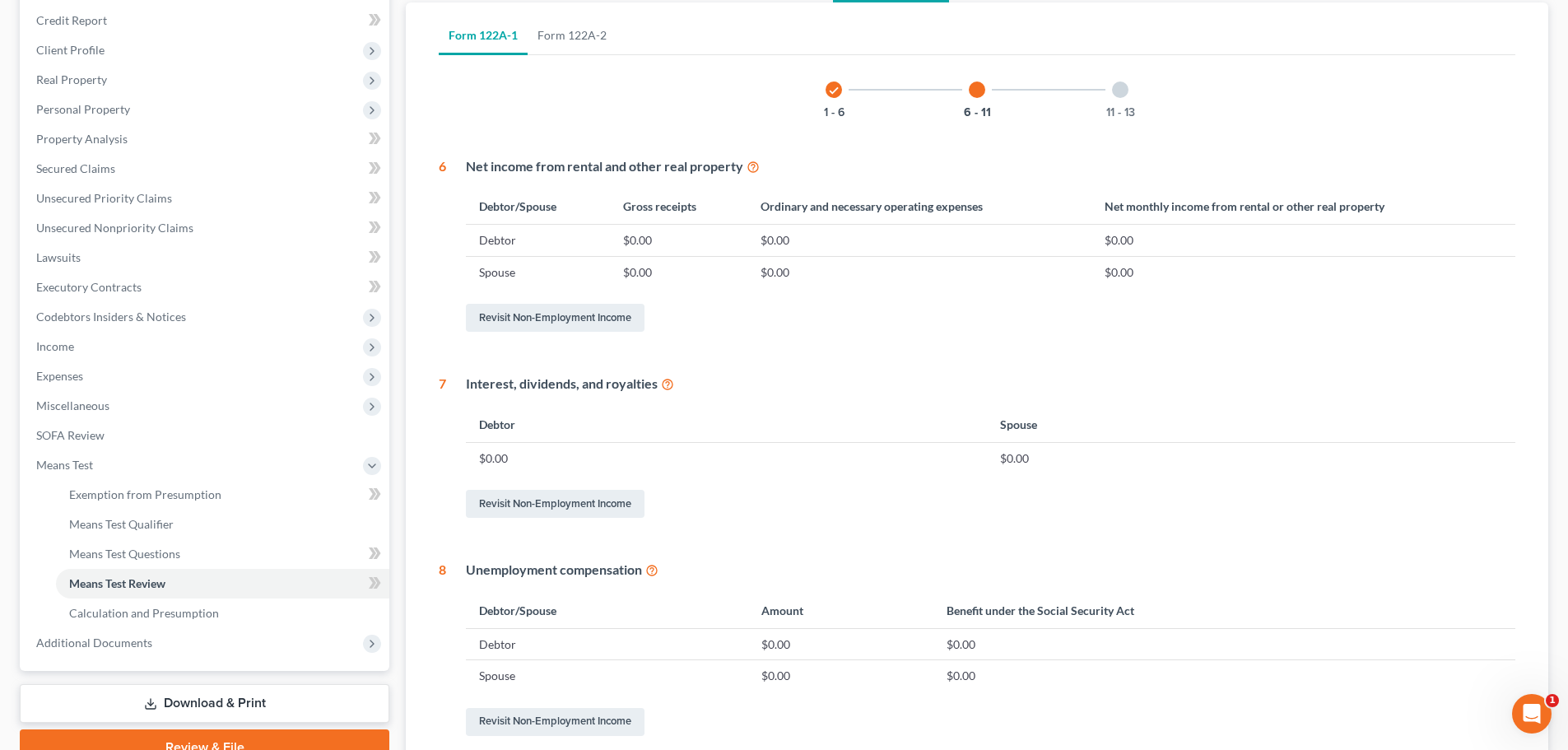
scroll to position [0, 0]
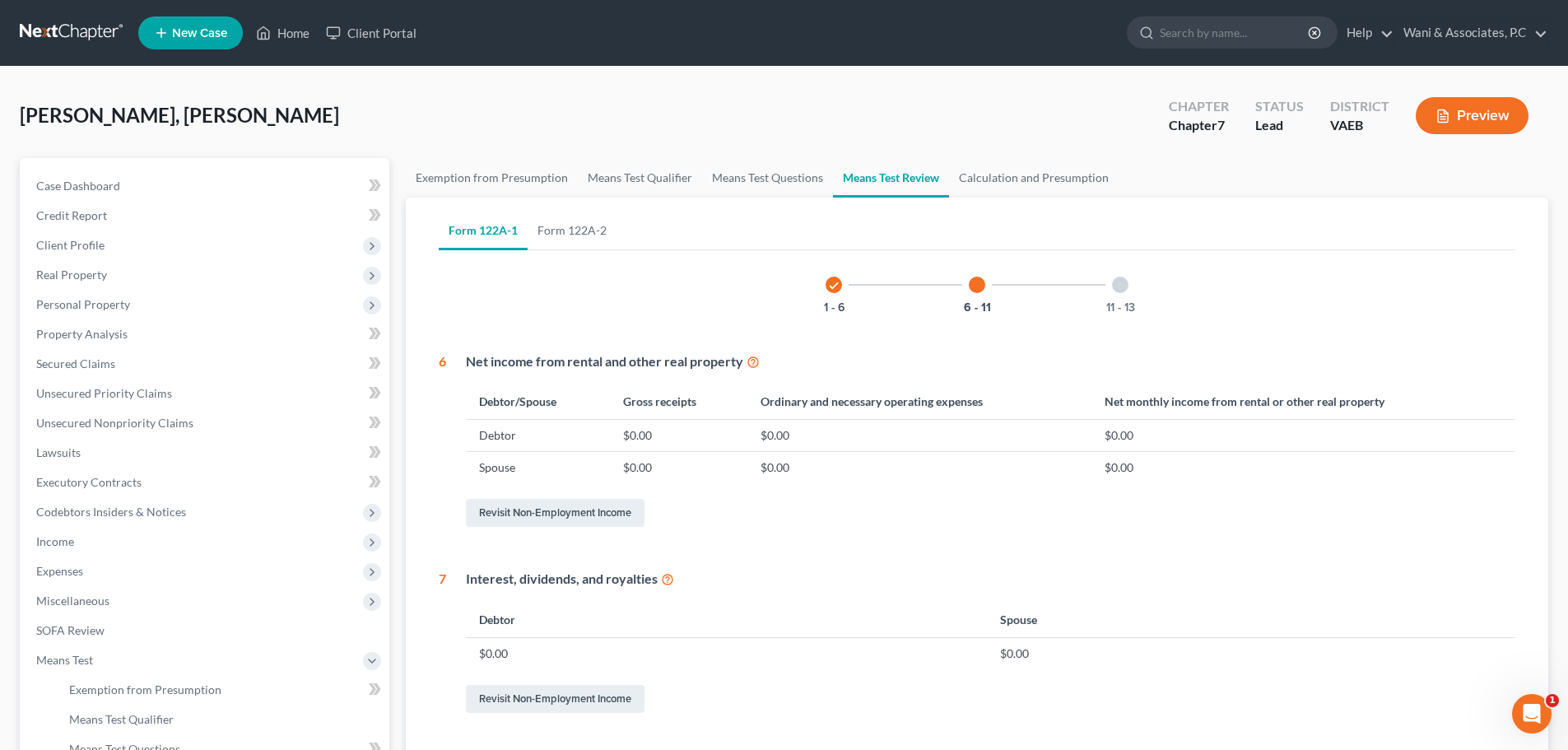
click at [1122, 283] on div at bounding box center [1121, 285] width 17 height 17
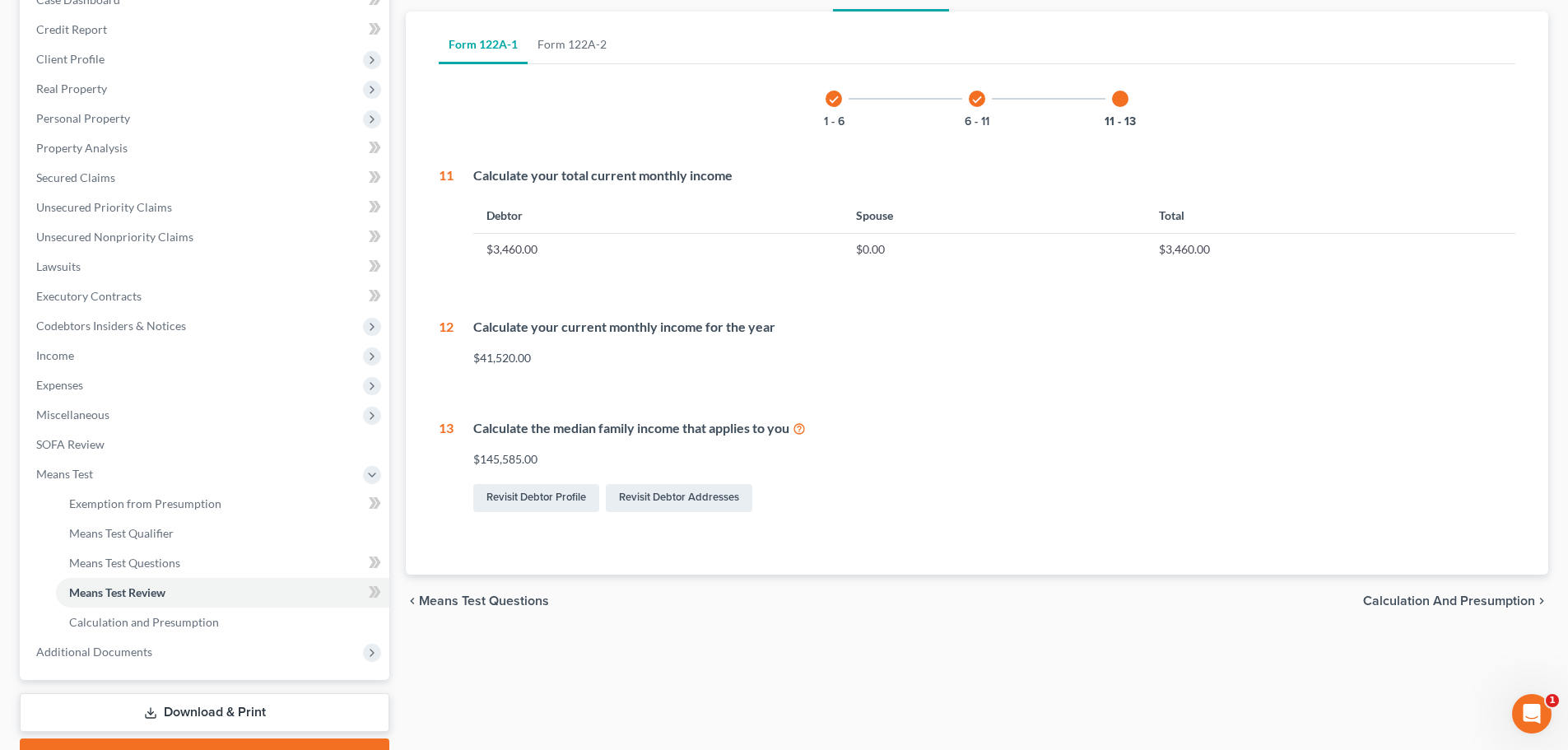
scroll to position [189, 0]
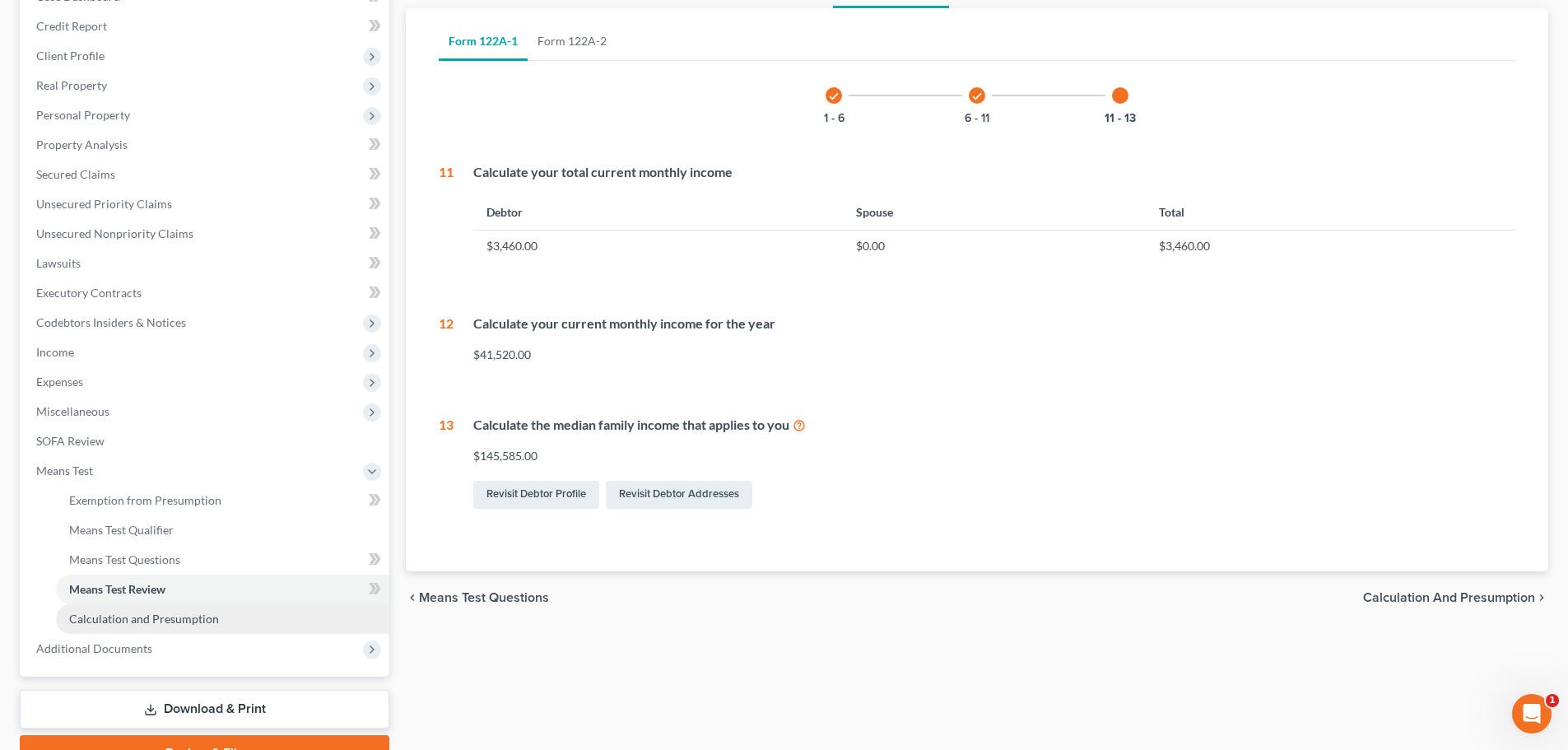
click at [184, 613] on span "Calculation and Presumption" at bounding box center [143, 619] width 150 height 14
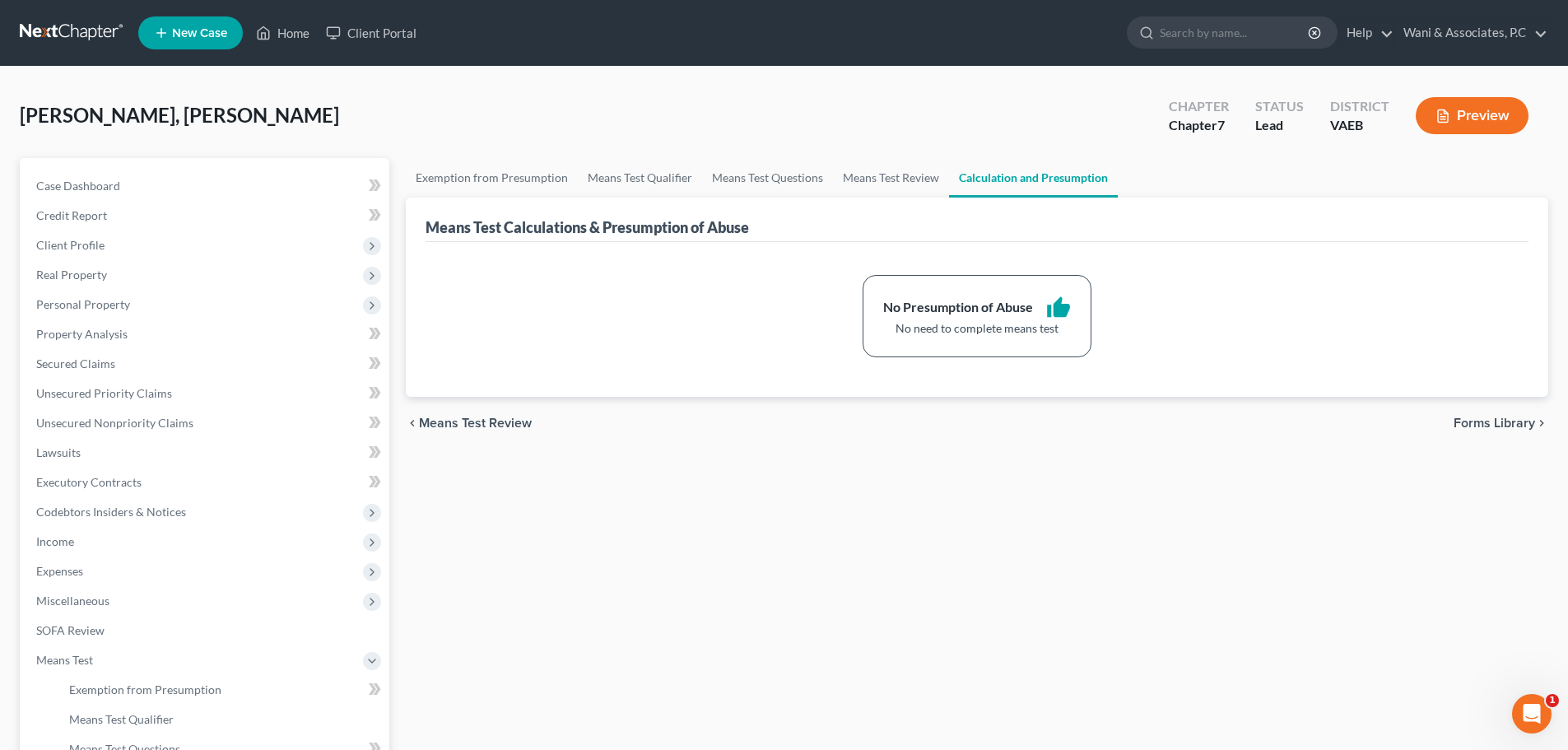
click at [1506, 113] on button "Preview" at bounding box center [1472, 116] width 113 height 37
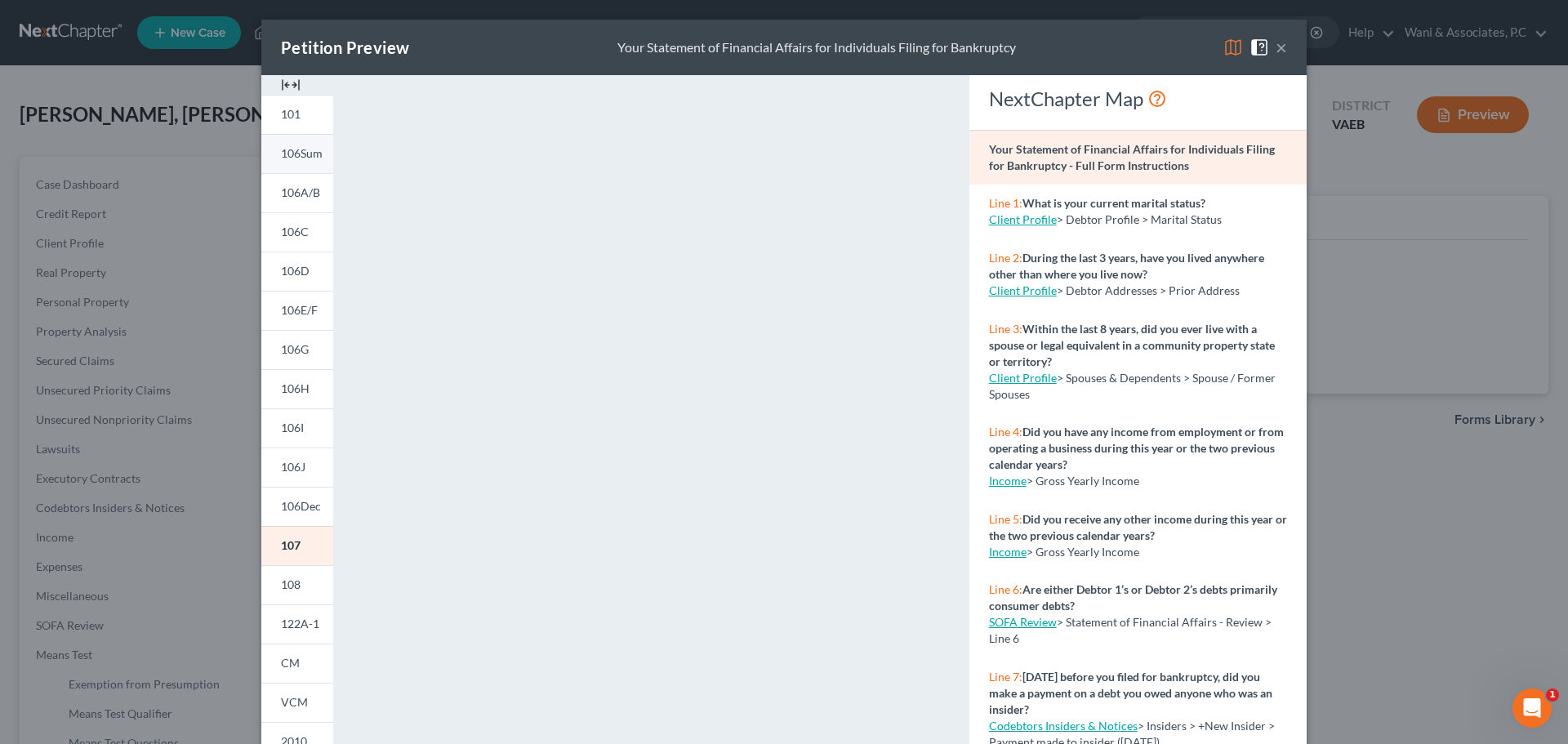
click at [281, 154] on span "106Sum" at bounding box center [302, 152] width 42 height 14
